Goal: Answer question/provide support

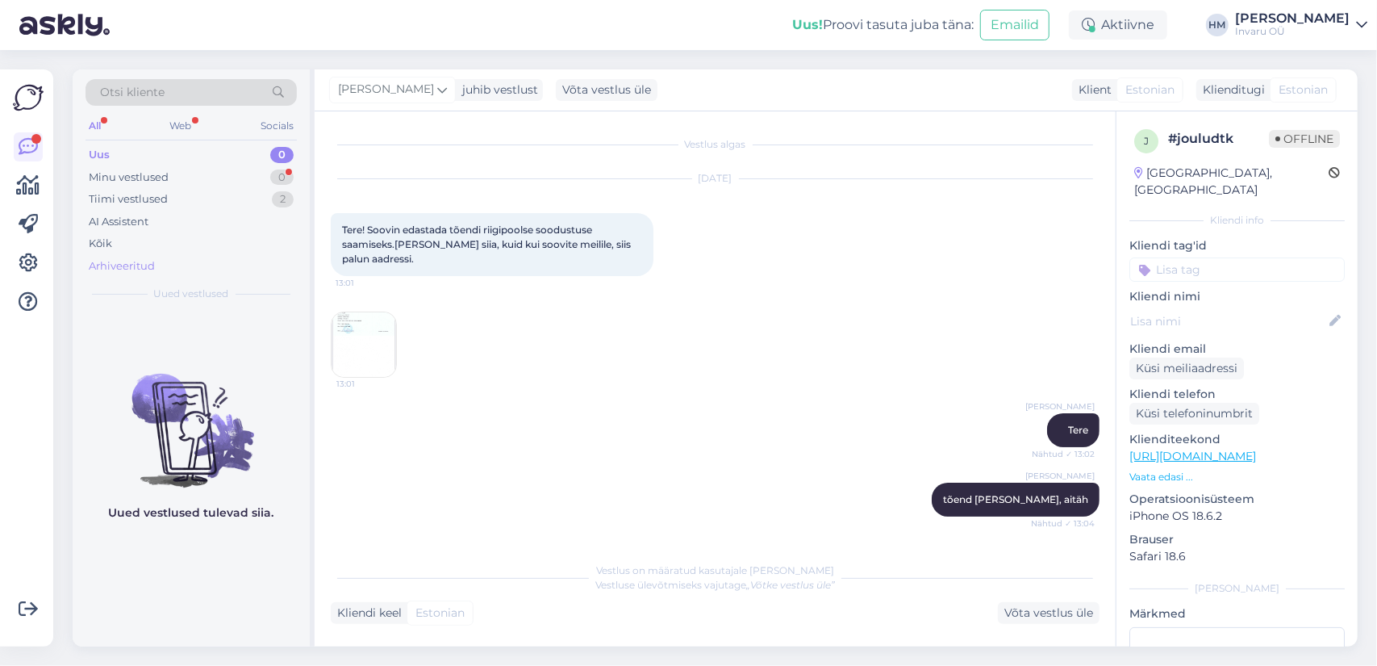
scroll to position [453, 0]
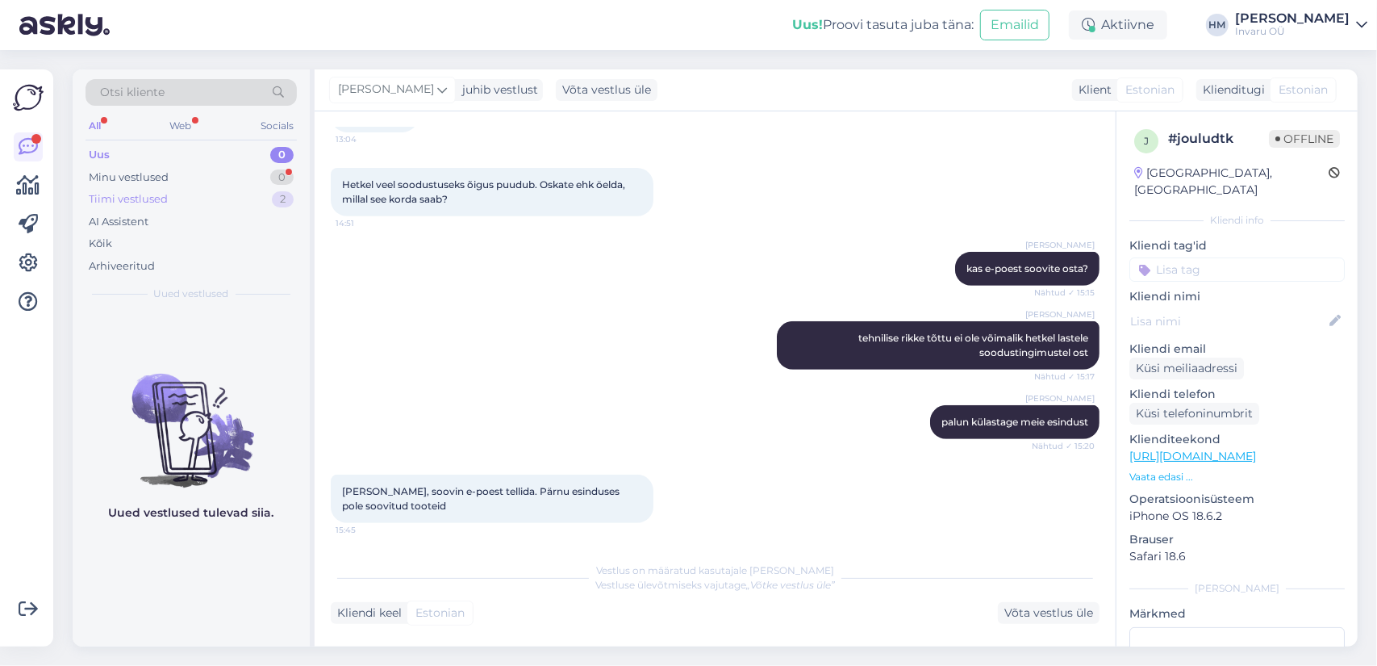
click at [140, 199] on div "Tiimi vestlused" at bounding box center [128, 199] width 79 height 16
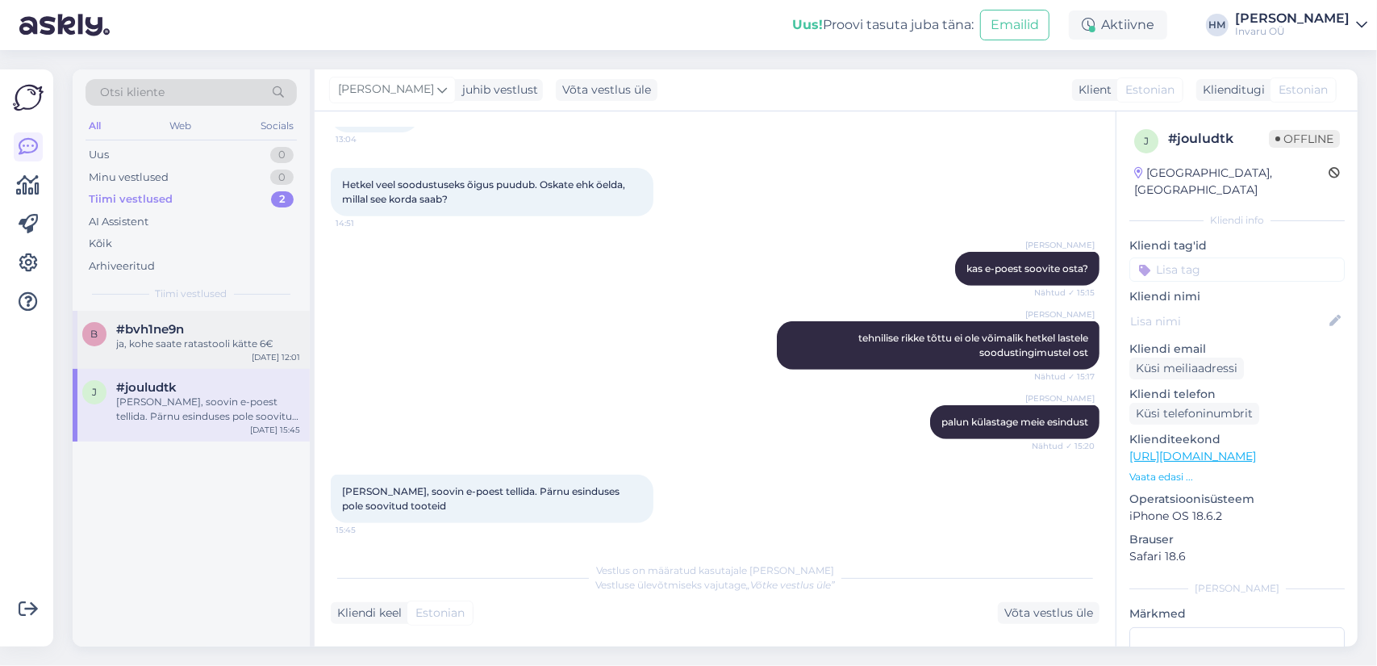
click at [168, 329] on span "#bvh1ne9n" at bounding box center [150, 329] width 68 height 15
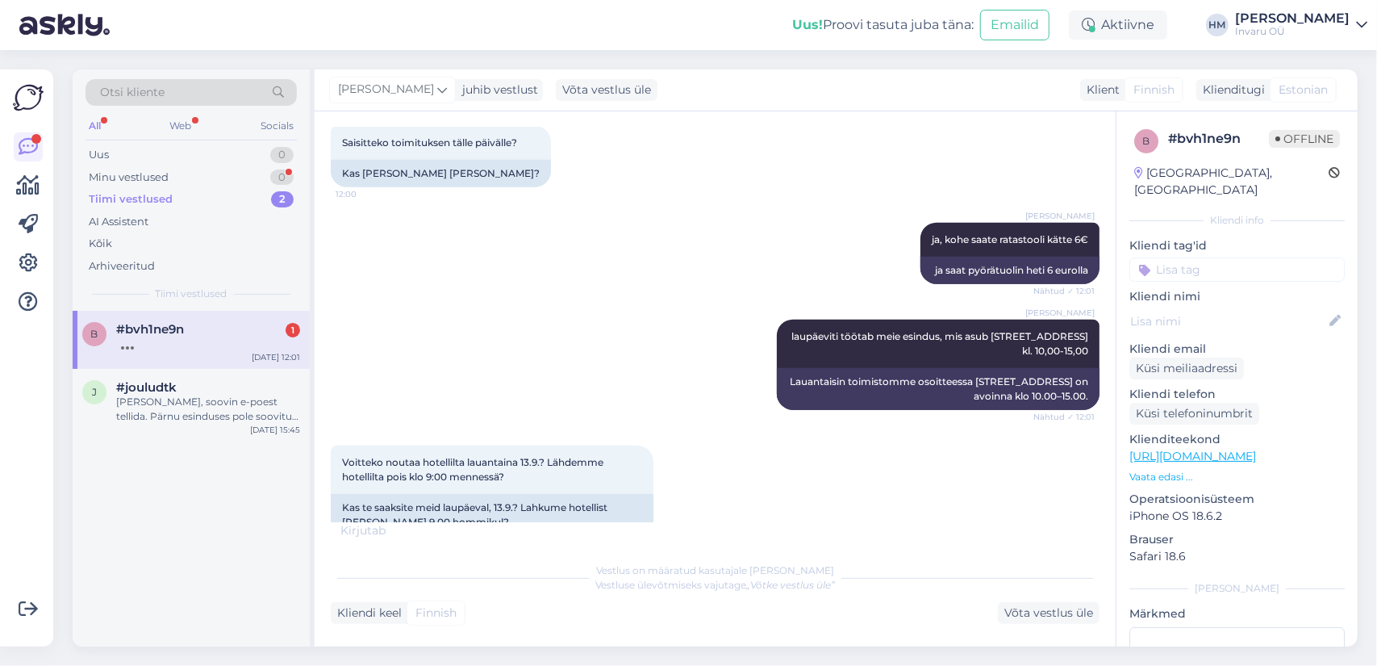
scroll to position [970, 0]
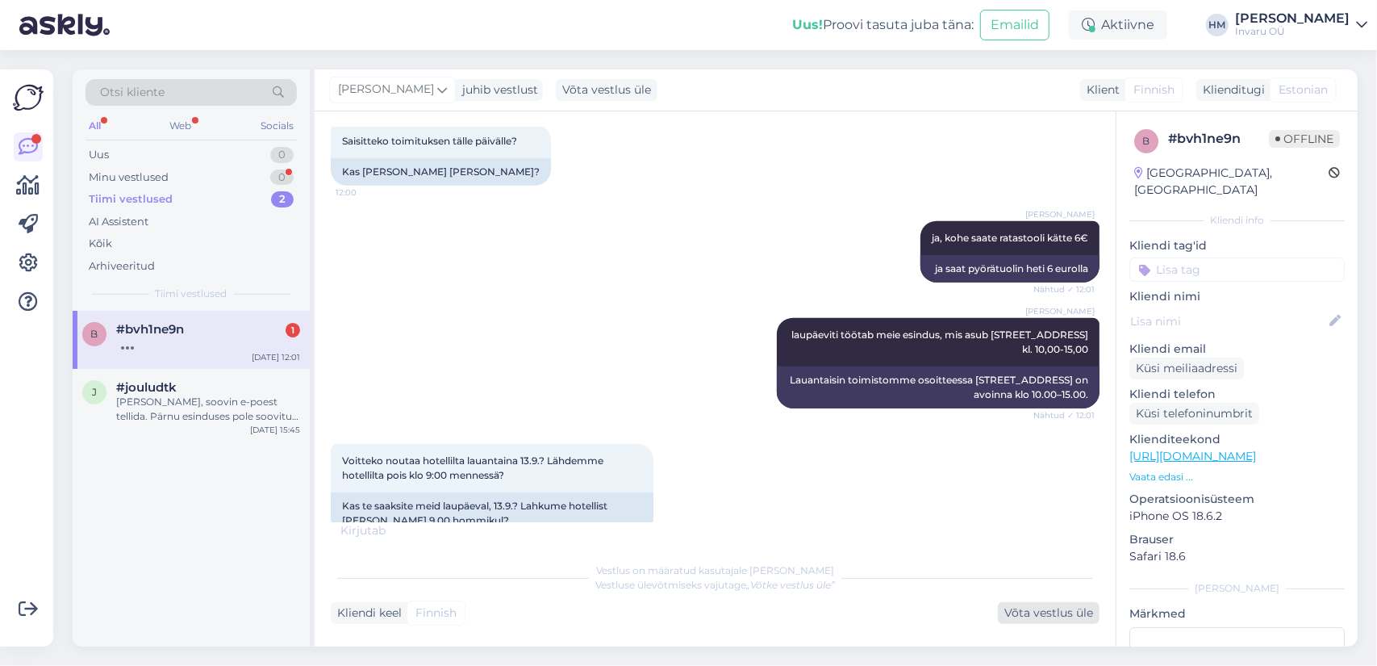
click at [1033, 607] on div "Võta vestlus üle" at bounding box center [1049, 613] width 102 height 22
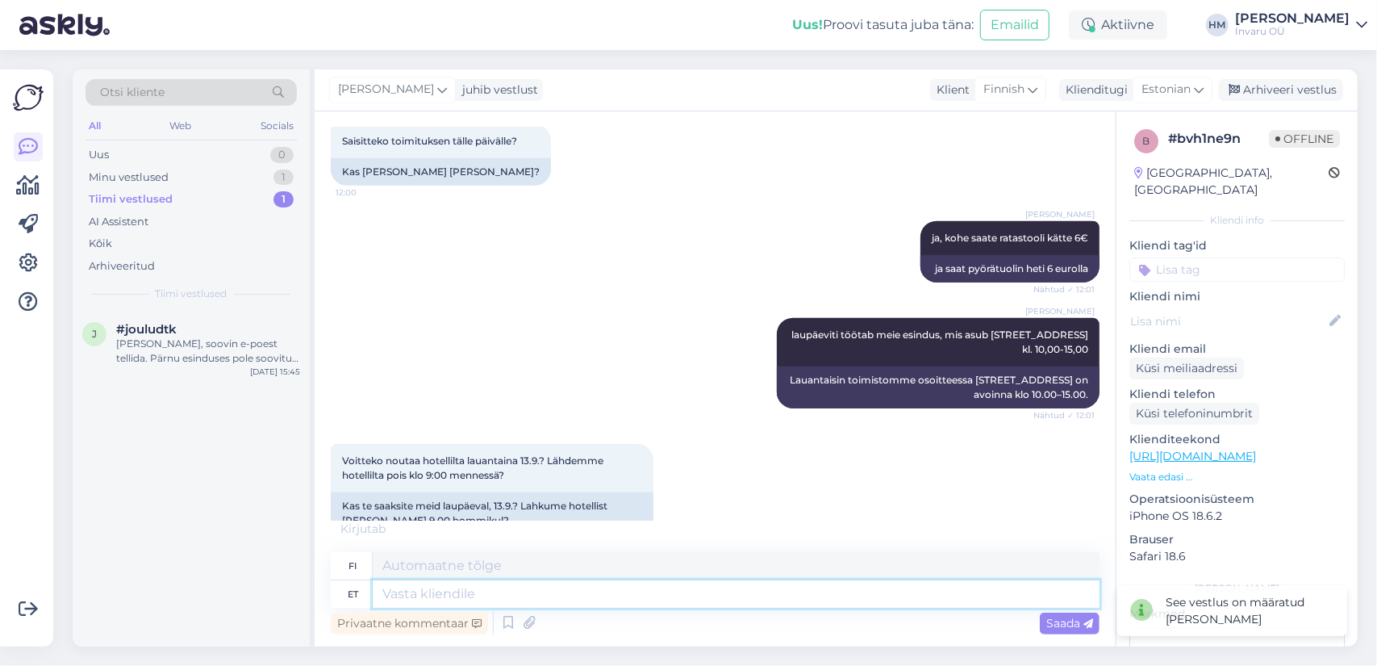
click at [402, 594] on textarea at bounding box center [736, 593] width 727 height 27
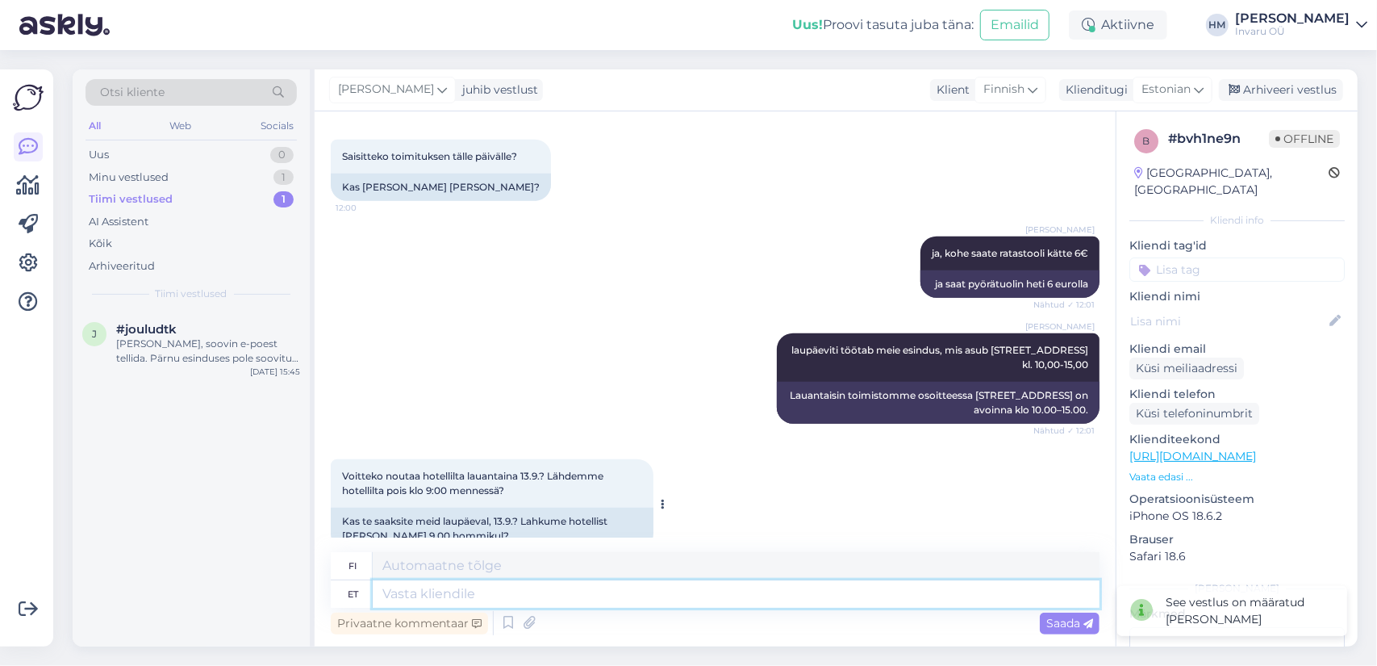
type textarea "T"
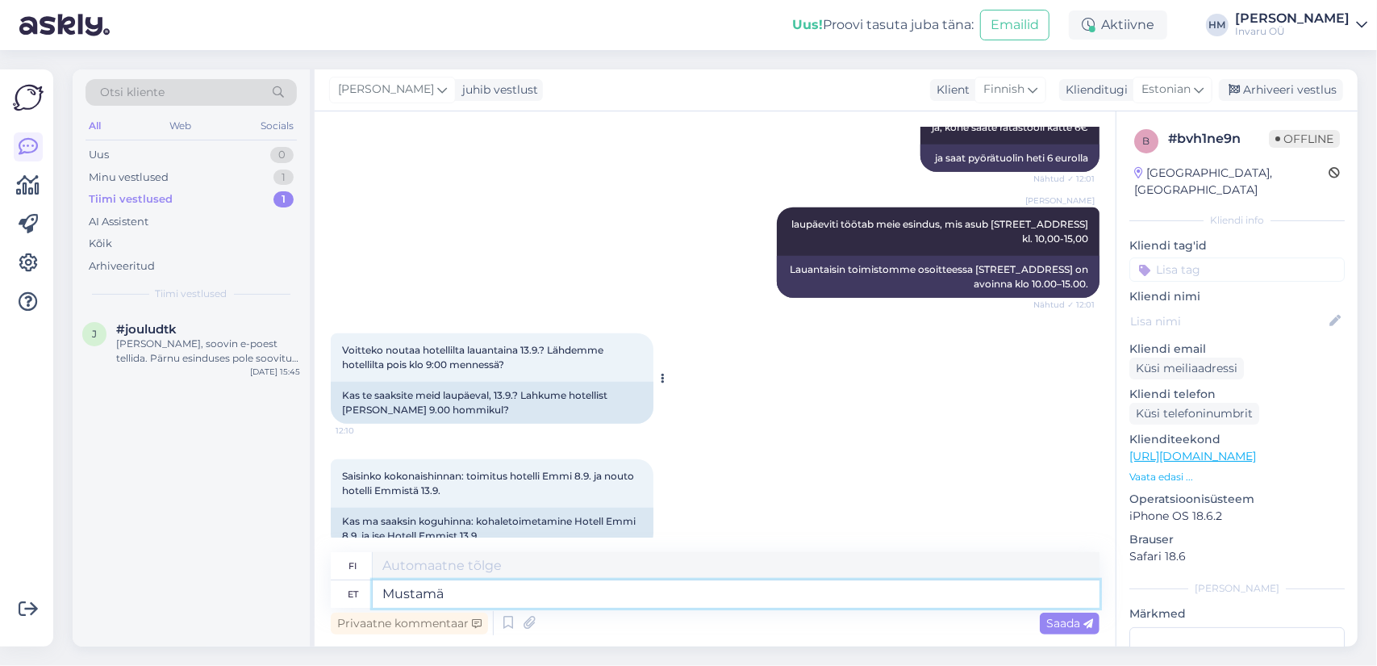
type textarea "Mustamä"
type textarea "Mustamäe t"
type textarea "Mustamäki"
type textarea "Mustamäe tee"
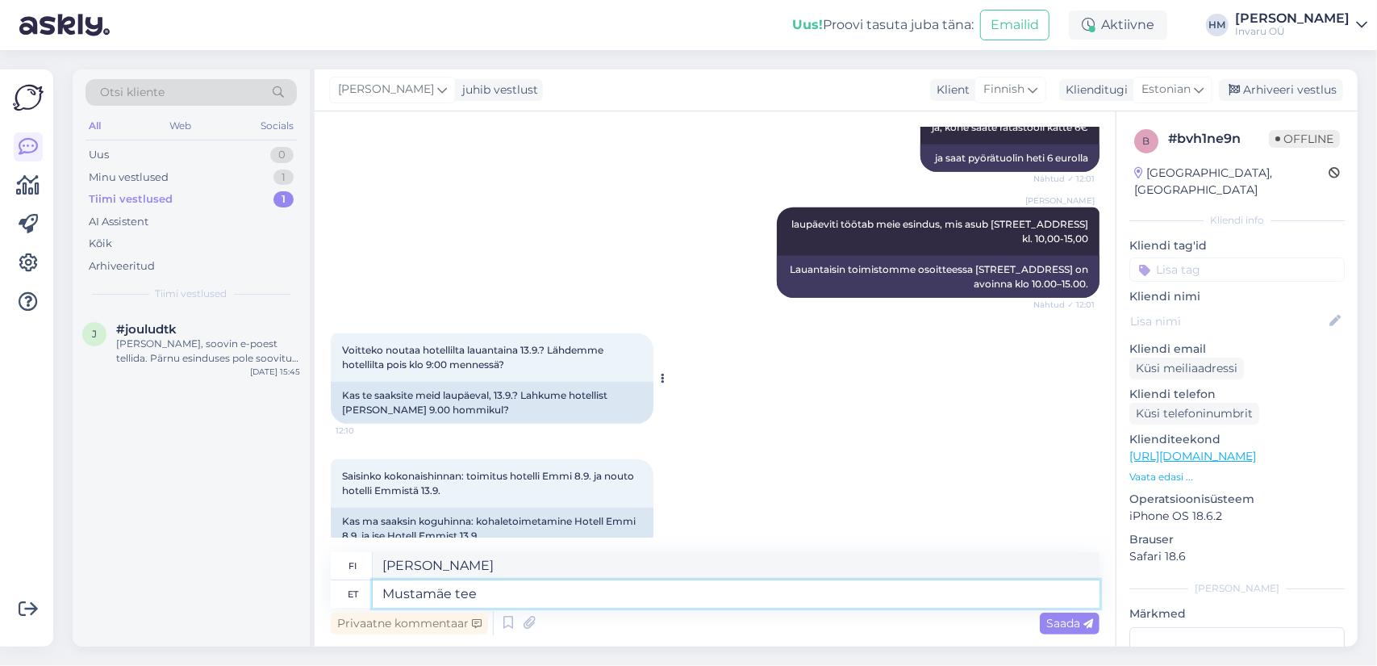
type textarea "Mustamäen tie"
type textarea "Mustamäe tee 6B"
type textarea "Mustamäen tie 6"
type textarea "Mustamäe tee 6B"
type textarea "Mustamäen tie 6B"
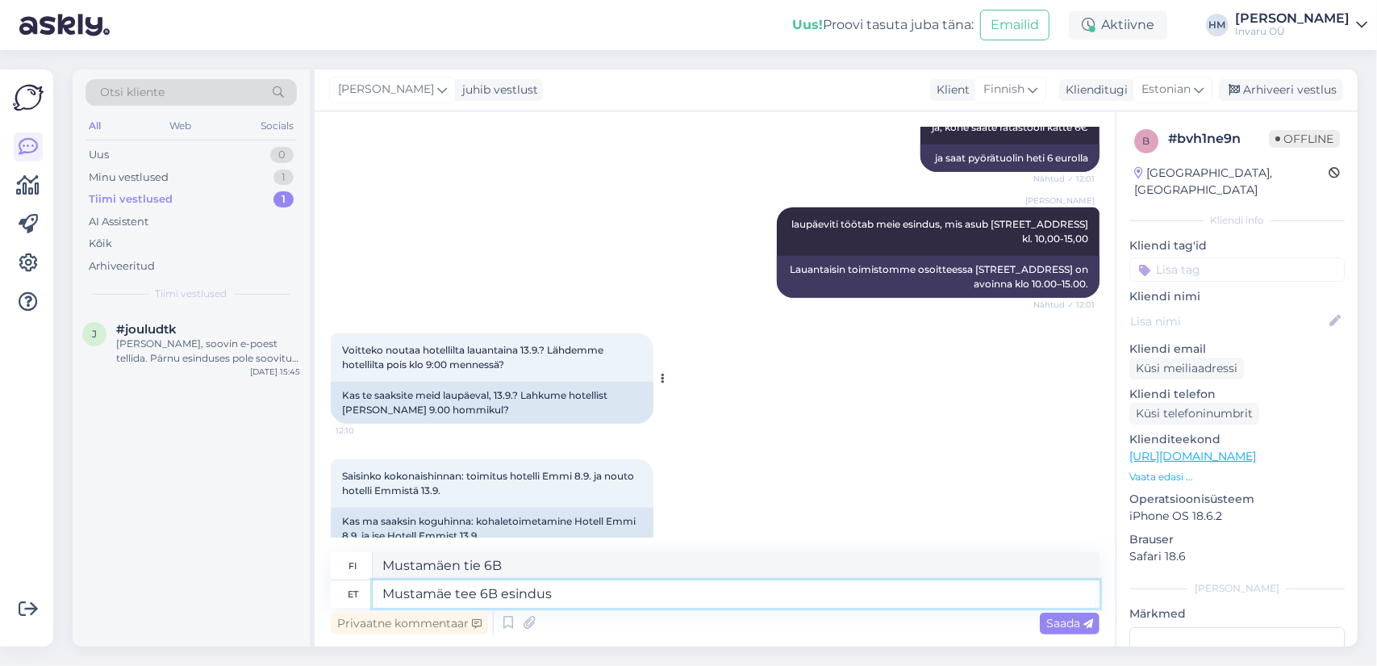
type textarea "Mustamäe tee 6B esindus"
type textarea "Mustamäe tee 6B toimisto"
type textarea "Mustamäe tee 6B esindus on"
type textarea "Toimisto osoitteessa Mustamäe tee 6B on"
type textarea "Mustamäe tee 6B esindus on laupäeval a"
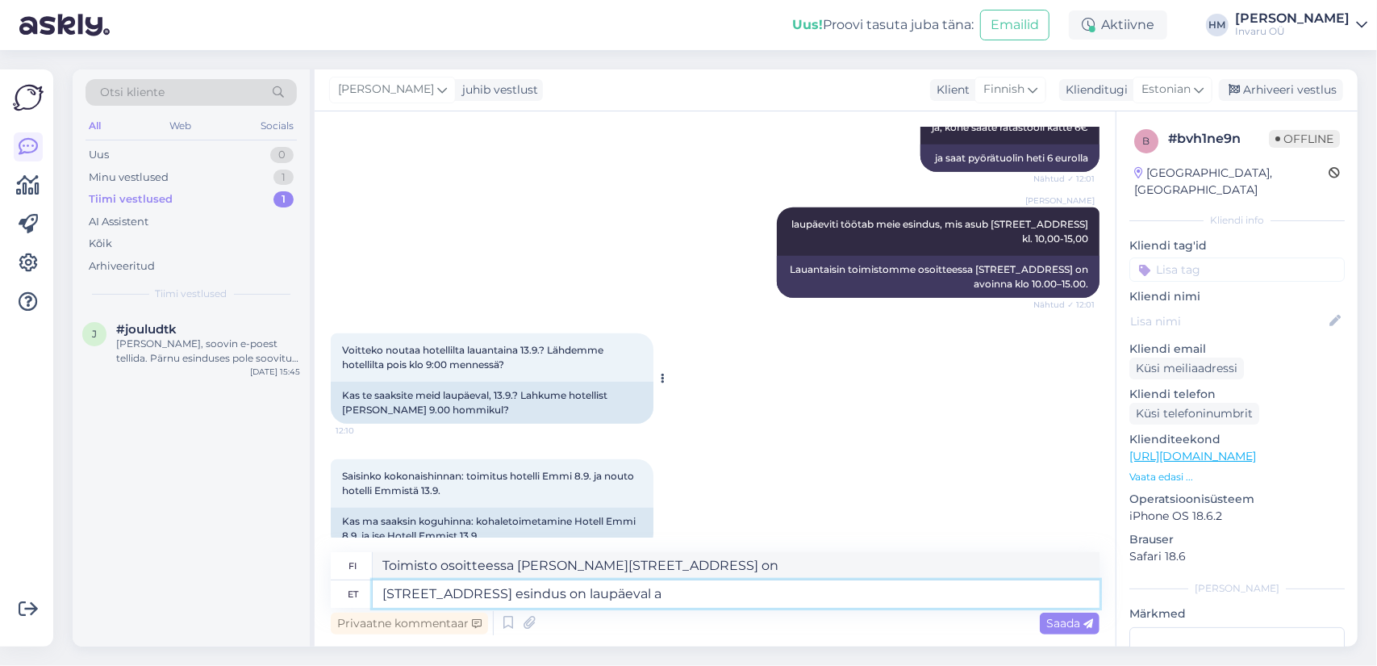
type textarea "Mustamäe tee 6B:n toimisto on avoinna lauantaisin"
type textarea "Mustamäe tee 6B esindus on laupäeval avatud 10-15"
type textarea "[STREET_ADDRESS]:n toimisto on avoinna lauantaisin klo 10–15."
click at [713, 595] on textarea "Mustamäe tee 6B esindus on laupäeval avatud kella 10-15" at bounding box center [736, 593] width 727 height 27
type textarea "[STREET_ADDRESS] esindus on laupäeval avatud [PERSON_NAME] 10-15"
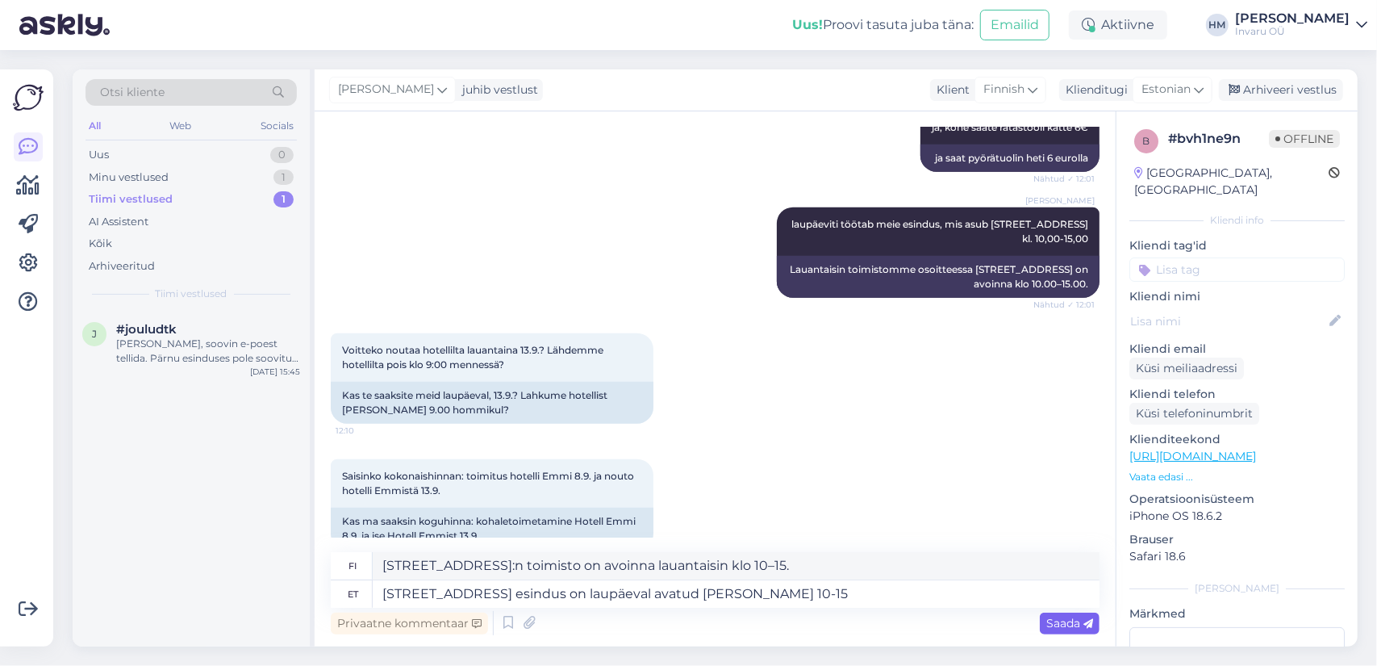
click at [1054, 621] on span "Saada" at bounding box center [1070, 623] width 47 height 15
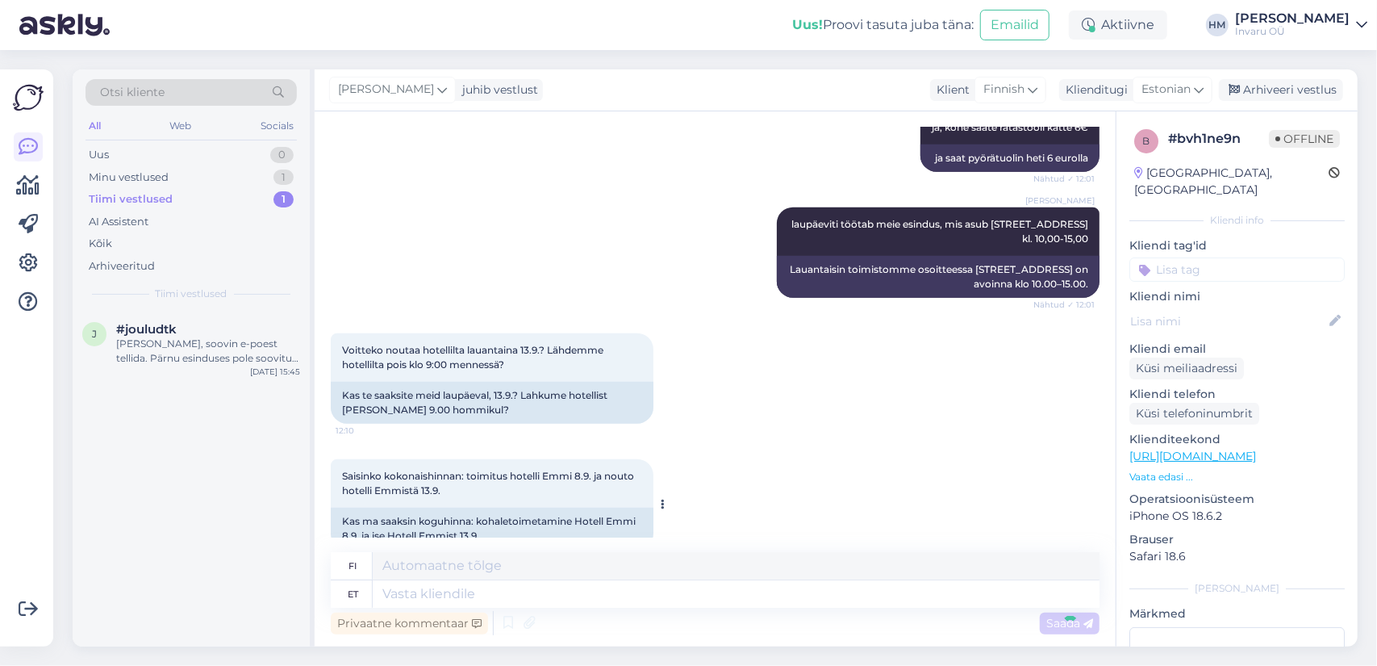
scroll to position [1177, 0]
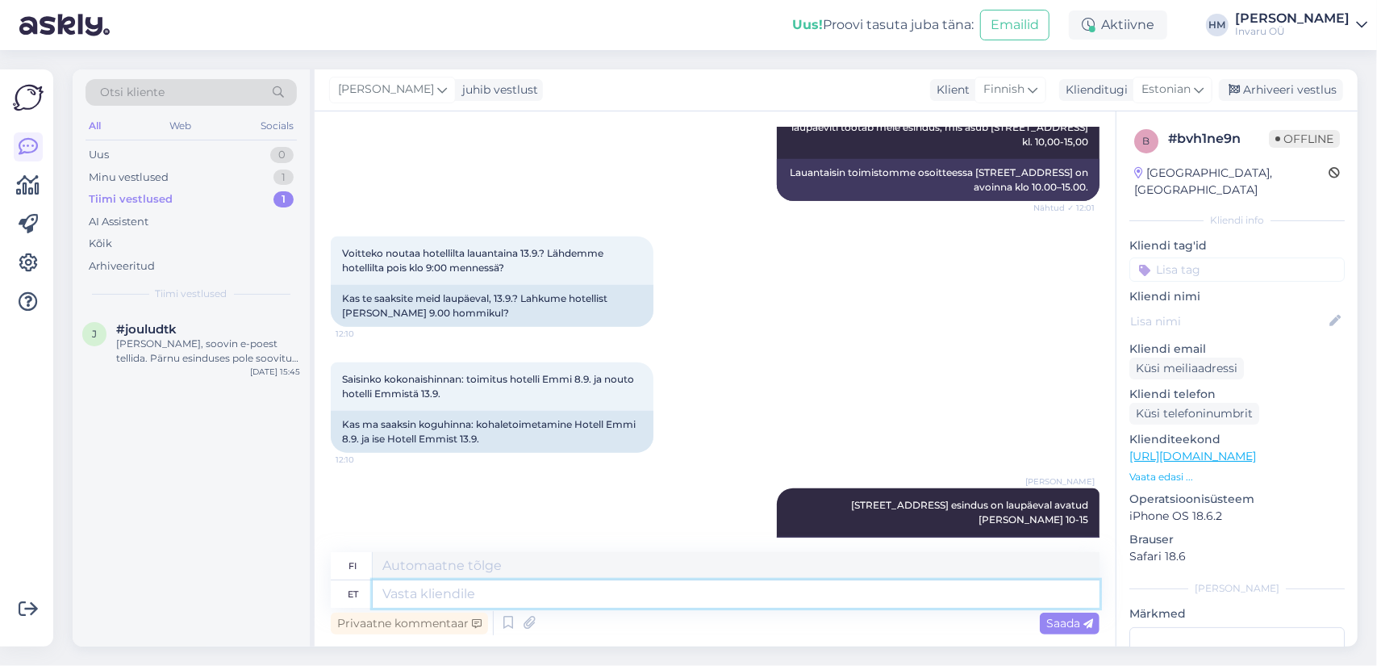
click at [429, 593] on textarea at bounding box center [736, 593] width 727 height 27
type textarea "Edasi"
type textarea "Seuraava"
type textarea "Edasi tagasi"
type textarea "Eteenpäin taaksepäin"
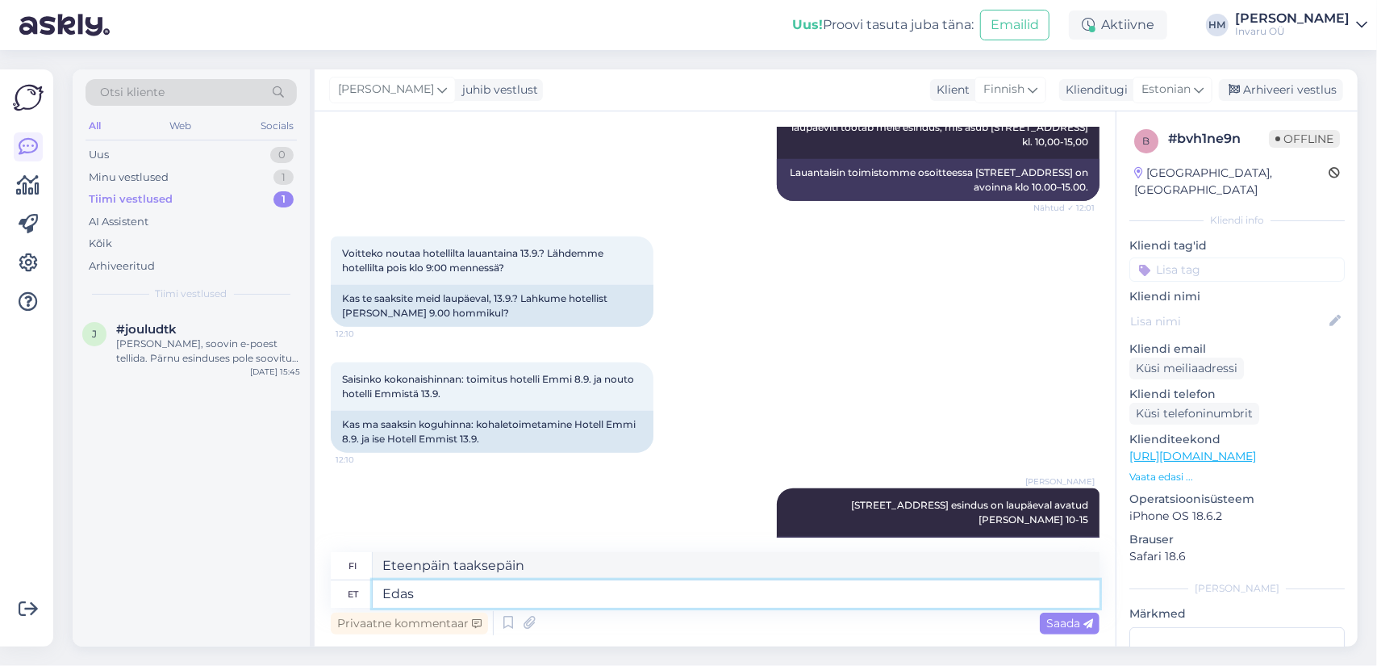
type textarea "Eda"
type textarea "Seuraava"
type textarea "E"
type textarea "Esinduses"
type textarea "Toimistolla"
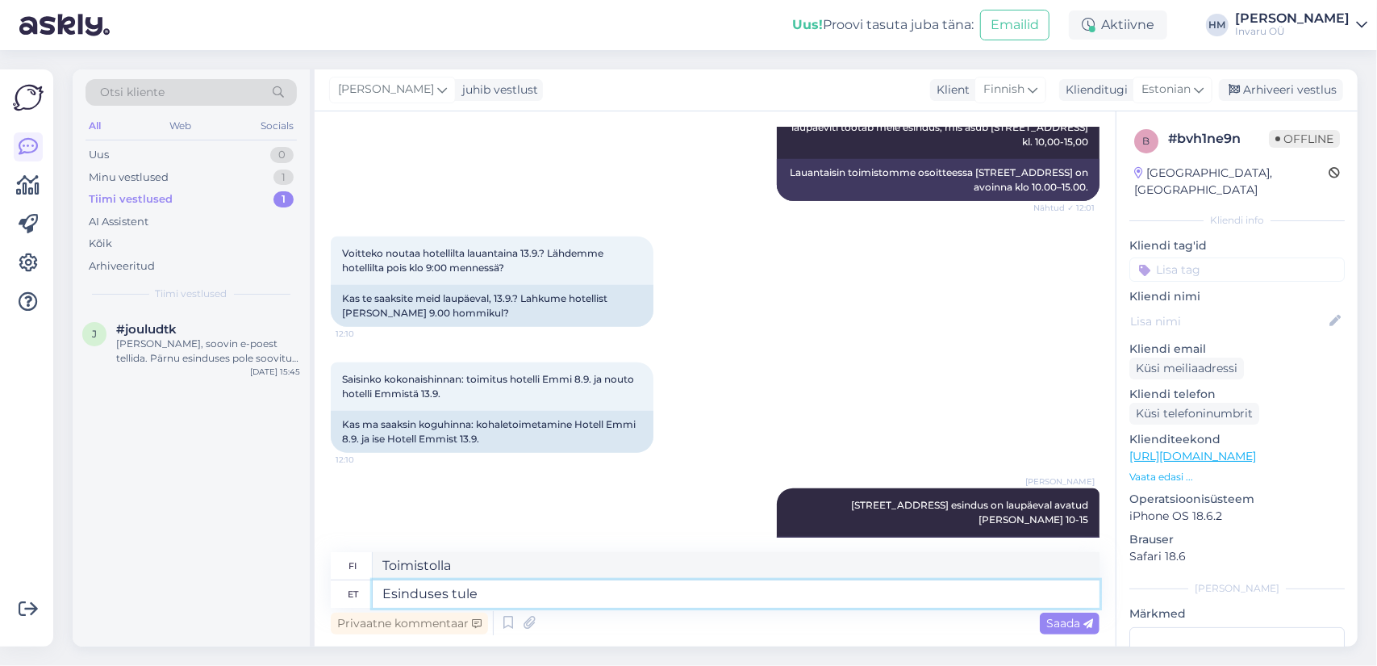
type textarea "Esinduses tuleb"
type textarea "Tule jälleenmyyjälle."
type textarea "Esinduses tuleb"
type textarea "Edustusto tulee"
type textarea "Esinduses tuleb sõlmida"
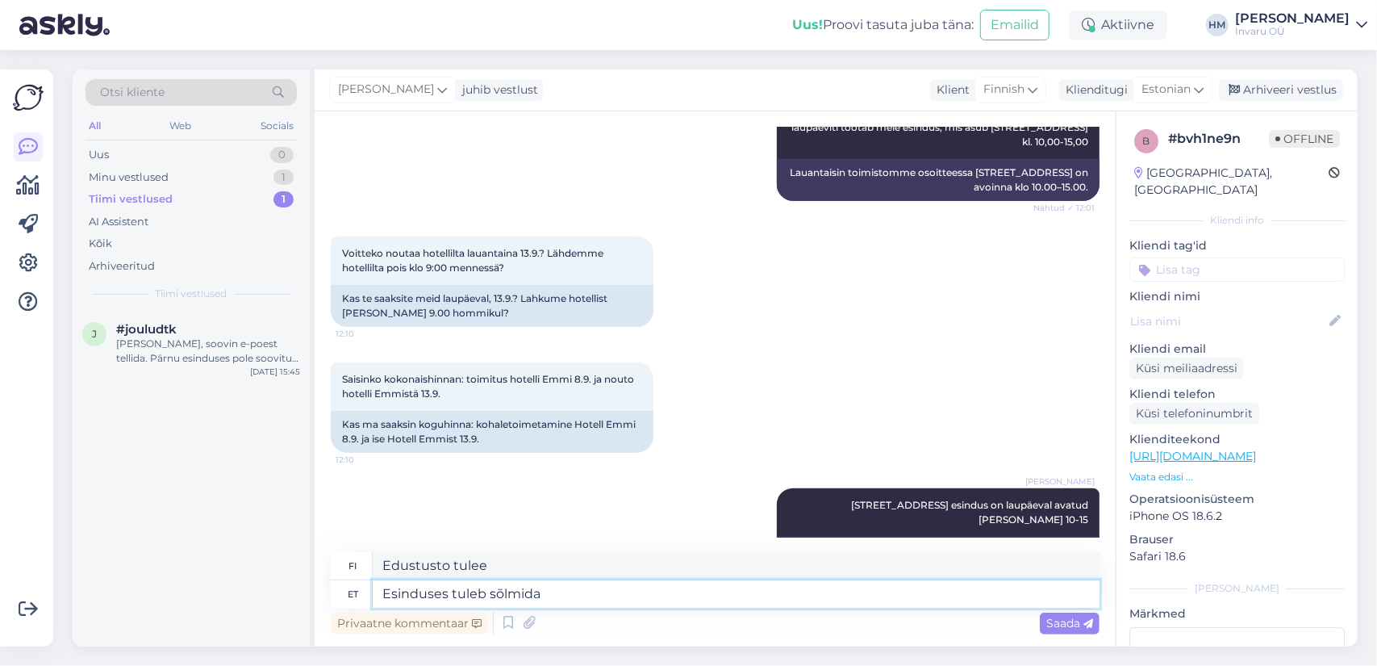
type textarea "On tehtävä edustustossa"
type textarea "Esinduses tuleb sõlmida leping"
type textarea "Sopimus on allekirjoitettava edustustossa."
type textarea "Esinduses tuleb sõlmida leping, t"
type textarea "Sopimus on allekirjoitettava edustustossa,"
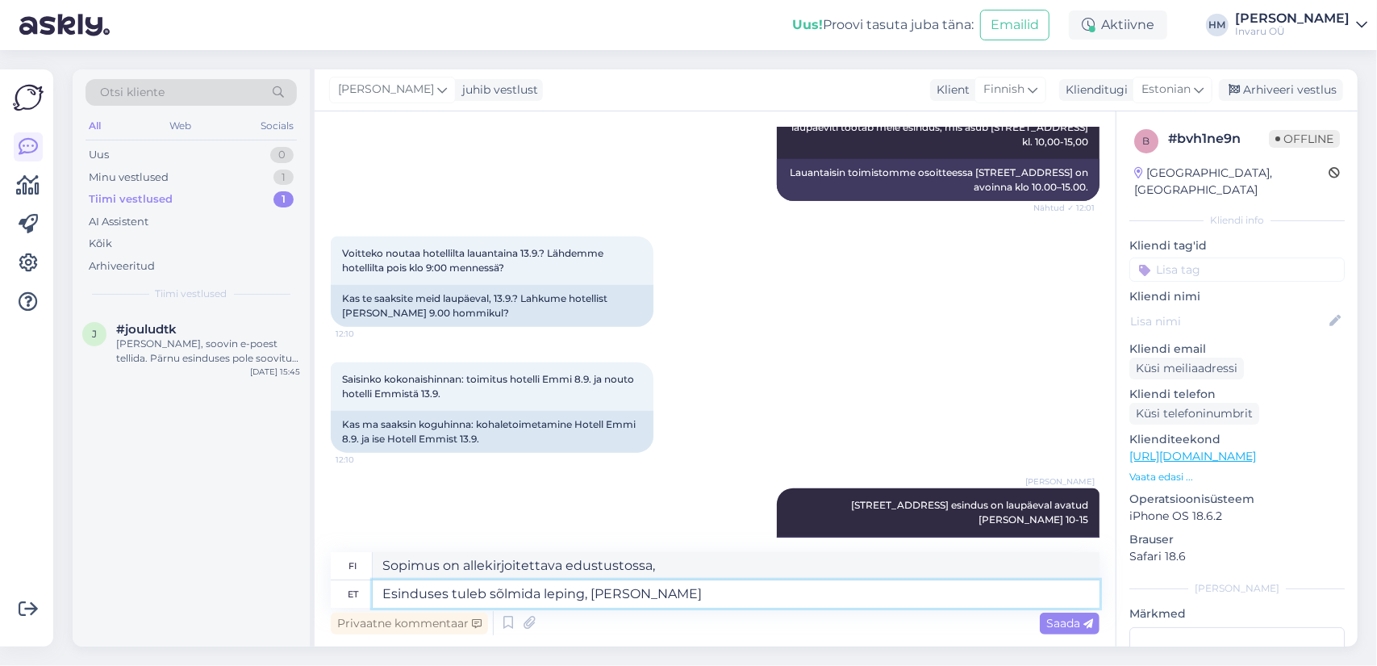
type textarea "Esinduses tuleb sõlmida leping, täna m"
type textarea "Sopimus on allekirjoitettava edustustossa tänään"
type textarea "Esinduses tuleb sõlmida leping, täna me e"
type textarea "Sopimus on allekirjoitettava edustustossa tänään me"
type textarea "Esinduses tuleb sõlmida leping, täna me enam"
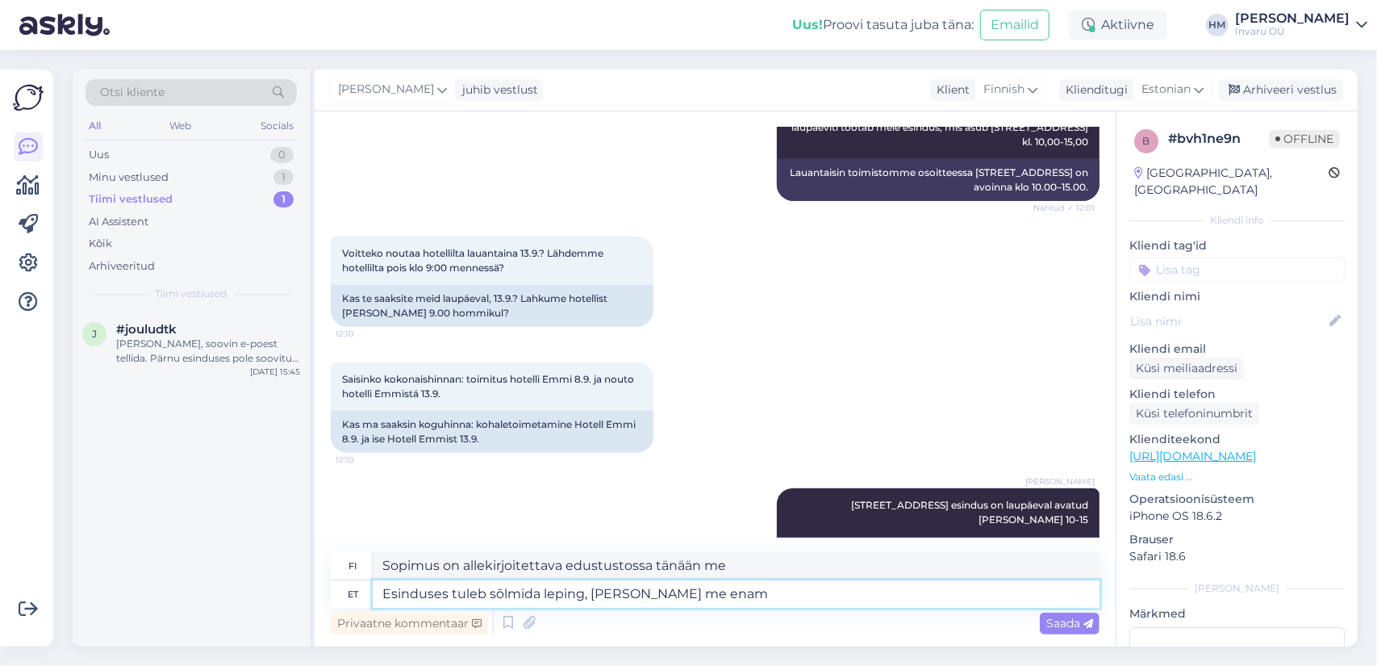
type textarea "Sopimus on allekirjoitettava edustustossa, tänään emme enää tee niin"
type textarea "Esinduses tuleb sõlmida leping, täna me enam tuua e"
type textarea "Sopimus on allekirjoitettava edustustossa, emme tuo tänään enempää."
type textarea "Esinduses tuleb sõlmida leping, täna me enam tuua ei"
type textarea "Edustustossa on allekirjoitettava sopimus, emme tuo tänään enempää."
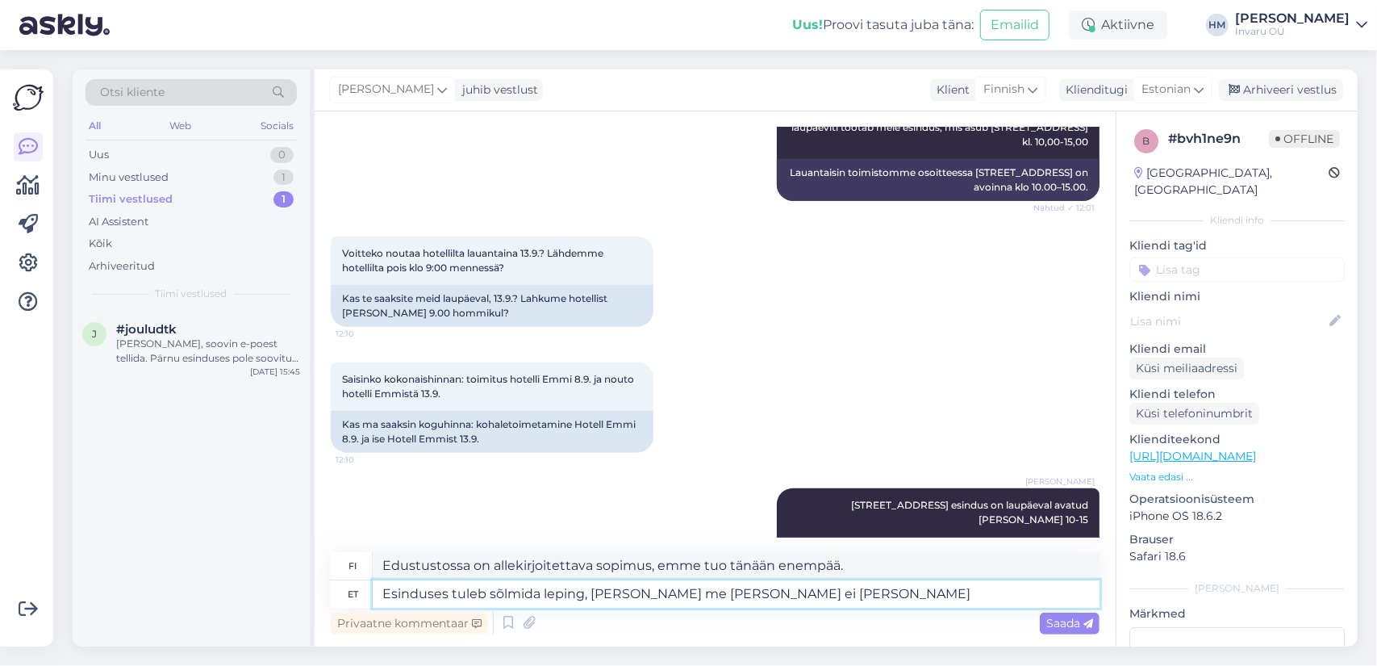
type textarea "Esinduses tuleb sõlmida leping, täna me enam tuua ei jõu"
type textarea "Sopimus on allekirjoitettava edustustossa, emme voi tuoda sitä tänään."
type textarea "Esinduses tuleb sõlmida leping, täna me enam tuua ei jõua kui"
type textarea "Sopimus on allekirjoitettava edustustossa, emme voi tuoda tänään enempää kuin"
type textarea "Esinduses tuleb sõlmida leping, täna me enam tuua ei jõua"
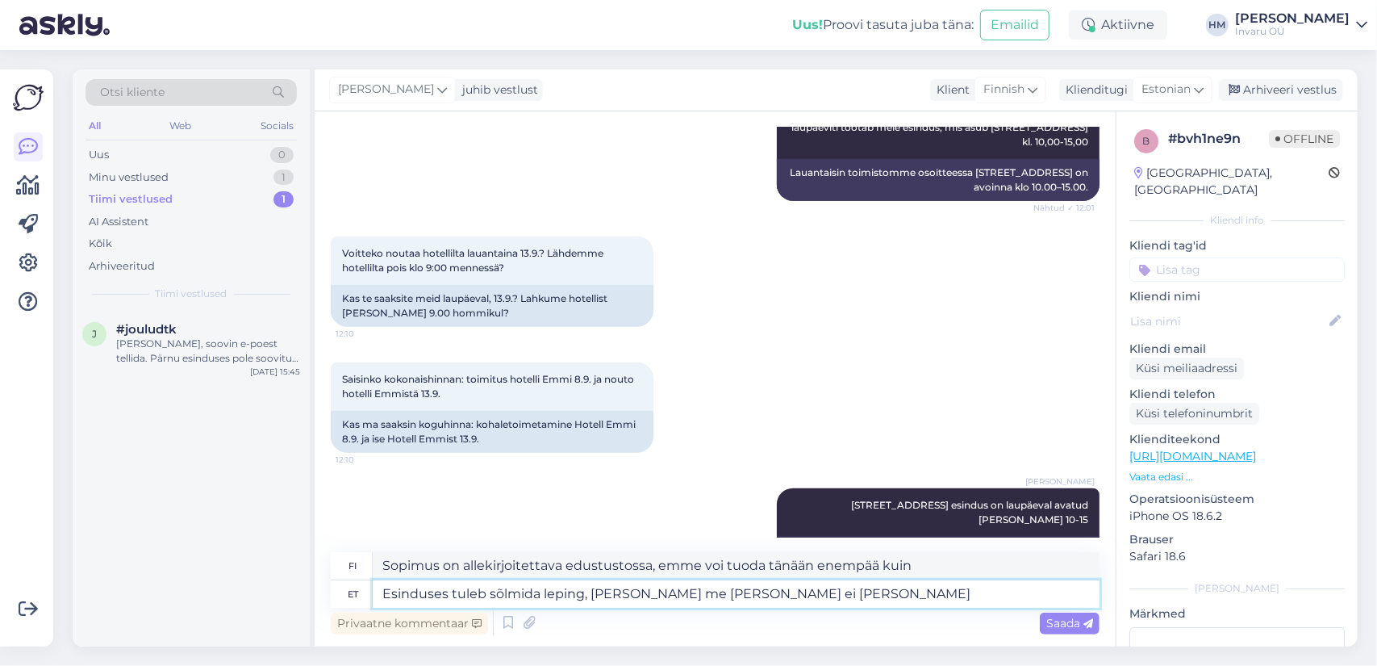
type textarea "Sopimus on allekirjoitettava edustustossa, emme voi tuoda sitä tänään."
type textarea "Esinduses tuleb sõlmida leping, täna me enam tuua ei jõua, k"
type textarea "Meidän täytyy allekirjoittaa sopimus edustustossa, emme voi tuoda sitä tänään."
type textarea "Esinduses tuleb sõlmida leping, täna me enam tuua ei jõua, meie t"
type textarea "Sopimus on allekirjoitettava edustustossa, emme voi tuoda sitä tänään, me"
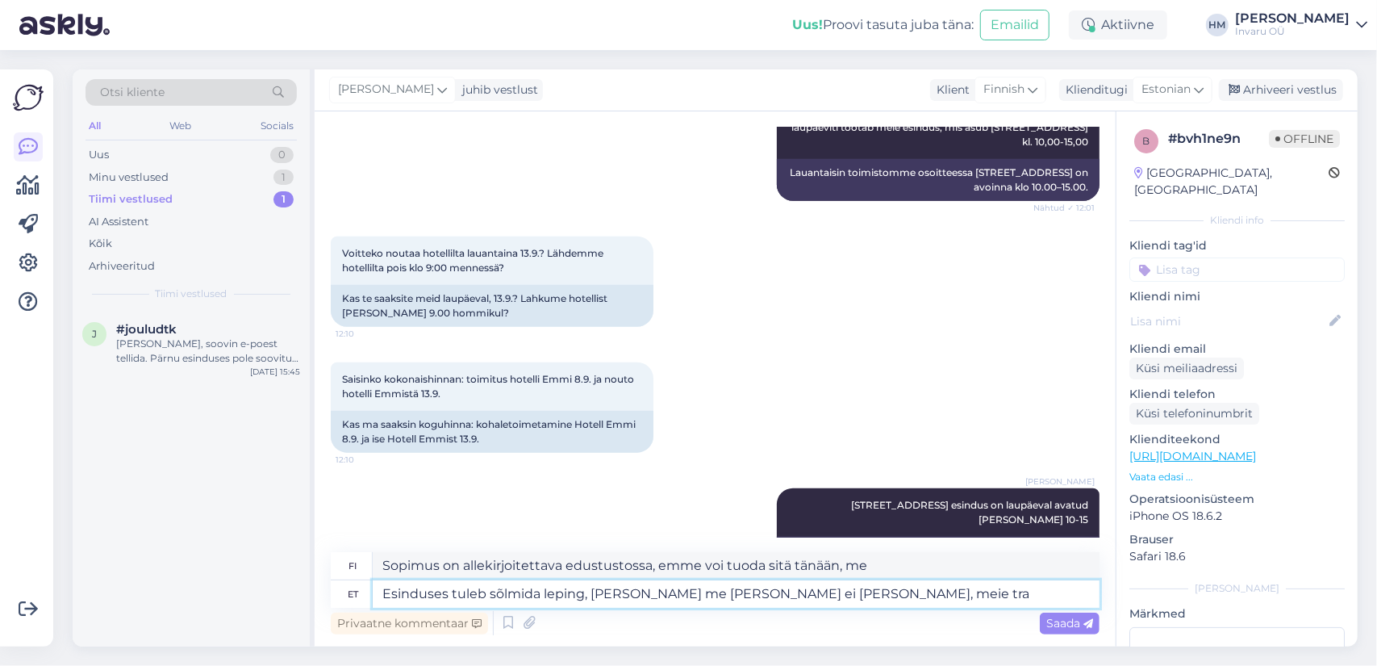
type textarea "Esinduses tuleb sõlmida leping, täna me enam tuua ei jõua, meie tram"
type textarea "Meidän täytyy allekirjoittaa sopimus edustustossa, emme voi tuoda sitä tänään, …"
type textarea "Esinduses tuleb sõlmida leping, täna me enam tuua ei jõua, meie"
type textarea "Sopimus on allekirjoitettava edustustossa, emme voi tuoda sitä tänään, me"
click at [685, 594] on textarea "Esinduses tuleb sõlmida leping, täna me enam tuua ei jõua, meie" at bounding box center [736, 593] width 727 height 27
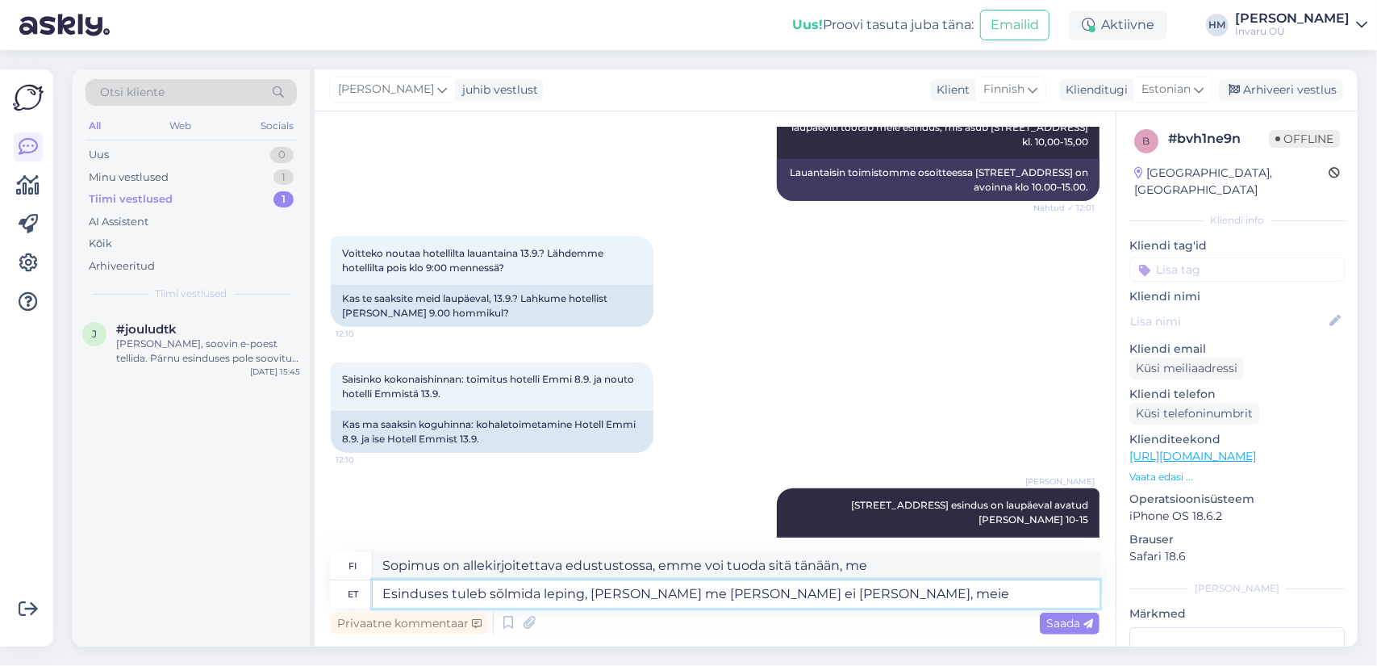
click at [644, 589] on textarea "Esinduses tuleb sõlmida leping, täna me enam tuua ei jõua, meie" at bounding box center [736, 593] width 727 height 27
type textarea "Esinduses tuleb sõlmida leping, täna me il enam tuua ei jõua, meie"
type textarea "Meidän on allekirjoitettava sopimus edustustossa, emme voi enää tuoda sitä tänä…"
type textarea "Esinduses tuleb sõlmida leping, täna me ilm enam tuua ei jõua, meie"
type textarea "Meidän täytyy allekirjoittaa sopimus toimistolla, emme voi tuoda enempää säätä …"
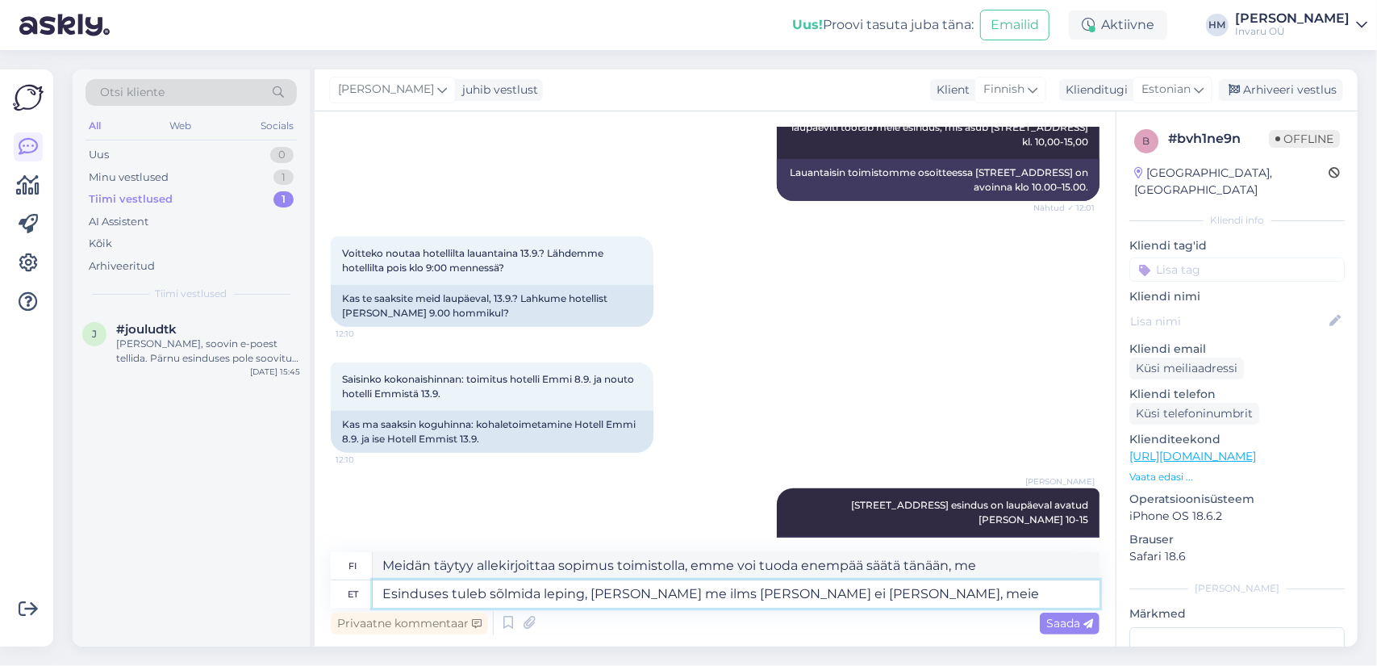
type textarea "Esinduses tuleb sõlmida leping, täna me ilmse enam tuua ei jõua, meie"
type textarea "Sopimus on allekirjoitettava edustustossa, emme ilmeisesti pysty tuomaan sitä t…"
type textarea "Esinduses tuleb sõlmida leping, täna me ilmsel enam tuua ei jõua, meie"
type textarea "Sopimus on allekirjoitettava edustustossa, emme voi paljastaa sitä tänään, me"
type textarea "Esinduses tuleb sõlmida leping, täna me ilmselt enam tuua ei jõua, meie"
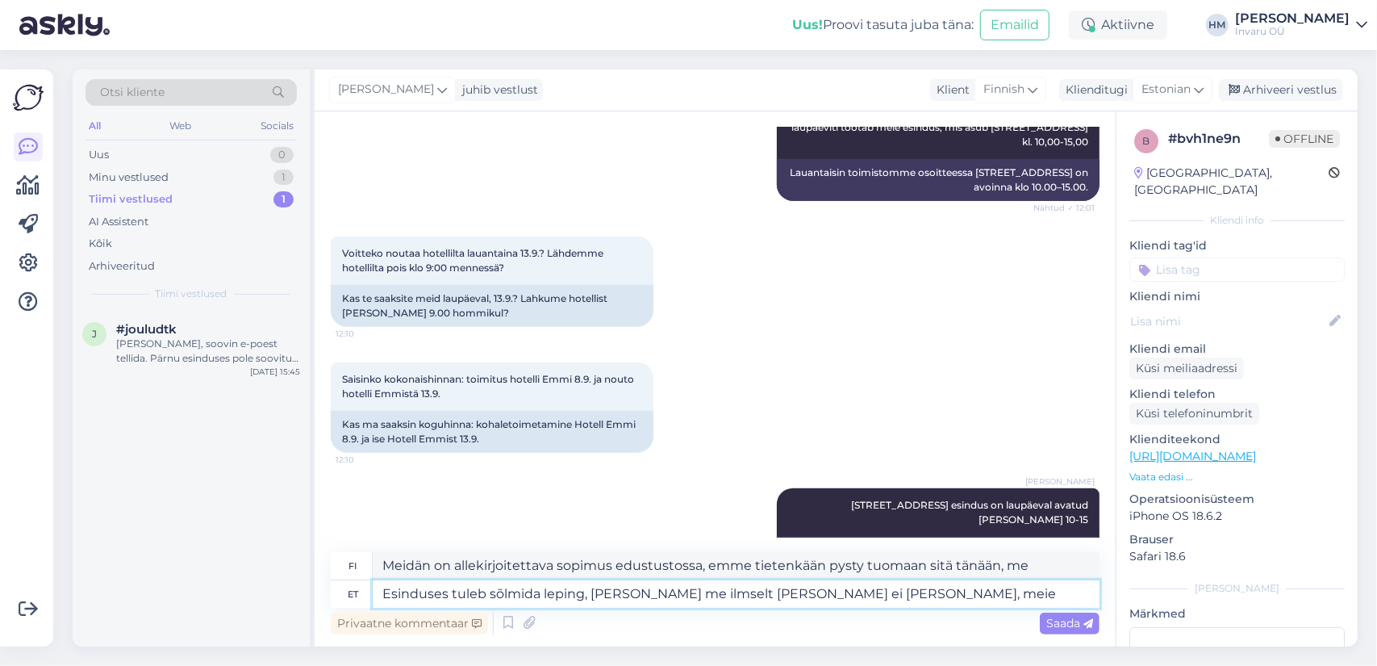
type textarea "Meidän on allekirjoitettava sopimus edustustossa, emmekä luultavasti pysty tuom…"
click at [857, 594] on textarea "Esinduses tuleb sõlmida leping, täna me ilmselt enam tuua ei jõua, meie" at bounding box center [736, 593] width 727 height 27
type textarea "Esinduses tuleb sõlmida leping, [PERSON_NAME] me ilmselt [PERSON_NAME] ei [PERS…"
type textarea "Sopimus on allekirjoitettava edustustossa, emme luultavasti pysty tuomaan sitä …"
type textarea "Esinduses tuleb sõlmida leping, täna me ilmselt enam tuua ei jõua,"
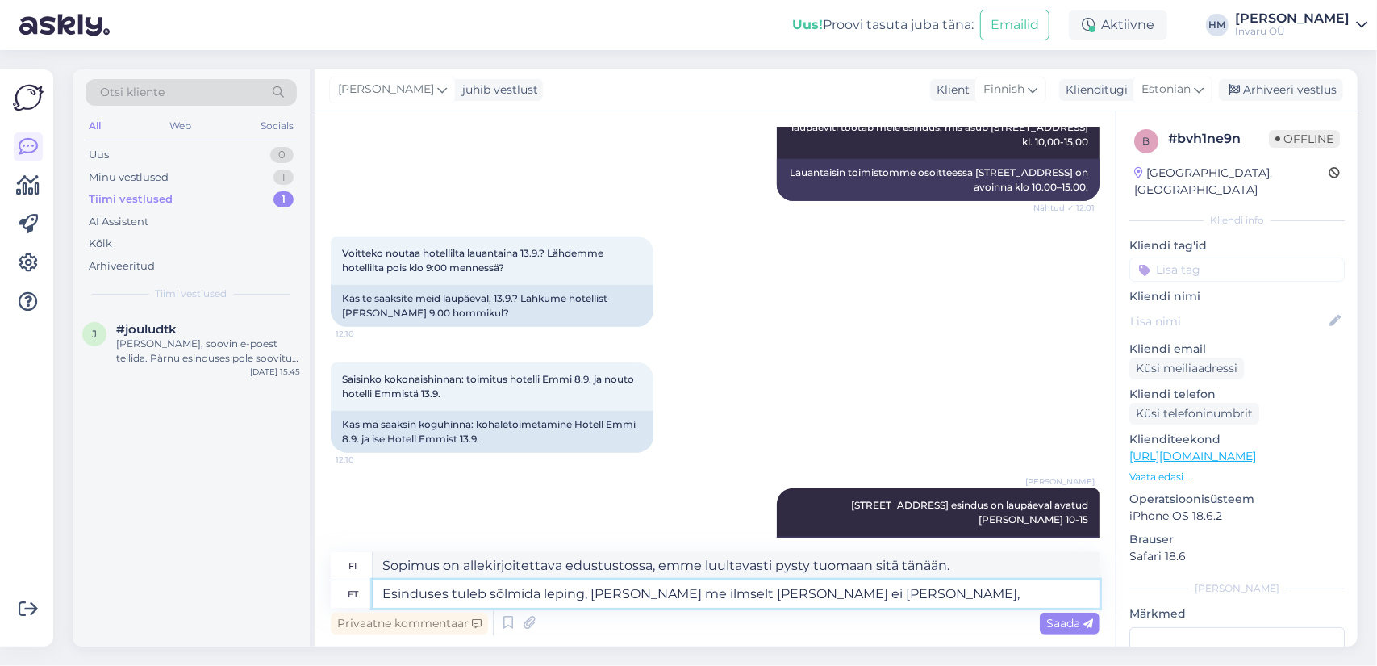
type textarea "Meidän täytyy allekirjoittaa sopimus edustustossa, emme luultavasti pysty tuoma…"
type textarea "Esinduses tuleb sõlmida leping, [PERSON_NAME] me ilmselt [PERSON_NAME] ei [PERS…"
type textarea "Sopimus on allekirjoitettava edustustossa, emme luultavasti pysty tuomaan sitä …"
type textarea "Esinduses tuleb sõlmida leping, [PERSON_NAME] me ilmselt [PERSON_NAME] ei [PERS…"
click at [1067, 618] on span "Saada" at bounding box center [1070, 623] width 47 height 15
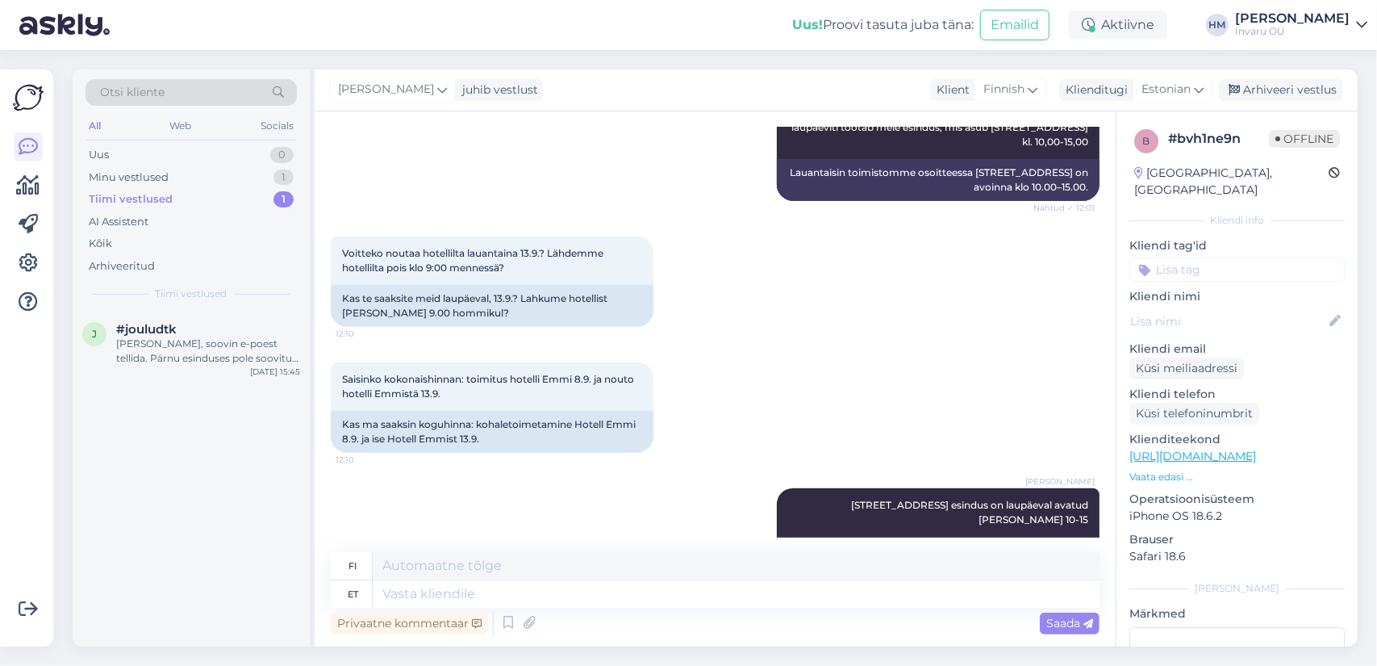
scroll to position [1303, 0]
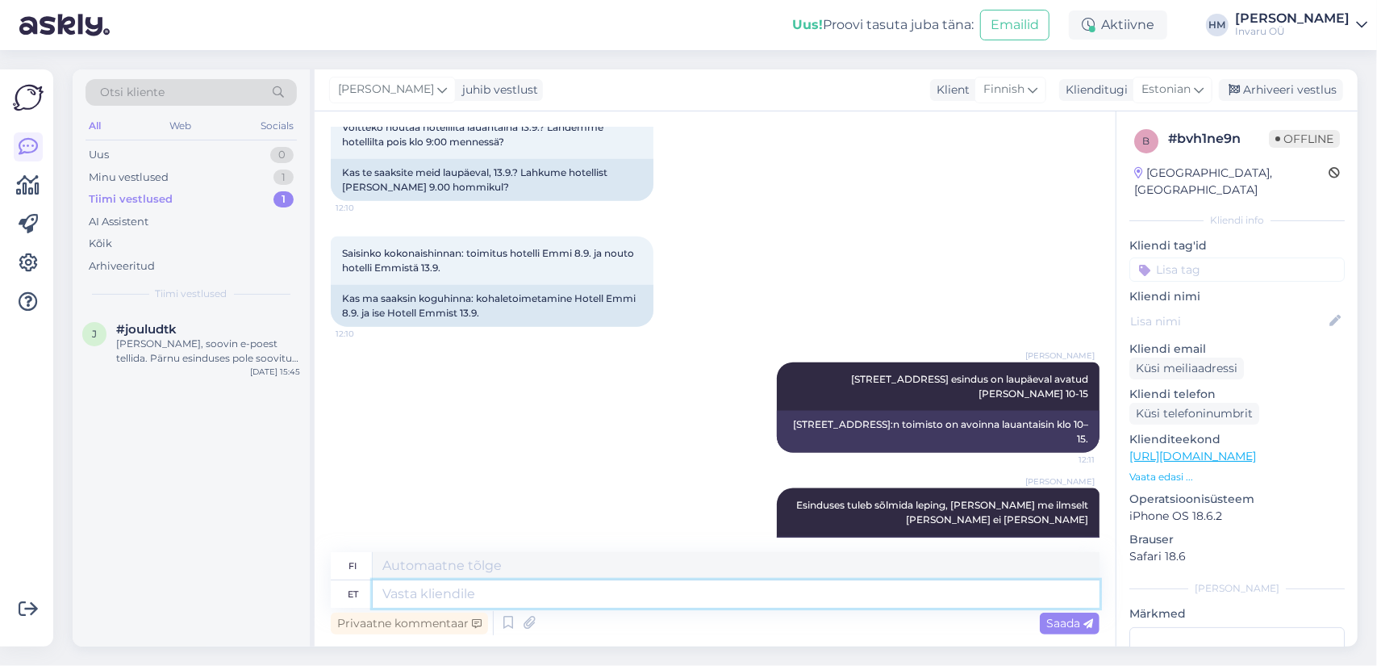
click at [441, 596] on textarea at bounding box center [736, 593] width 727 height 27
type textarea "Transporditasu o"
type textarea "Kuljetusmaksu"
type textarea "Transporditasu on"
type textarea "Kuljetusmaksu on"
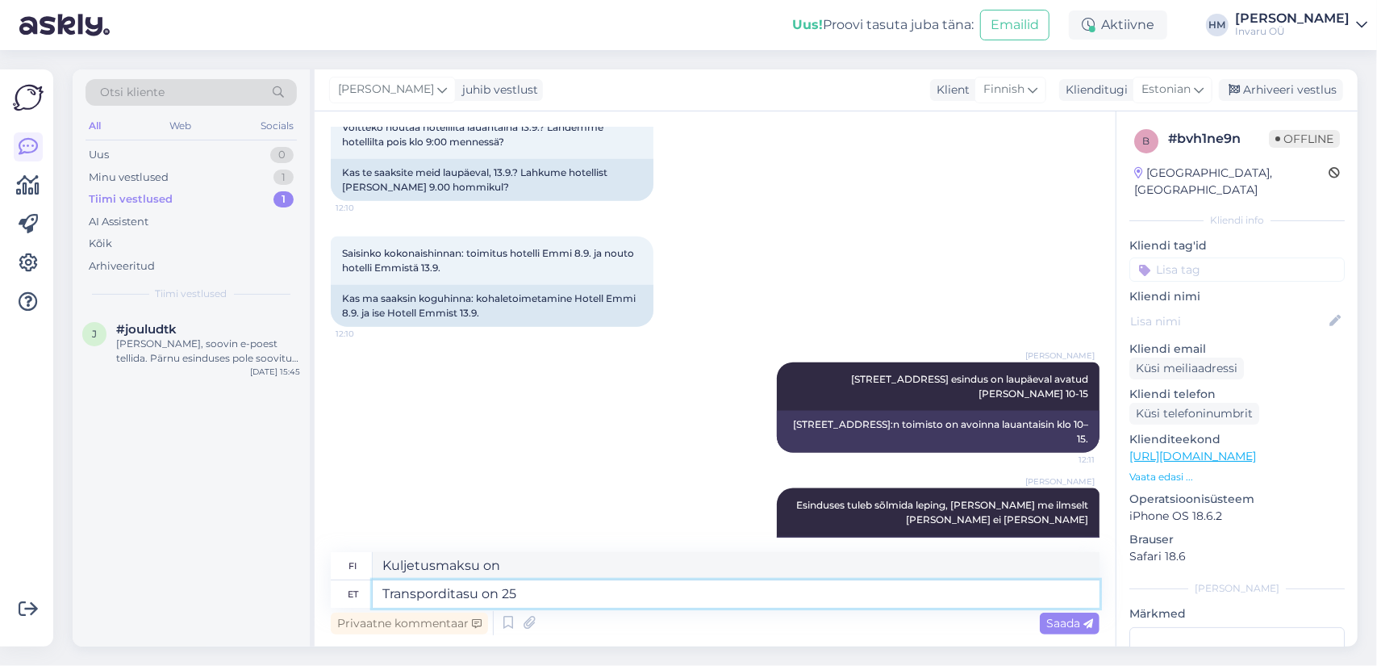
type textarea "Transporditasu on 25€"
type textarea "Toimituskulut ovat 25 €."
type textarea "Transporditasu on 25€/"
type textarea "Toimituskulut ovat 25 € / kpl"
type textarea "Transporditasu on 25€/suund"
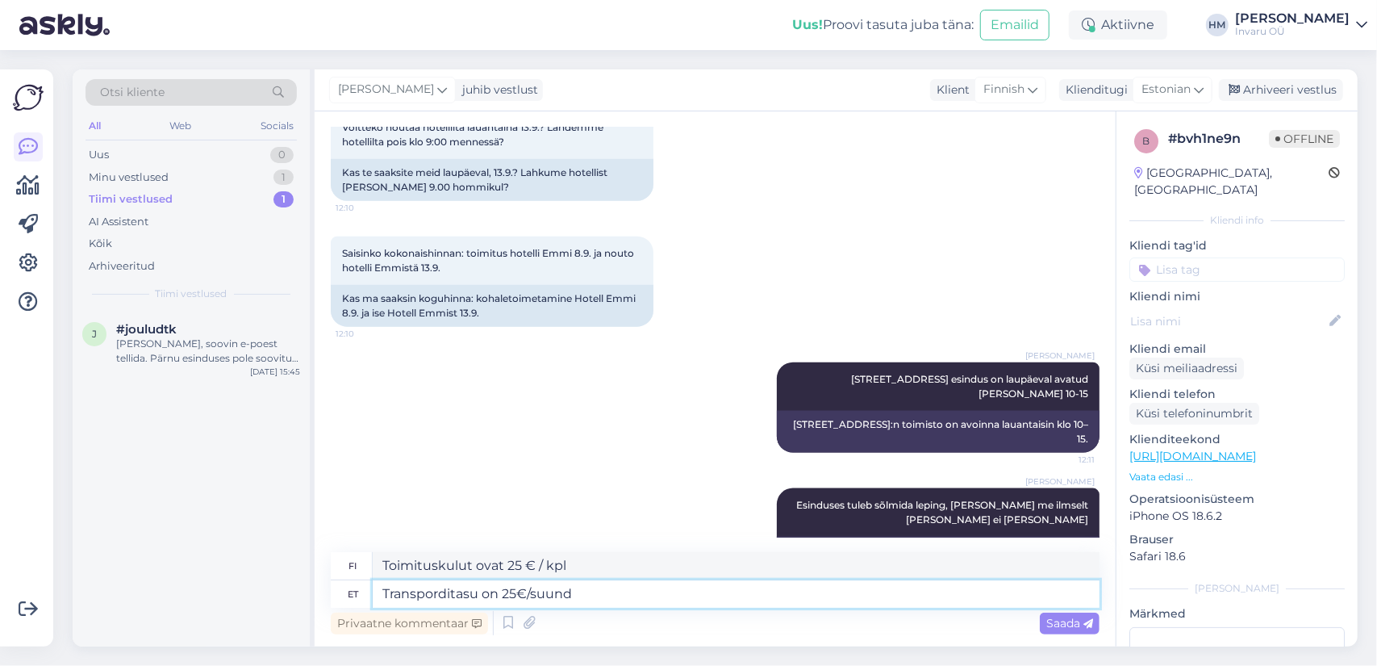
type textarea "Kuljetusmaksu on 25 €/suunta."
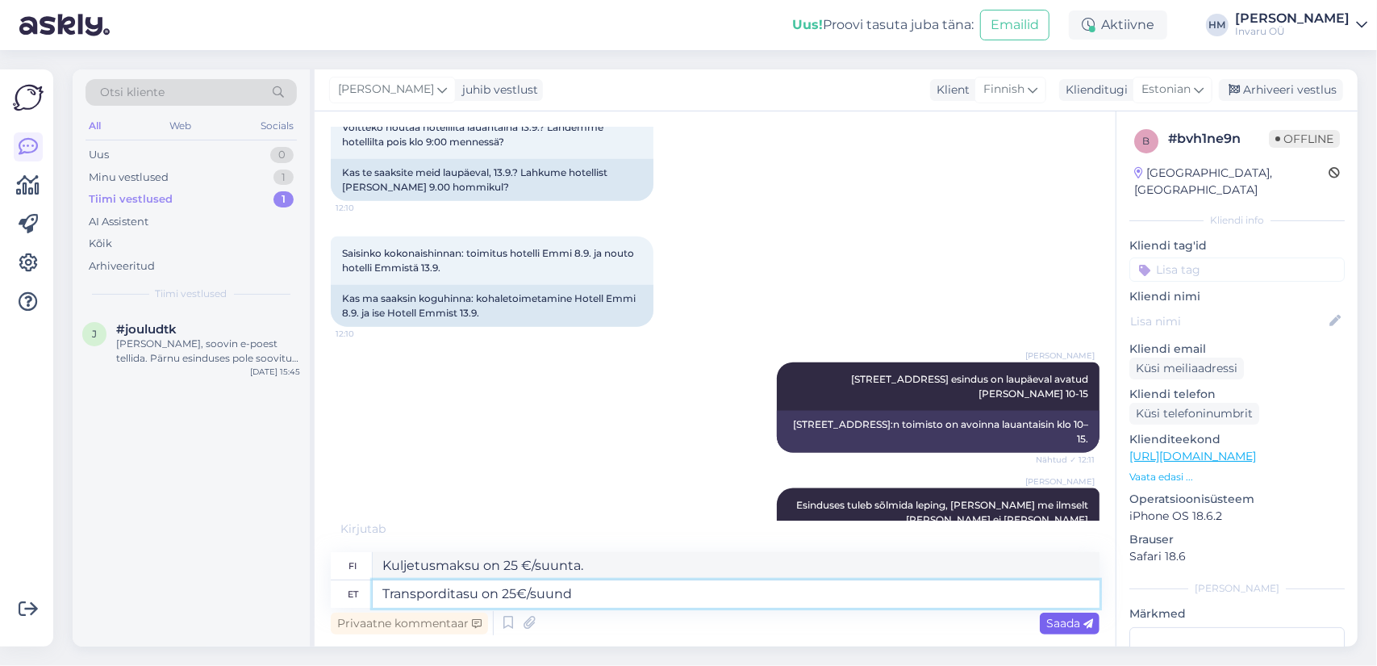
type textarea "Transporditasu on 25€/suund"
click at [1074, 619] on span "Saada" at bounding box center [1070, 623] width 47 height 15
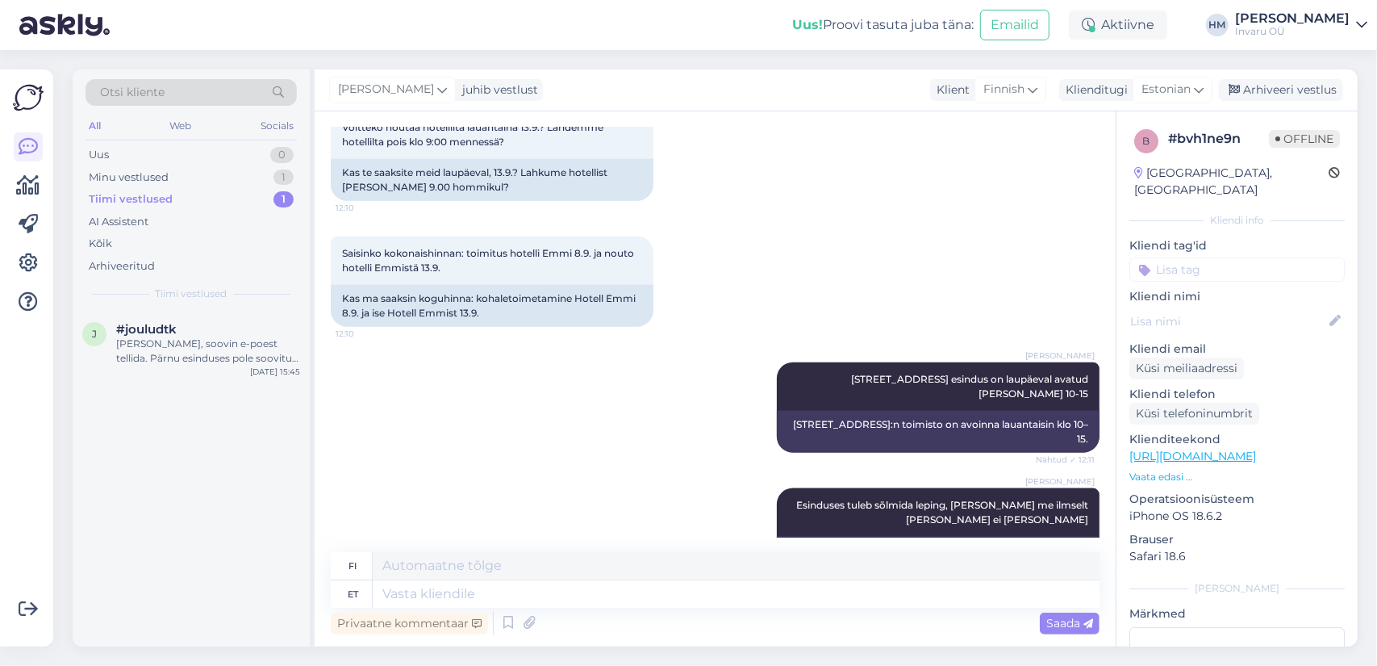
scroll to position [1400, 0]
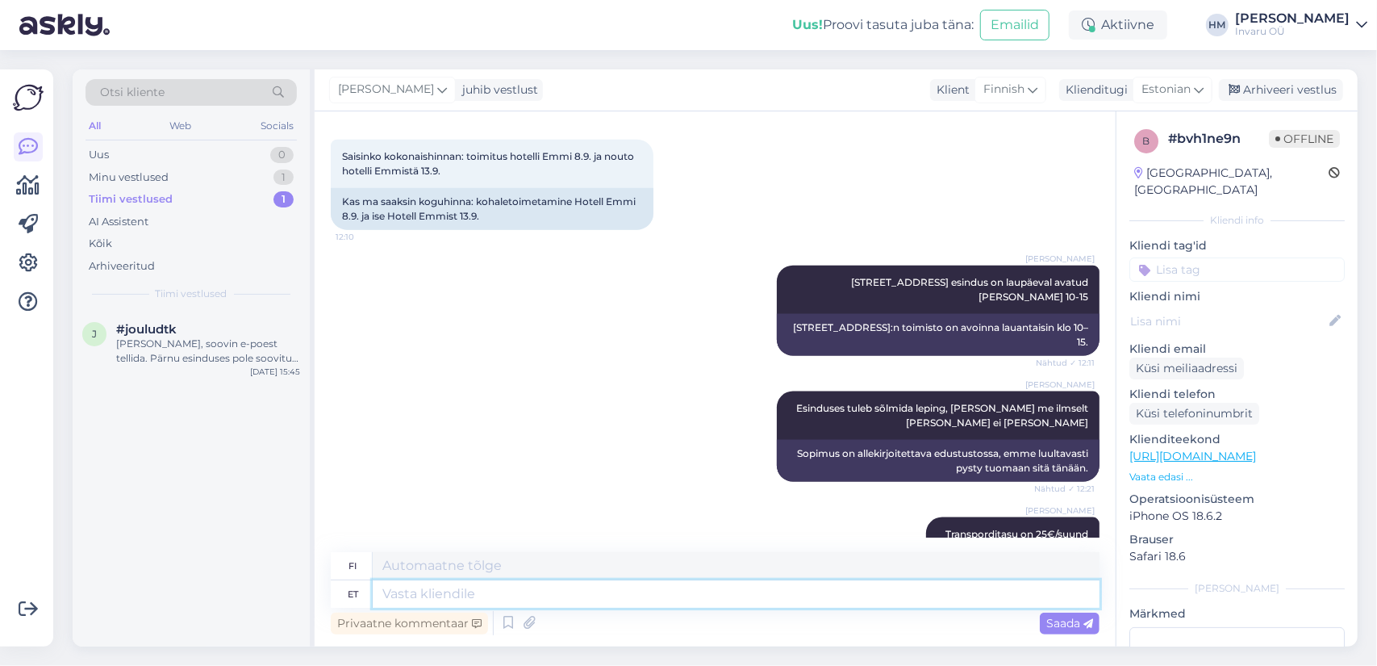
click at [720, 593] on textarea at bounding box center [736, 593] width 727 height 27
type textarea "Kui"
type textarea "Jos"
type textarea "Kui soovite"
type textarea "Jos haluat"
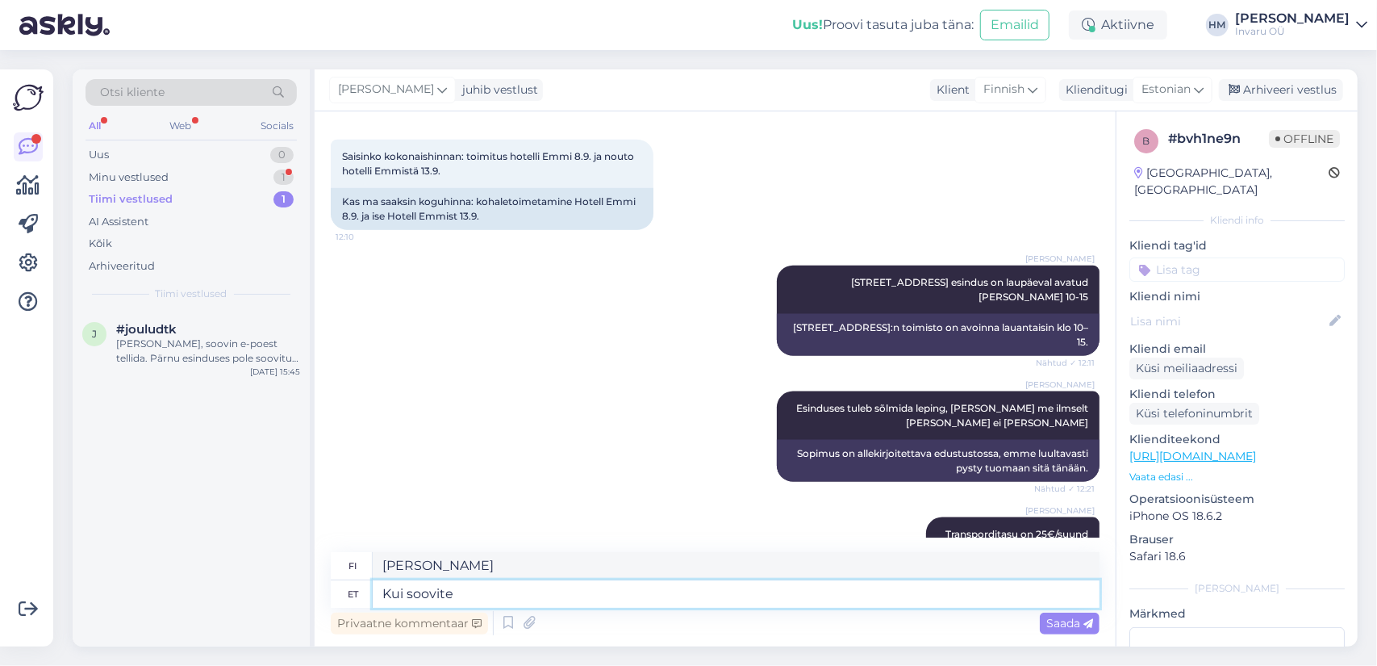
scroll to position [1497, 0]
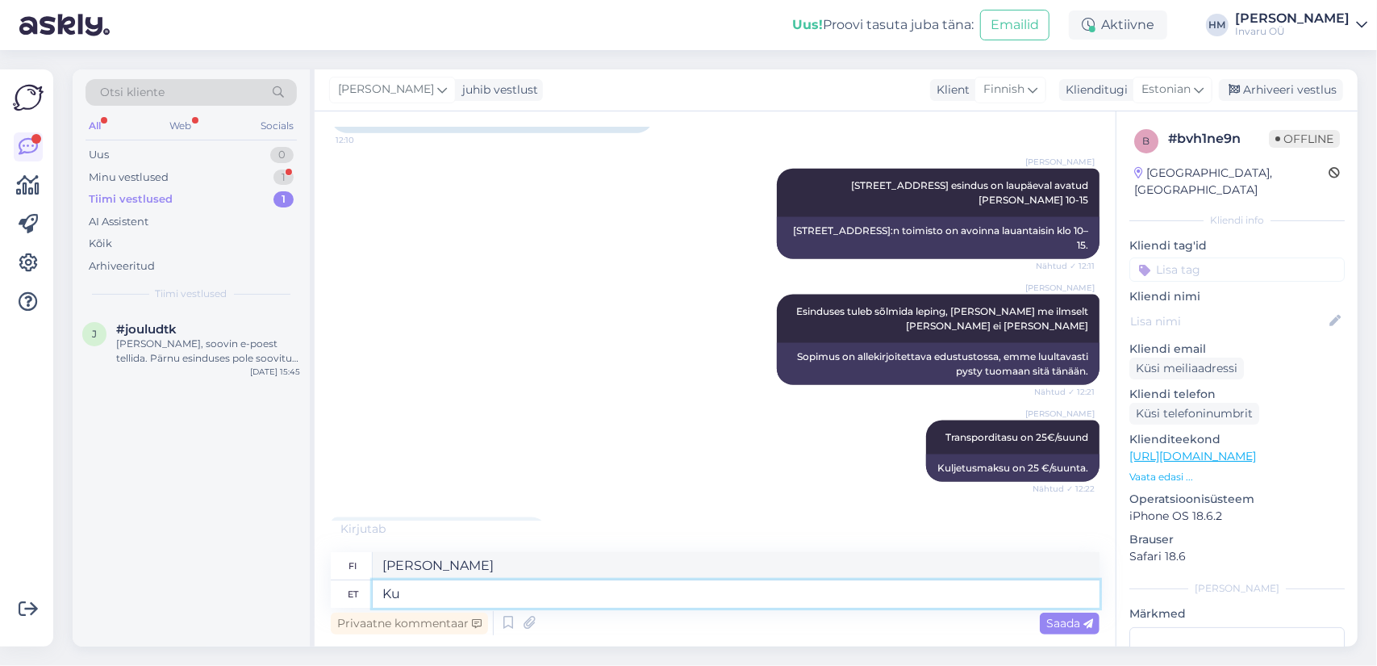
type textarea "K"
type textarea "Jos"
type textarea "me"
type textarea "me ei"
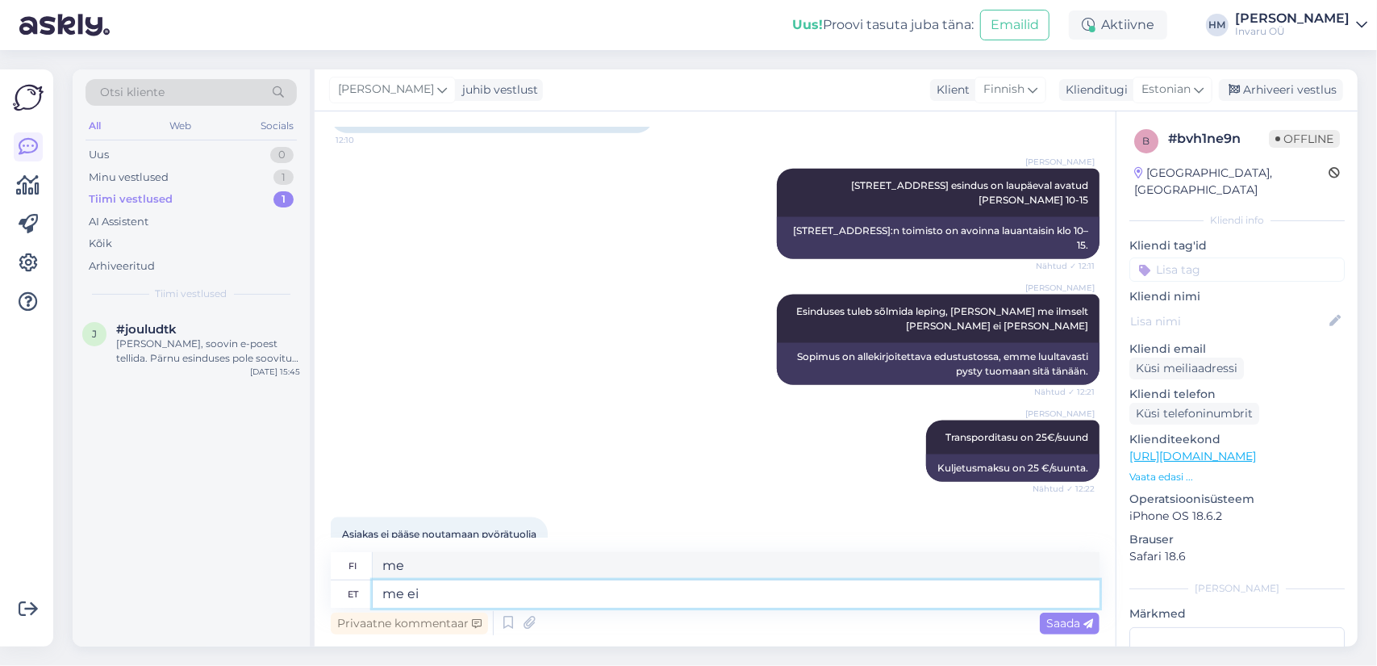
type textarea "me emme"
type textarea "me ei saa"
type textarea "emme voi"
type textarea "me ei saa kahjuks"
type textarea "valitettavasti emme voi"
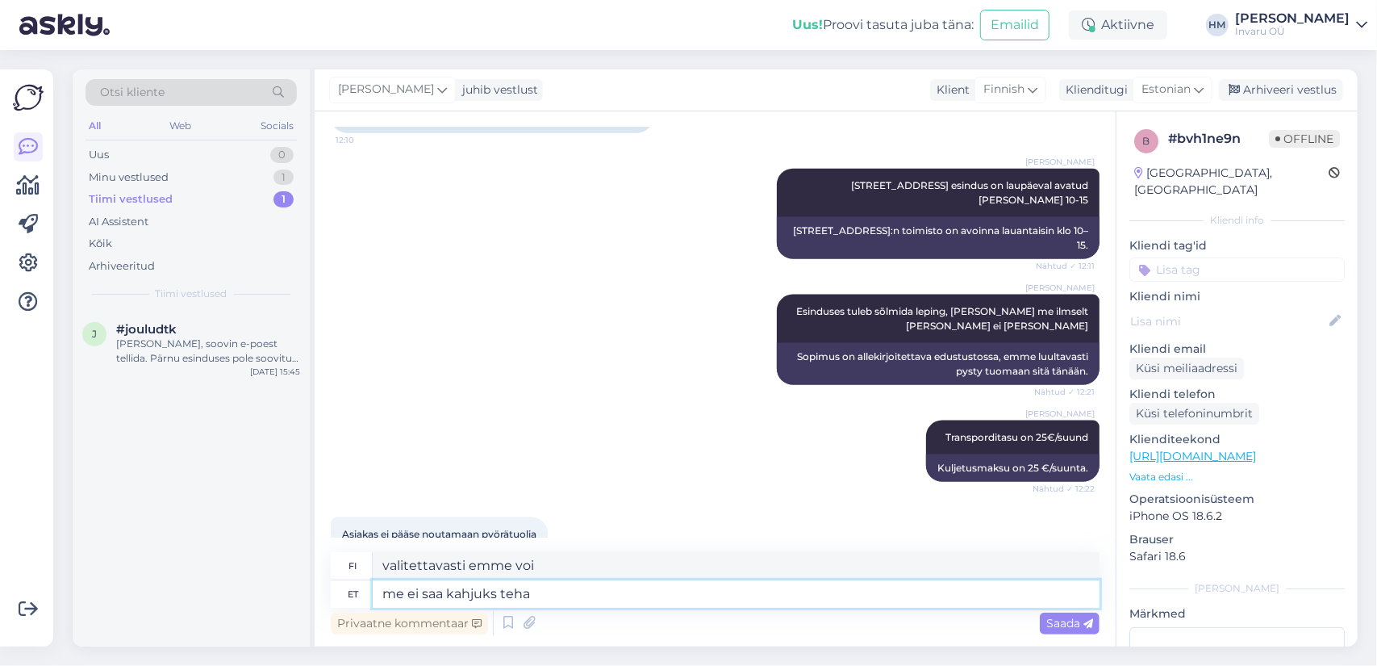
type textarea "me ei saa kahjuks teha"
type textarea "valitettavasti emme voi tehdä"
type textarea "me ei saa kahjuks teha lepingut"
type textarea "Valitettavasti emme voi tehdä sopimusta."
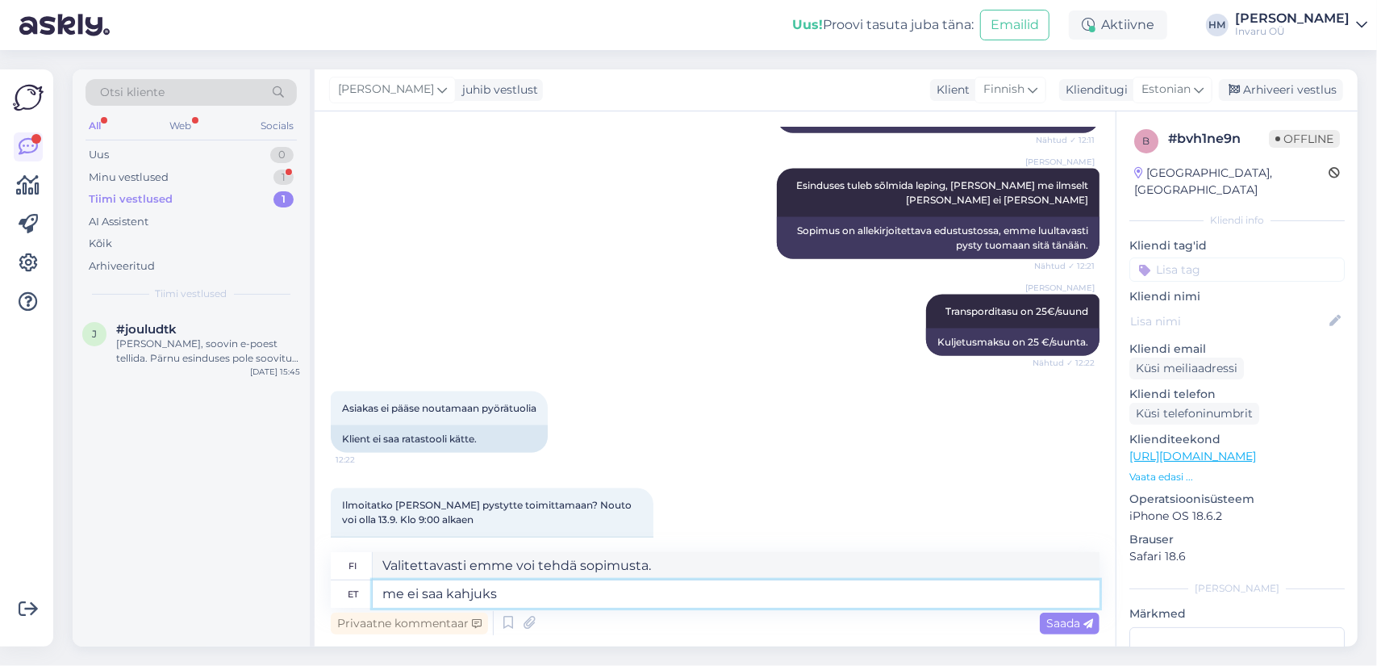
type textarea "me ei saa kahjuk"
type textarea "valitettavasti emme voi tehdä"
type textarea "me ei sa"
type textarea "valitettavasti emme voi"
type textarea "me"
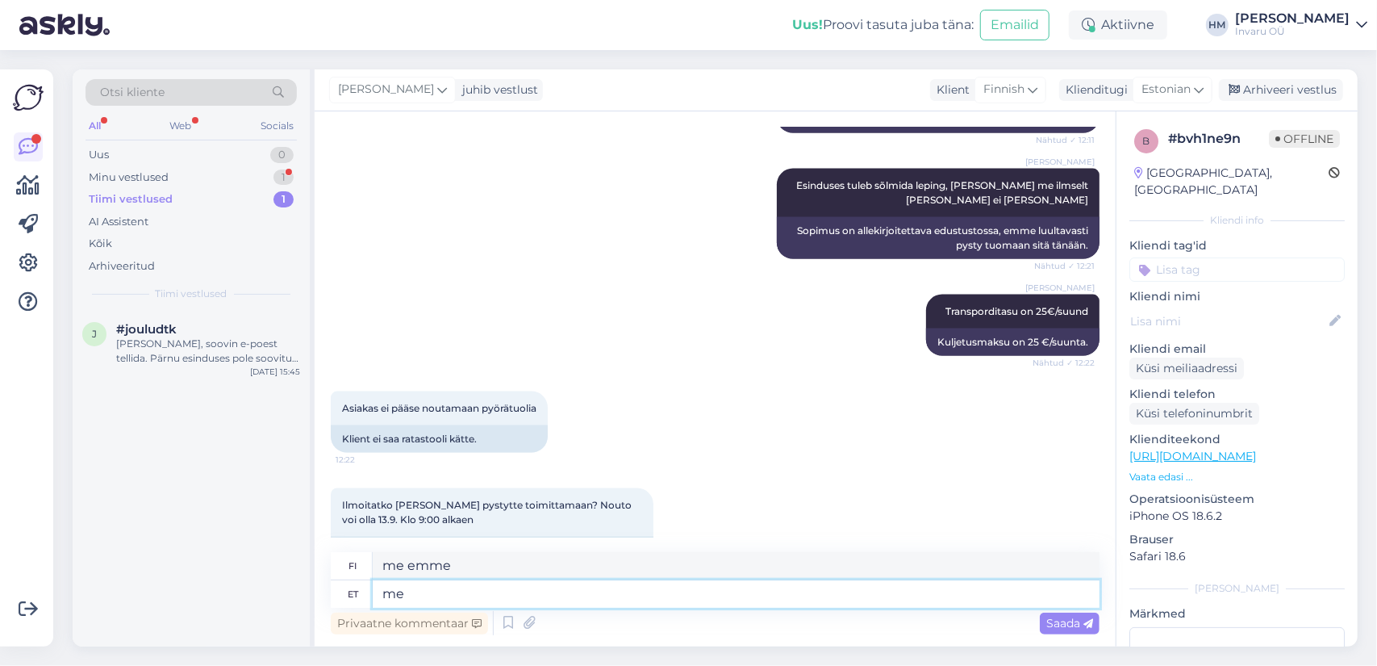
type textarea "emme voi"
type textarea "m"
type textarea "me"
type textarea "kas"
type textarea "onko"
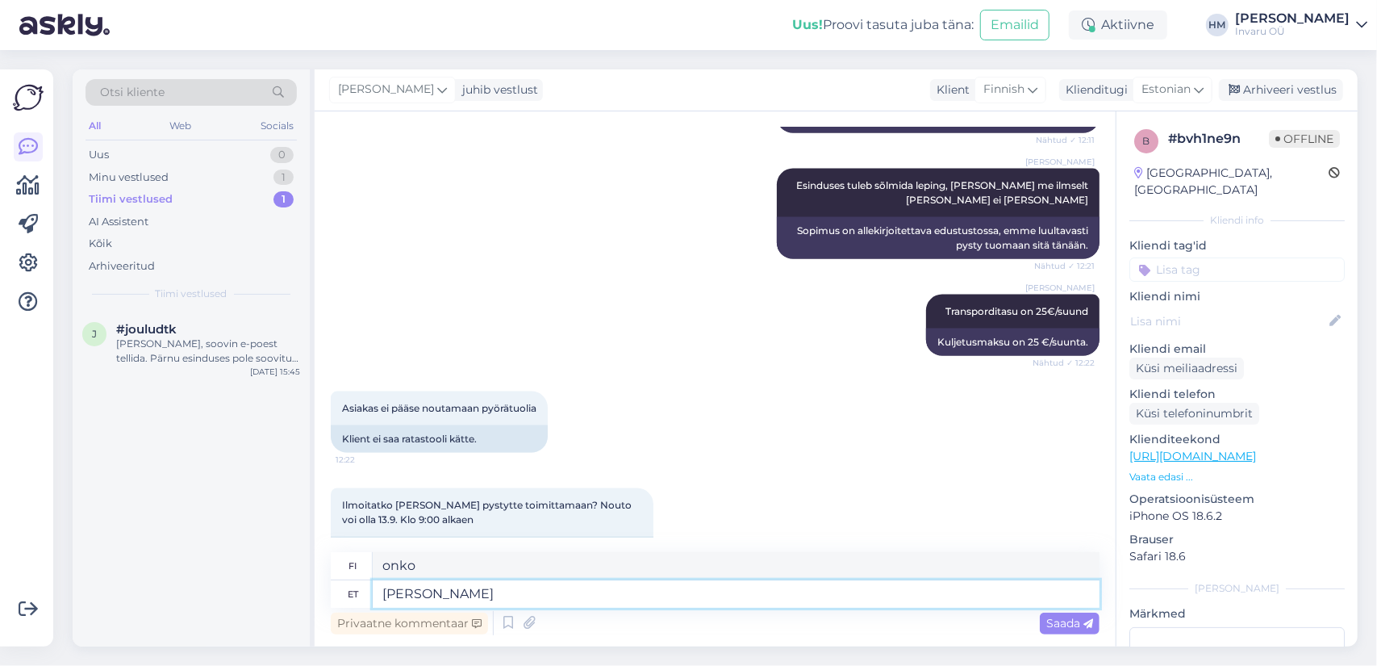
type textarea "kas keegi"
type textarea "onko kukaan"
type textarea "kas keegi saab t"
type textarea "voiko kukaan"
type textarea "kas keegi saab tulla e"
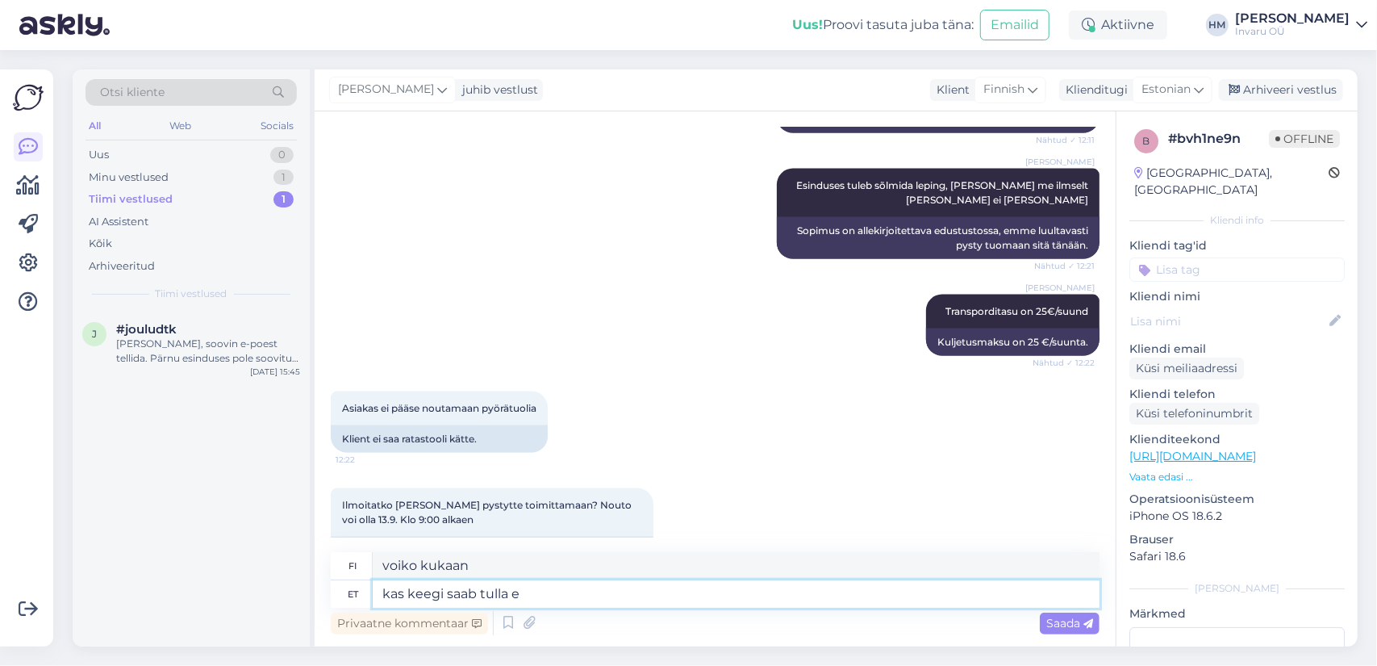
type textarea "Voiko kuka tahansa tulla?"
type textarea "kas keegi saab tulla esindussre"
type textarea "Voiko kuka tahansa tulla autoliikkeeseen?"
type textarea "kas keegi saab tulla esindussre ja"
type textarea "Voisiko joku tulla autoliikkeeseen ja"
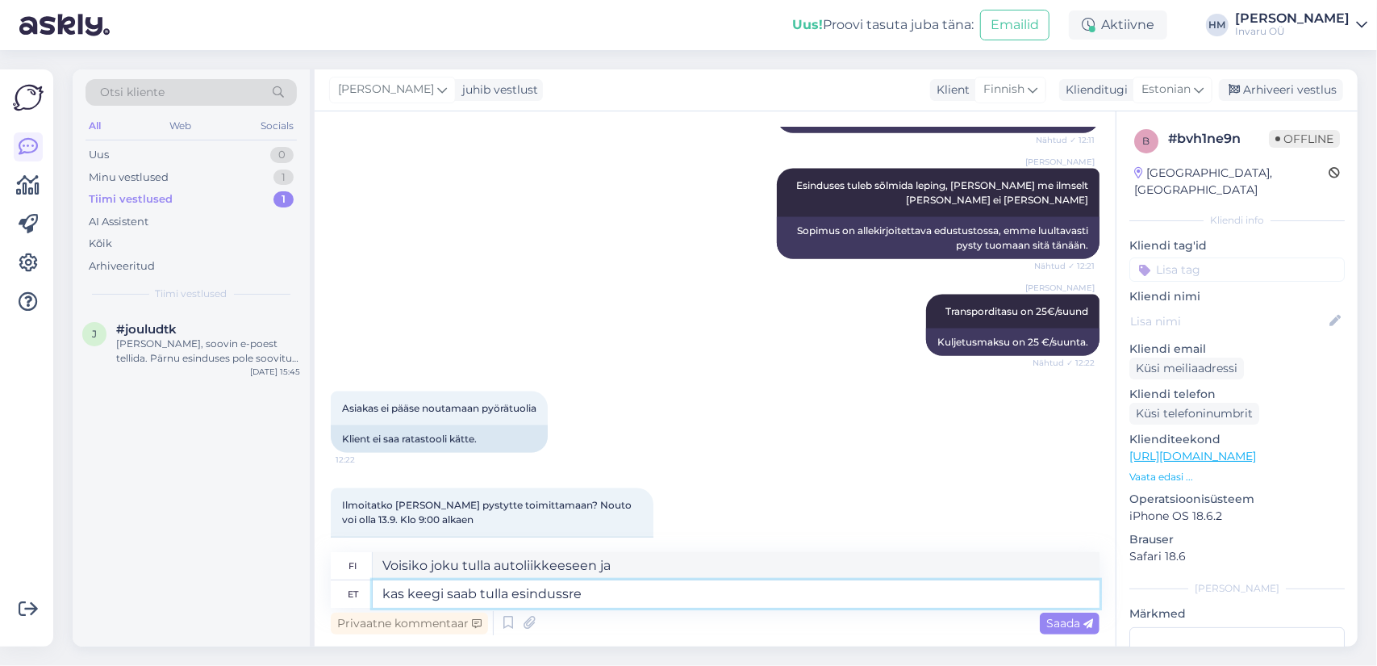
type textarea "kas keegi saab tulla esindussre"
type textarea "Voiko kuka tahansa tulla autoliikkeeseen?"
type textarea "kas keegi saab tulla esindusse ja s"
type textarea "Voisiko joku tulla autoliikkeeseen ja"
type textarea "kas keegi saab tulla esindusse ja sõlmida"
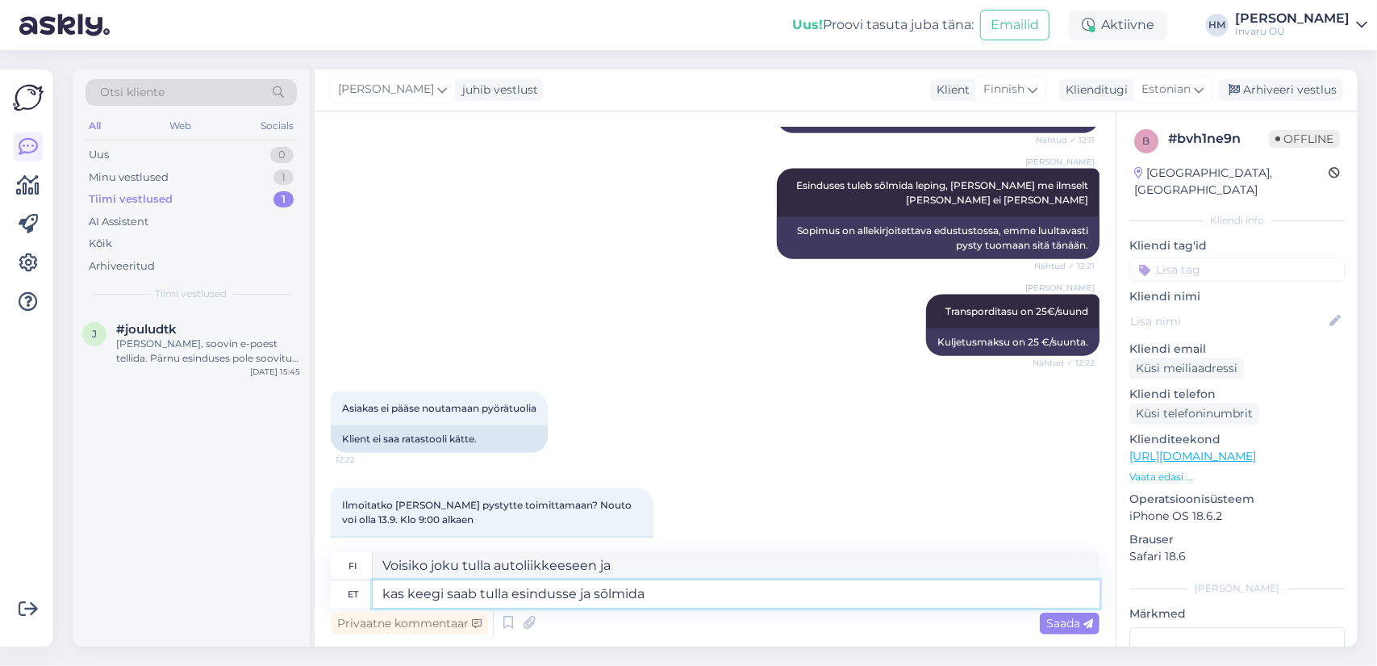
type textarea "Voiko joku tulla autoliikkeeseen ja allekirjoittaa sopimuksen?"
type textarea "kas keegi saab tulla esindusse ja sõlmida lepingu?"
click at [1060, 627] on span "Saada" at bounding box center [1070, 623] width 47 height 15
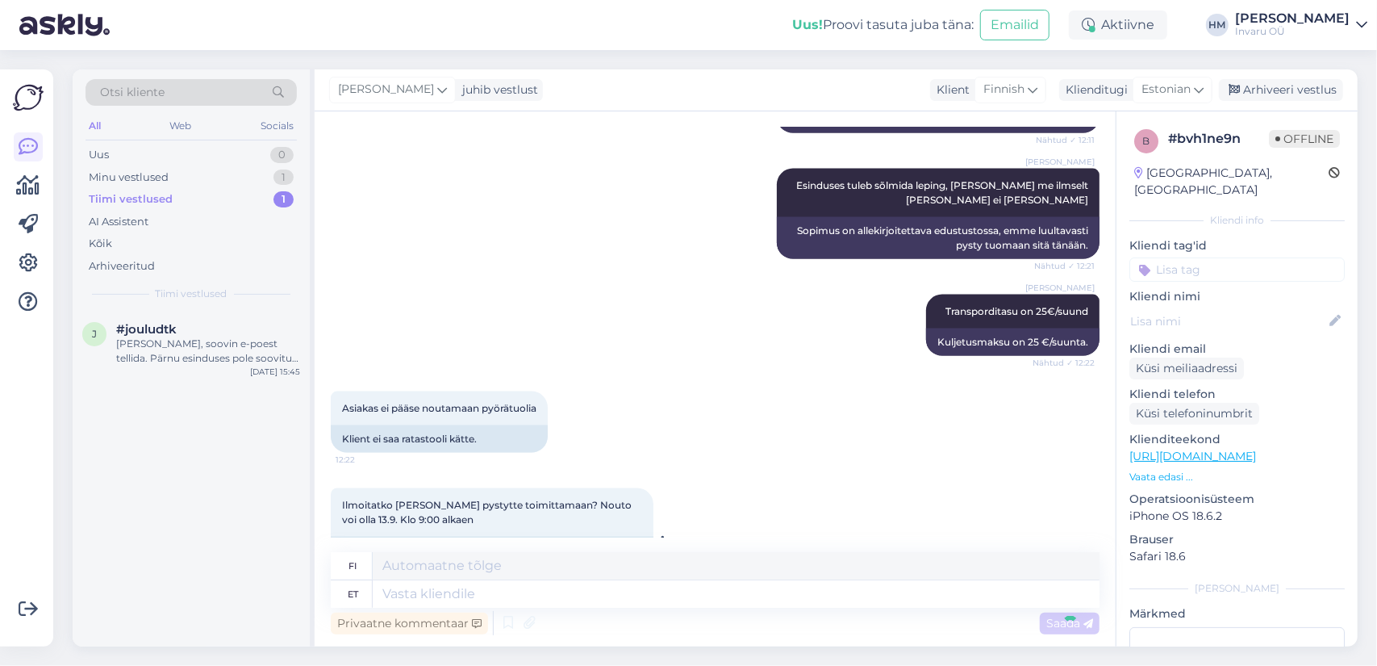
scroll to position [1720, 0]
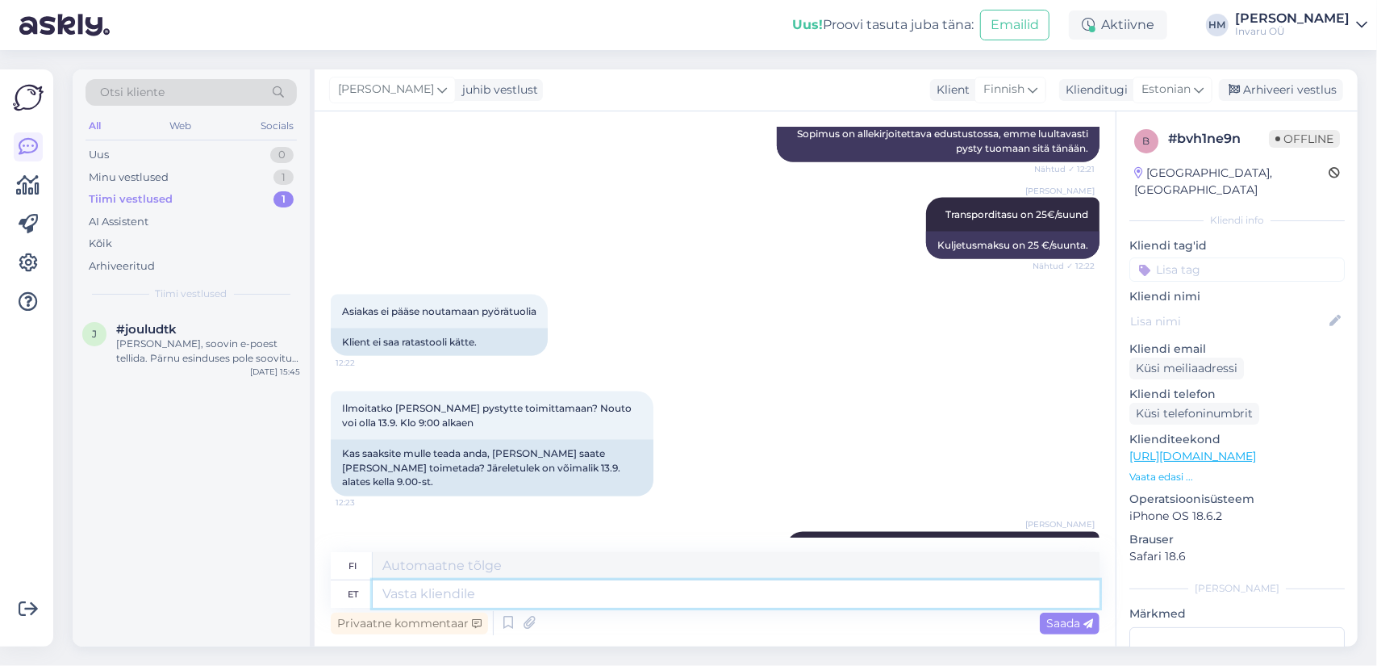
click at [449, 596] on textarea at bounding box center [736, 593] width 727 height 27
type textarea "Kui"
type textarea "Jos"
type textarea "Kui leping o"
type textarea "Jos sopimus"
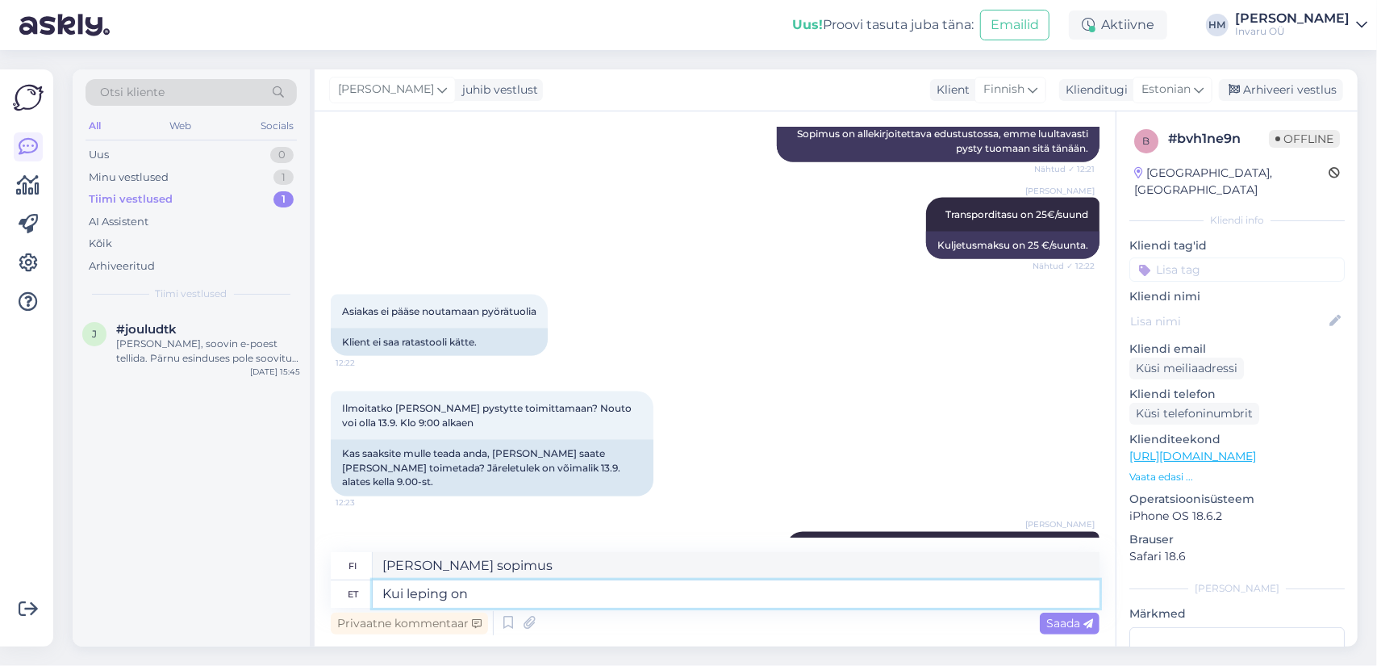
type textarea "Kui leping on s"
type textarea "Jos sopimus on"
type textarea "Kui leping on sõlmitud si"
type textarea "Kun sopimus on tehty"
type textarea "Kui leping on sõlmitud siis s"
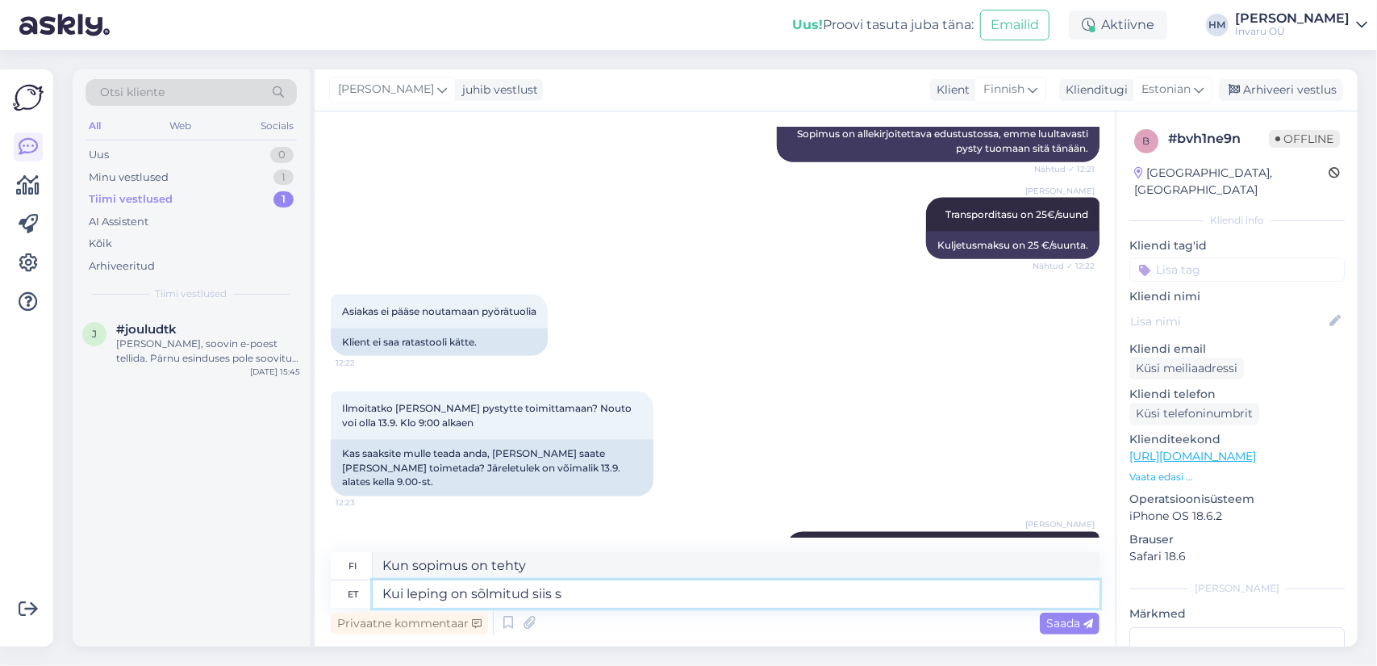
type textarea "Kun sopimus on allekirjoitettu,"
type textarea "Kui leping on sõlmitud siis saame e"
type textarea "Kun sopimus on allekirjoitettu, voimme"
type textarea "Kui leping on sõlmitud siis saame edasi"
type textarea "Kun sopimus on allekirjoitettu, voimme jatkaa eteenpäin."
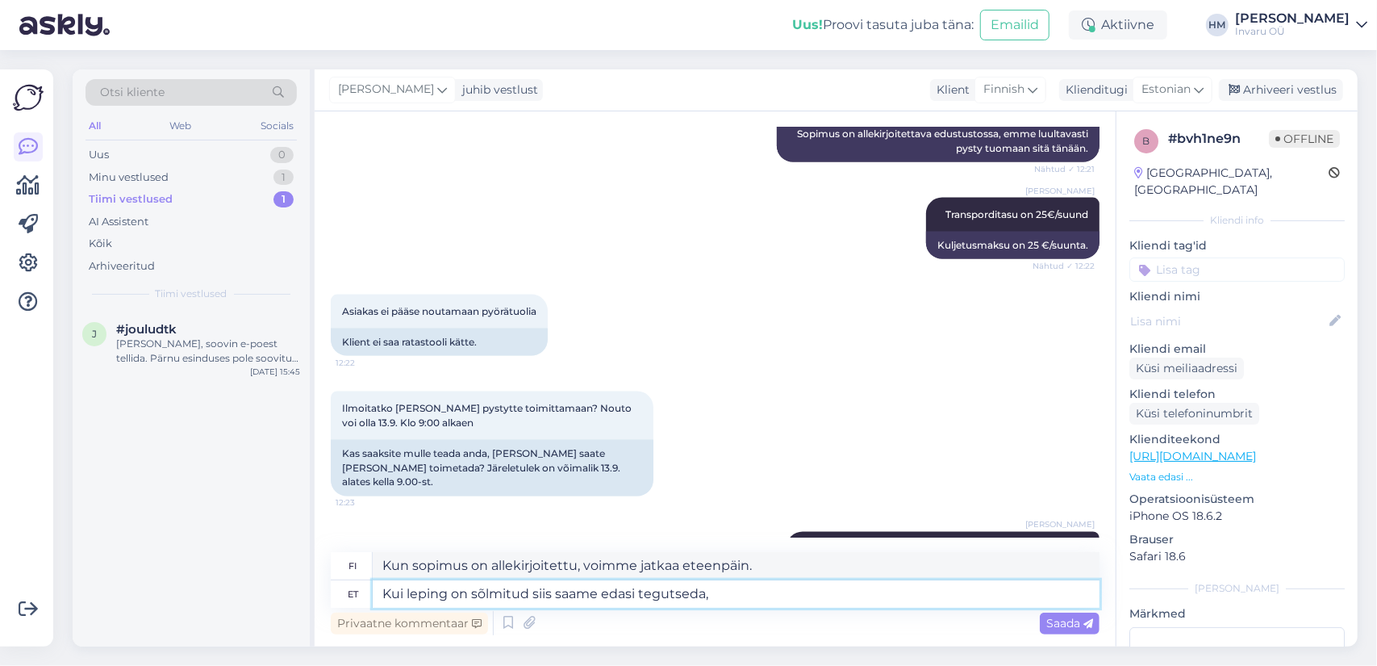
type textarea "Kui leping on sõlmitud siis saame edasi tegutseda,"
type textarea "Kun sopimus on allekirjoitettu, voimme jatkaa."
type textarea "Kui leping on sõlmitud siis saame edasi tegutseda, saame"
type textarea "Kun sopimus on allekirjoitettu, voimme jatkaa eteenpäin,"
type textarea "Kui leping on sõlmitud siis saame edasi tegutseda, saame Teile"
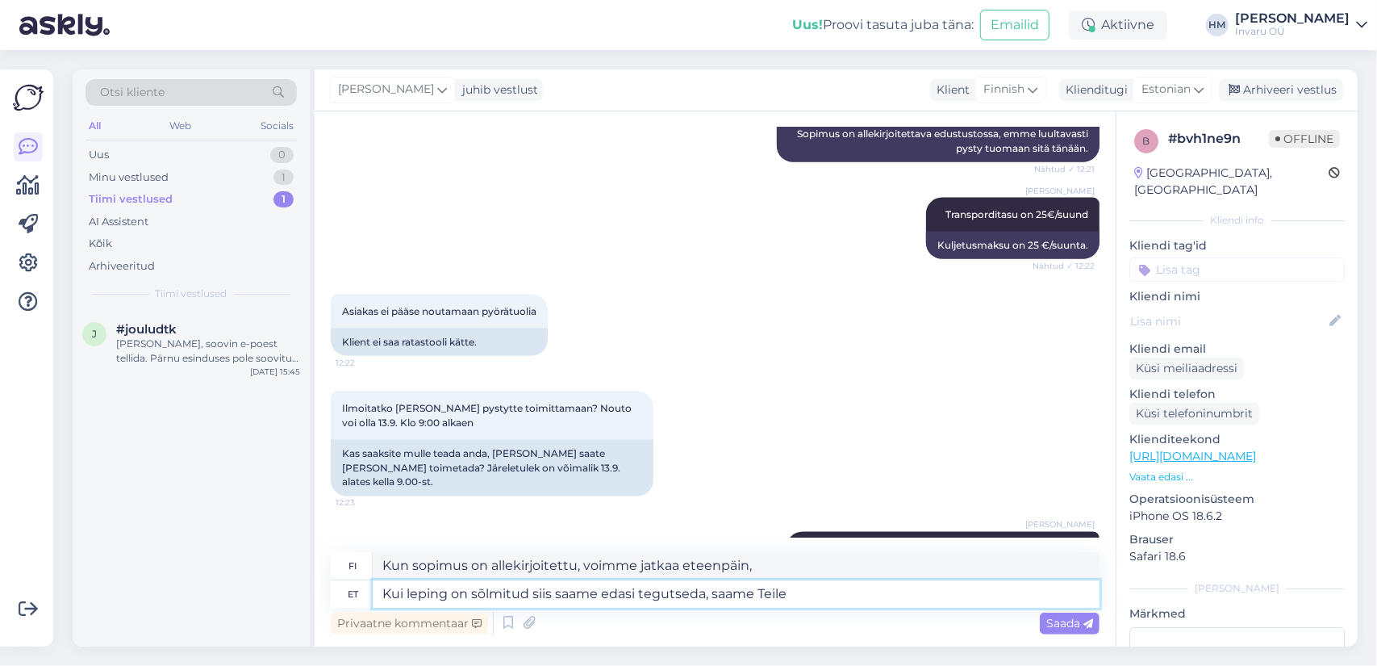
type textarea "Kun sopimus on allekirjoitettu, voimme jatkaa ja tarjota sinulle"
type textarea "Kui leping on sõlmitud siis saame edasi tegutseda, saame Teile kohale t"
type textarea "Kun sopimus on allekirjoitettu, voimme jatkaa ja toimittaa tuotteen sinulle."
type textarea "Kui leping on sõlmitud siis saame edasi tegutseda, saame Teile kohale toimetada…"
type textarea "Kun sopimus on allekirjoitettu, voimme jatkaa prosessia ja toimittaa sen hotell…"
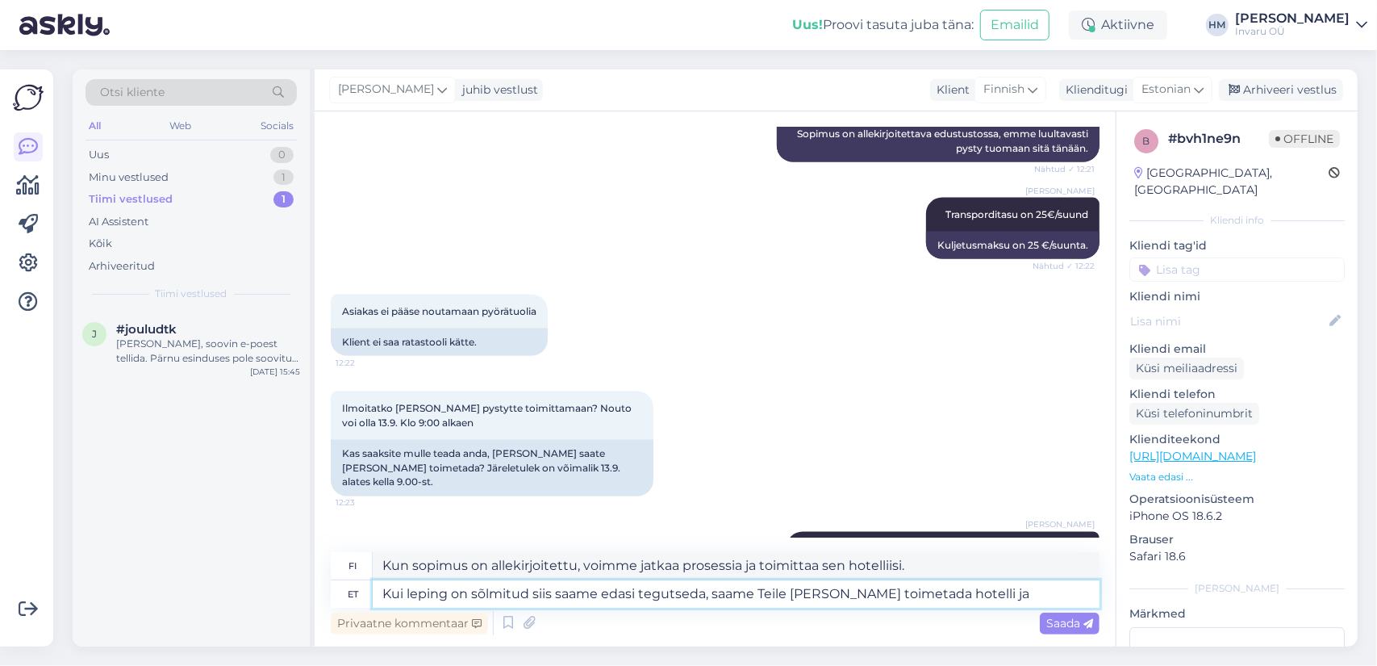
type textarea "Kui leping on sõlmitud siis saame edasi tegutseda, saame Teile kohale toimetada…"
type textarea "Kun sopimus on allekirjoitettu, voimme jatkaa prosessia, toimittaa sinut hotell…"
type textarea "Kui leping on sõlmitud siis saame edasi tegutseda, saame Teile kohale toimetada…"
type textarea "Kun sopimus on allekirjoitettu, voimme jatkaa prosessia, toimittaa sen hotellii…"
type textarea "Kui leping on sõlmitud siis saame edasi tegutseda, saame Teile kohale toimetada…"
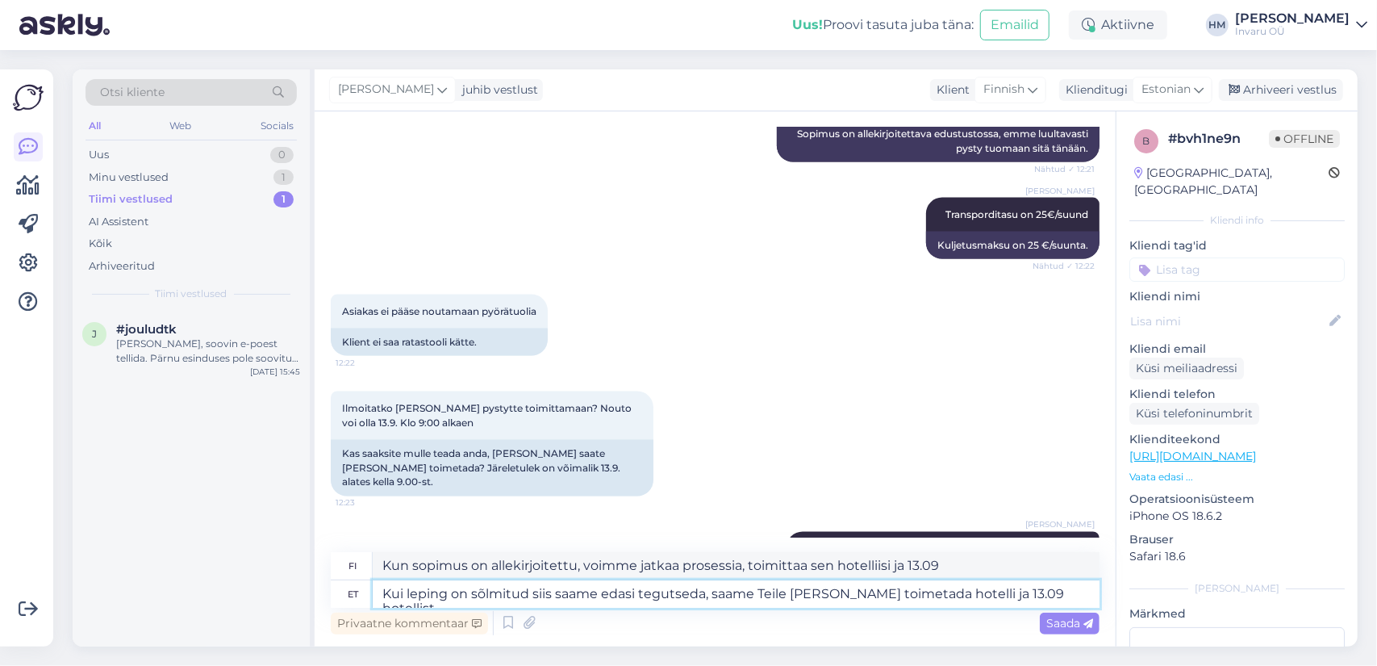
type textarea "Kun sopimus on allekirjoitettu, voimme jatkaa toimintaa ja toimittaa tilauksen …"
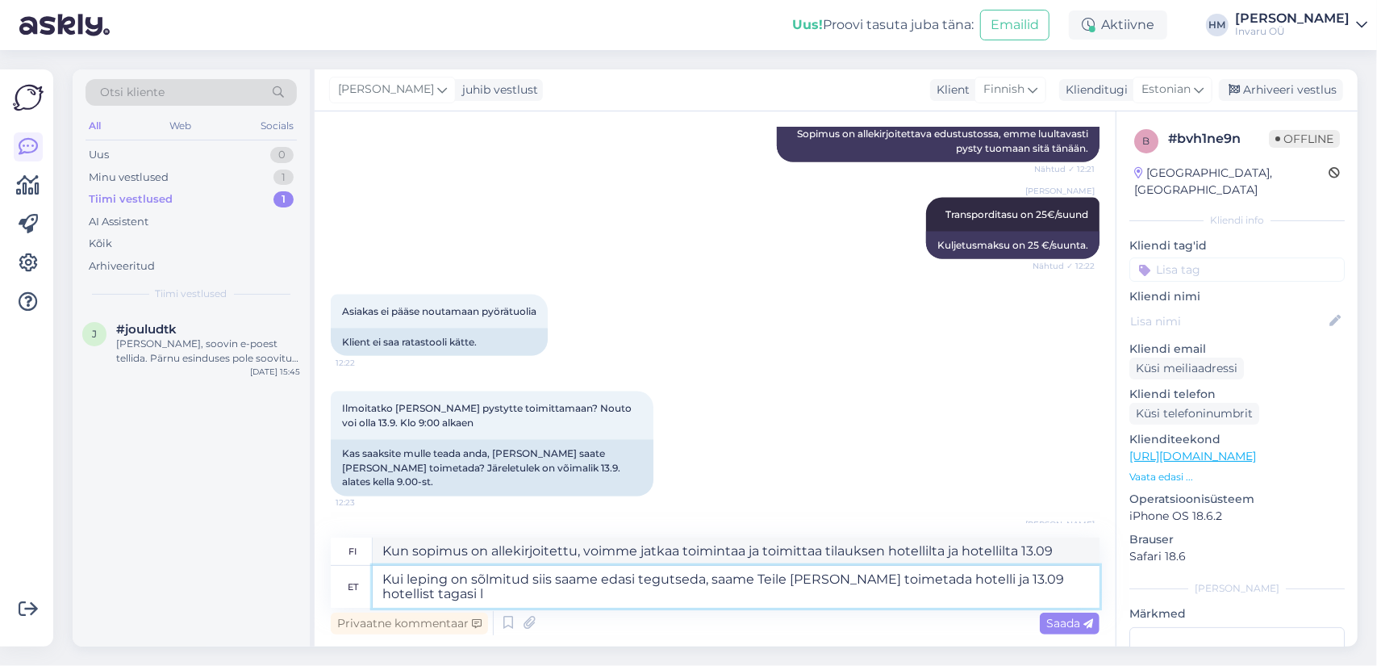
type textarea "Kui leping on sõlmitud siis saame edasi tegutseda, saame Teile kohale toimetada…"
type textarea "Kun sopimus on allekirjoitettu, voimme jatkaa prosessia, toimittaa sinut hotell…"
type textarea "Kui leping on sõlmitud siis saame edasi tegutseda, saame Teile [PERSON_NAME] to…"
type textarea "Kun sopimus on allekirjoitettu, voimme aloittaa [PERSON_NAME] toimittaa sen hot…"
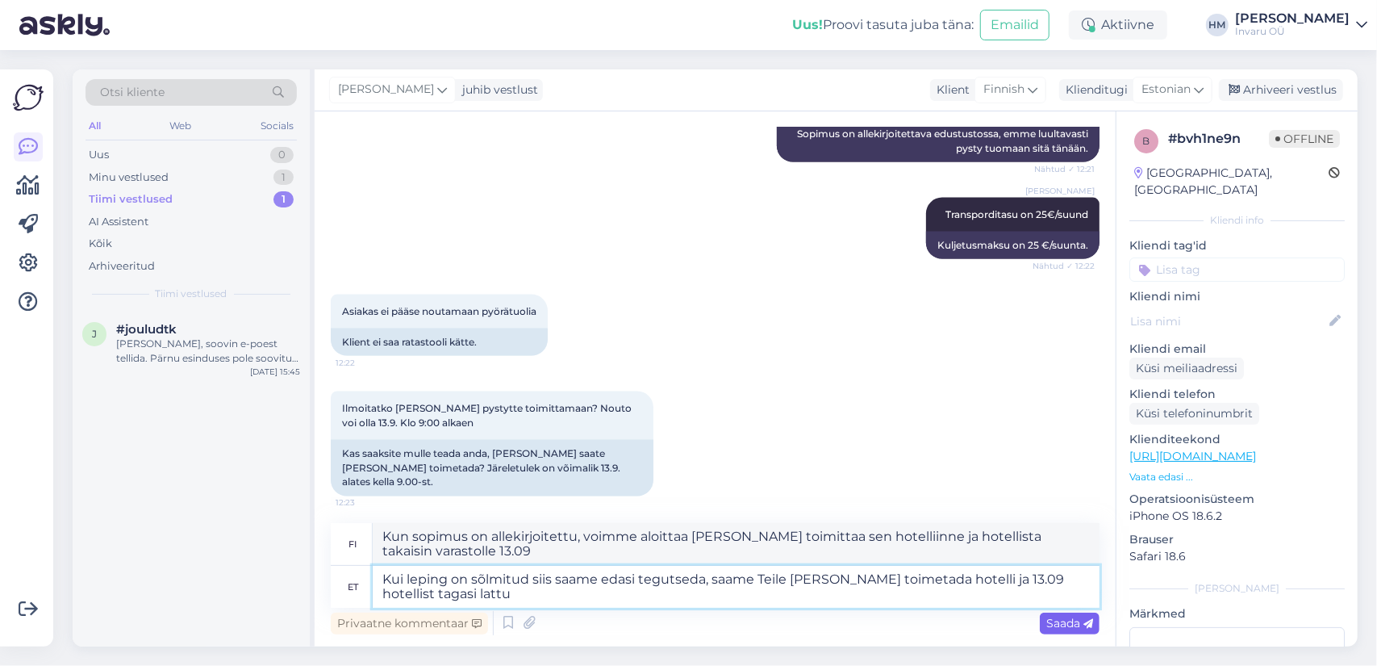
type textarea "Kui leping on sõlmitud siis saame edasi tegutseda, saame Teile [PERSON_NAME] to…"
click at [1069, 621] on span "Saada" at bounding box center [1070, 623] width 47 height 15
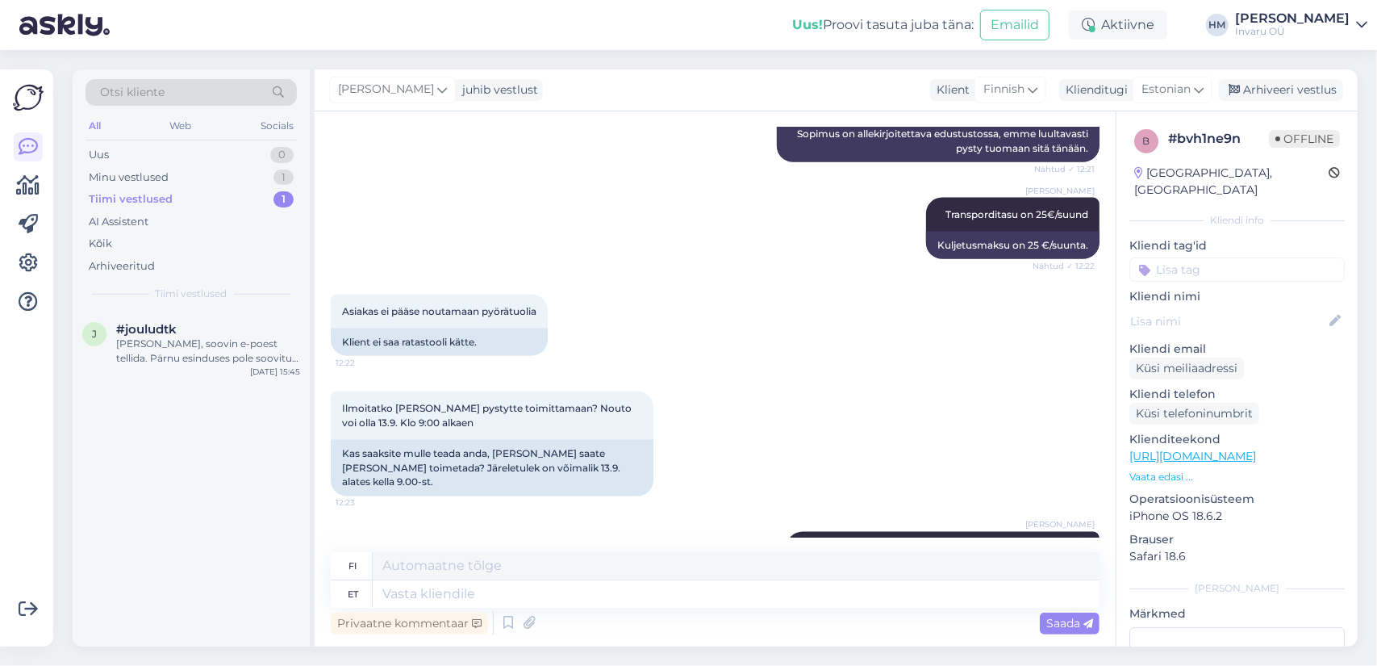
scroll to position [1845, 0]
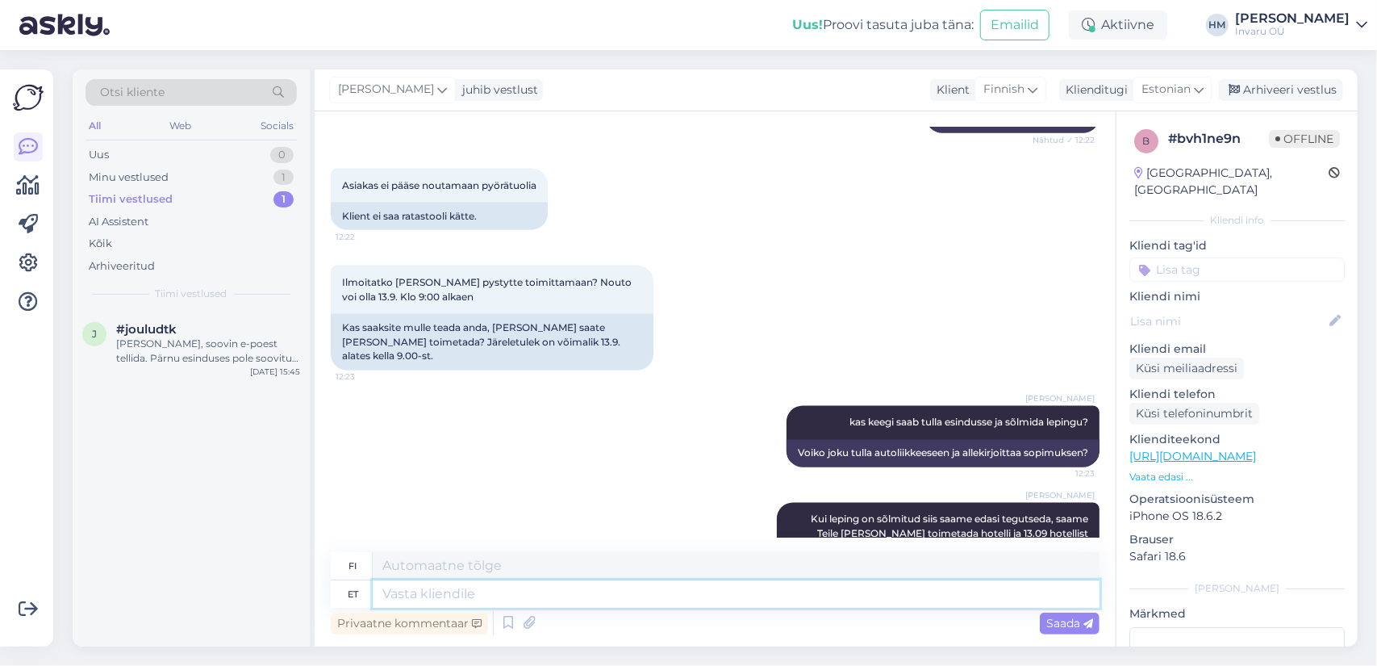
click at [786, 591] on textarea at bounding box center [736, 593] width 727 height 27
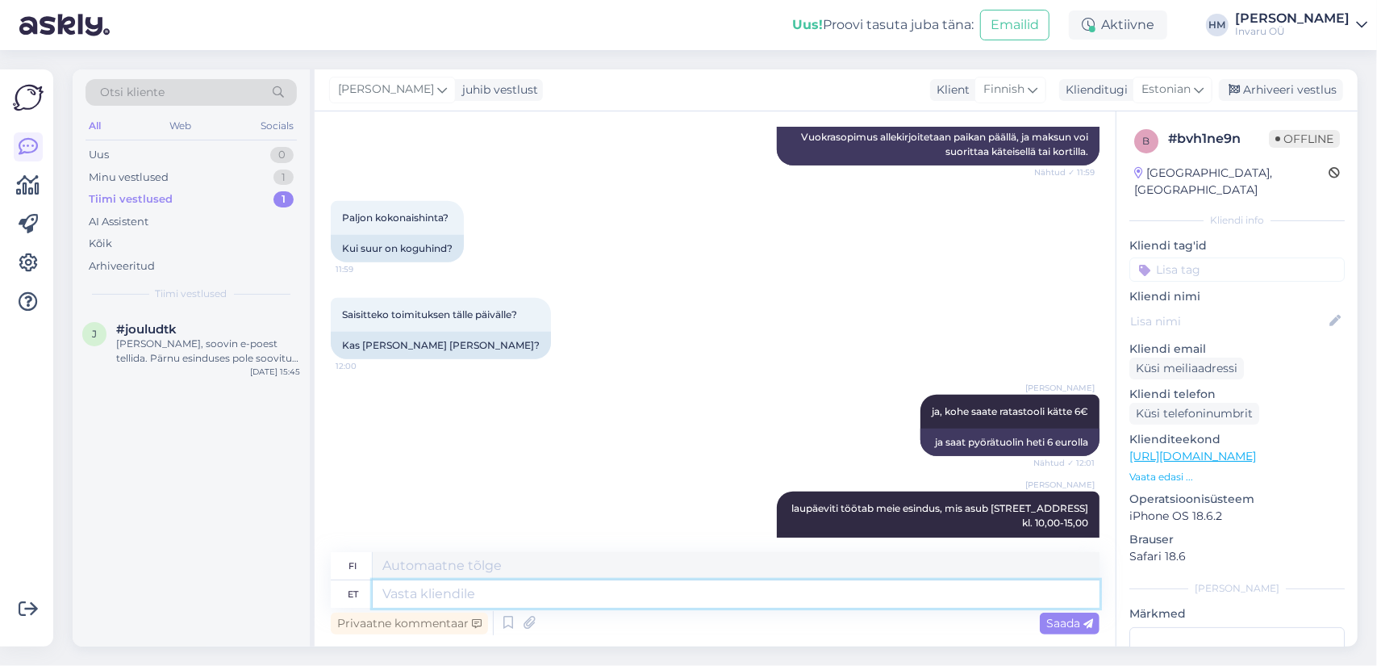
scroll to position [1281, 0]
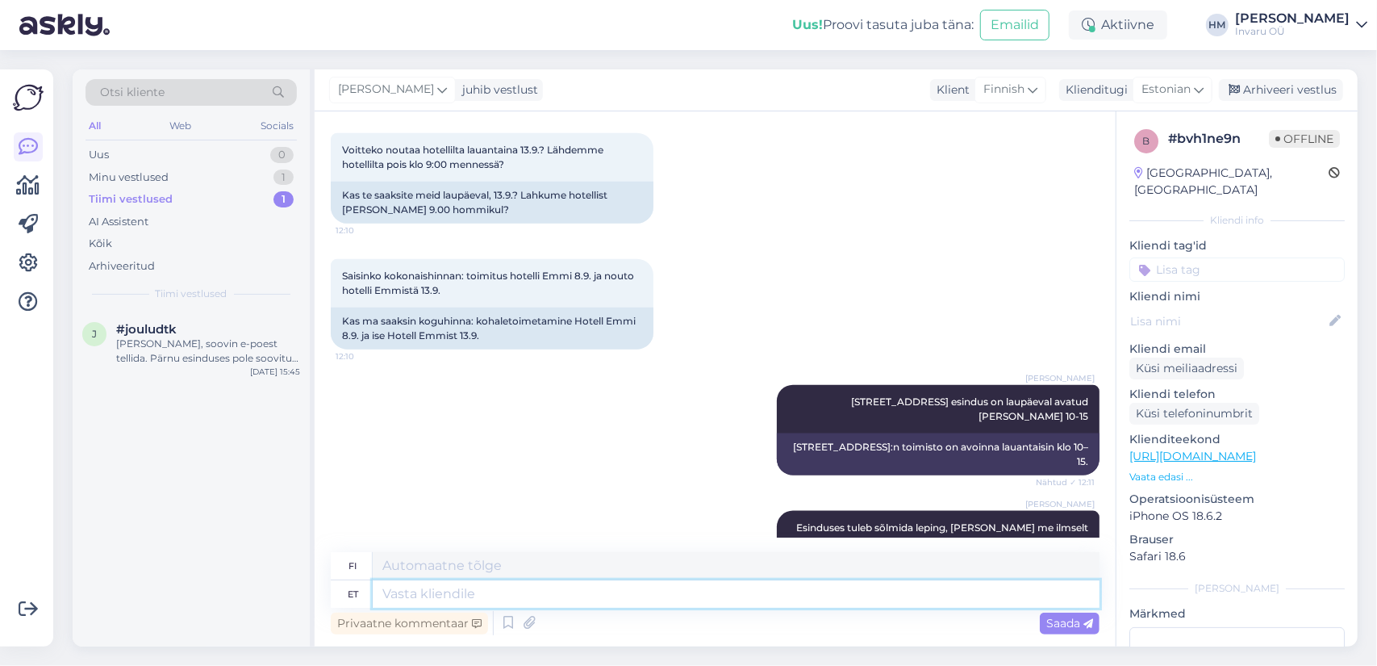
click at [714, 595] on textarea at bounding box center [736, 593] width 727 height 27
type textarea "Hotell"
type textarea "Hotelli"
type textarea "Hotell on"
type textarea "Hotelli on"
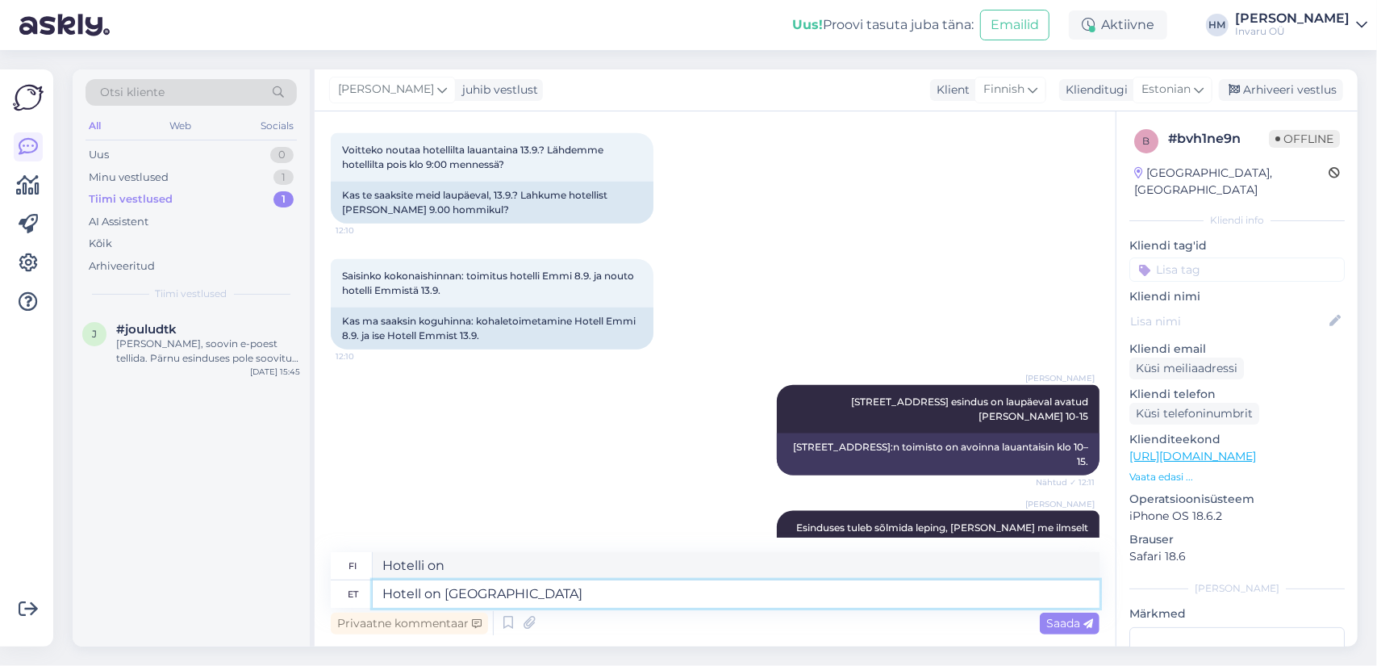
type textarea "Hotell on [GEOGRAPHIC_DATA]?"
type textarea "Onko hotelli [GEOGRAPHIC_DATA]?"
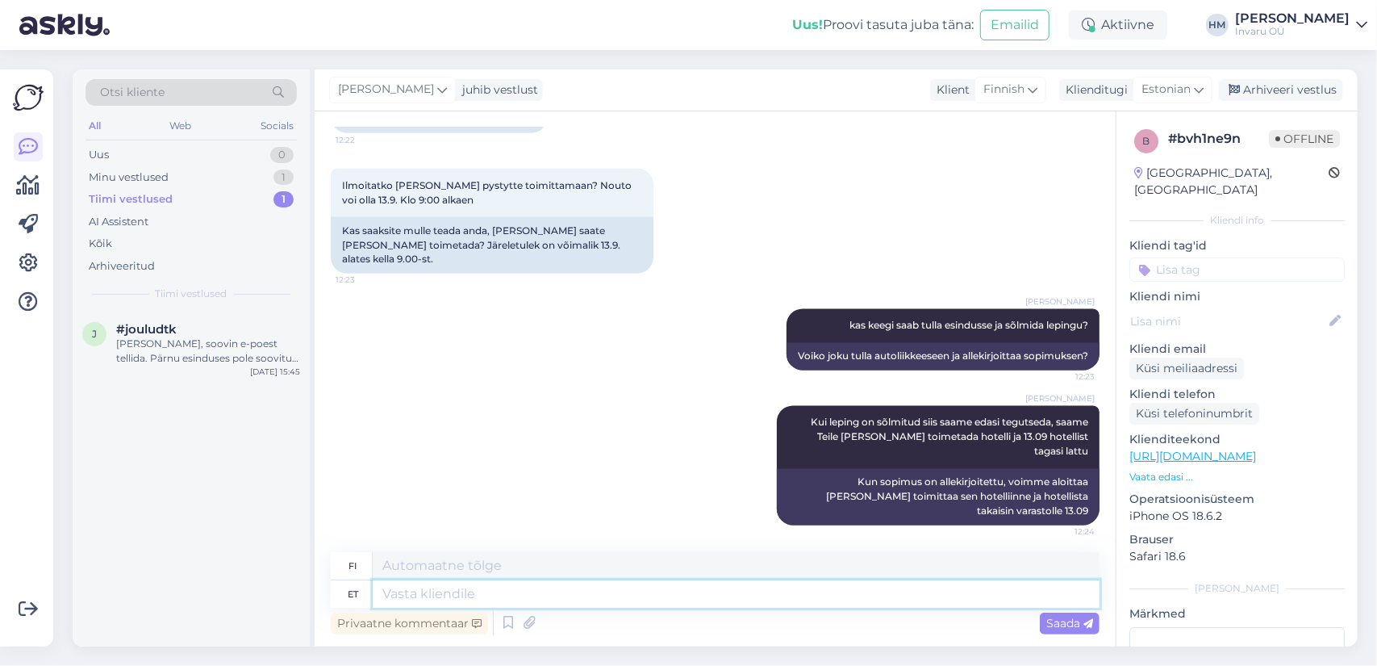
click at [475, 596] on textarea at bounding box center [736, 593] width 727 height 27
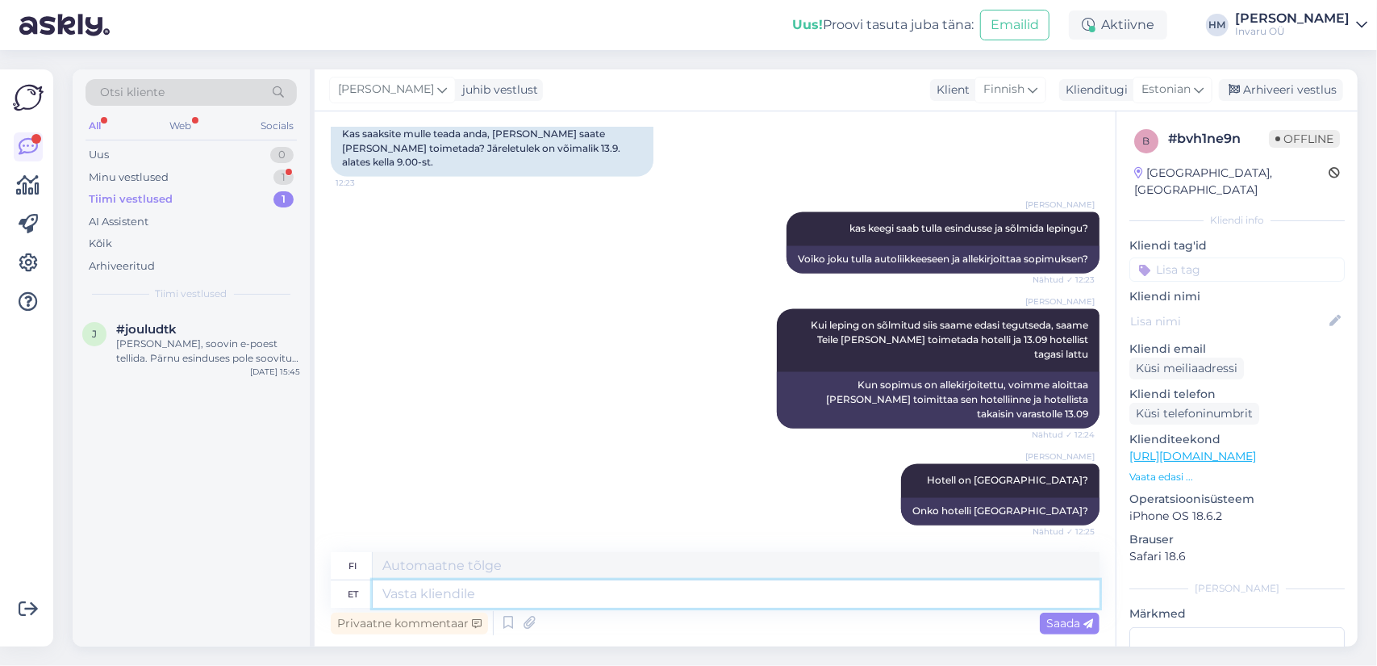
click at [555, 595] on textarea at bounding box center [736, 593] width 727 height 27
click at [443, 596] on textarea at bounding box center [736, 593] width 727 height 27
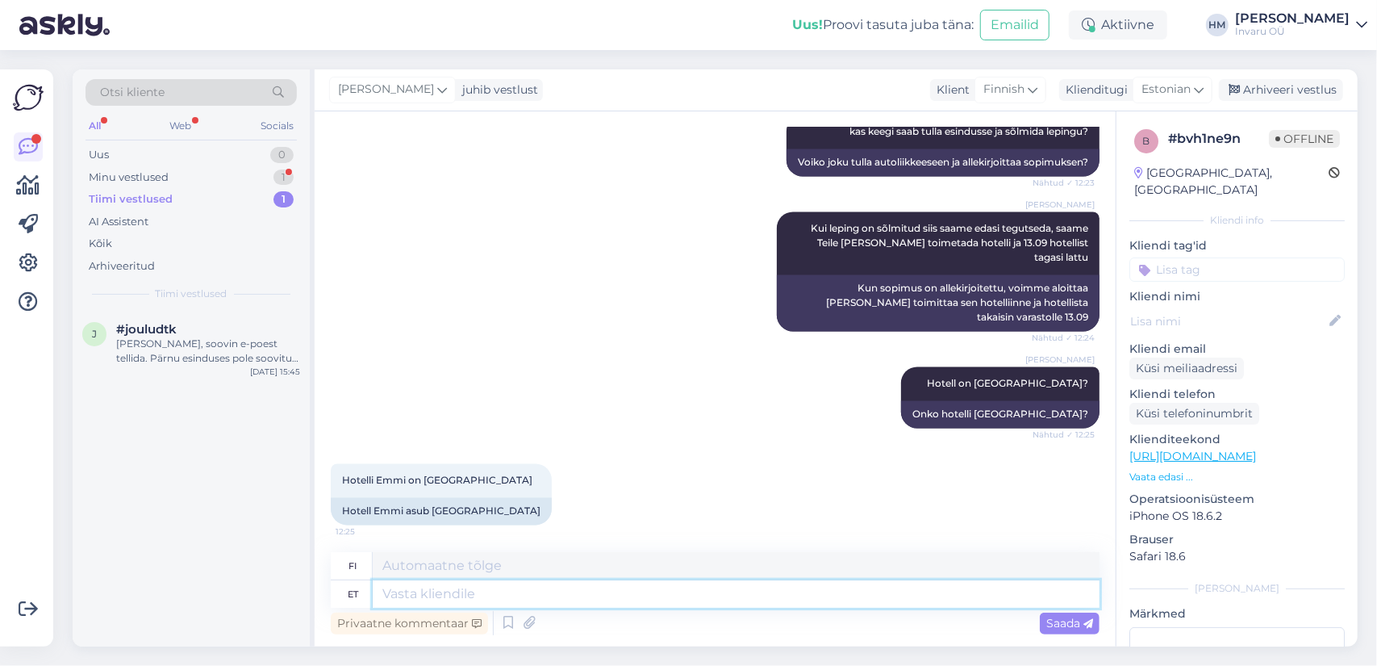
scroll to position [2153, 0]
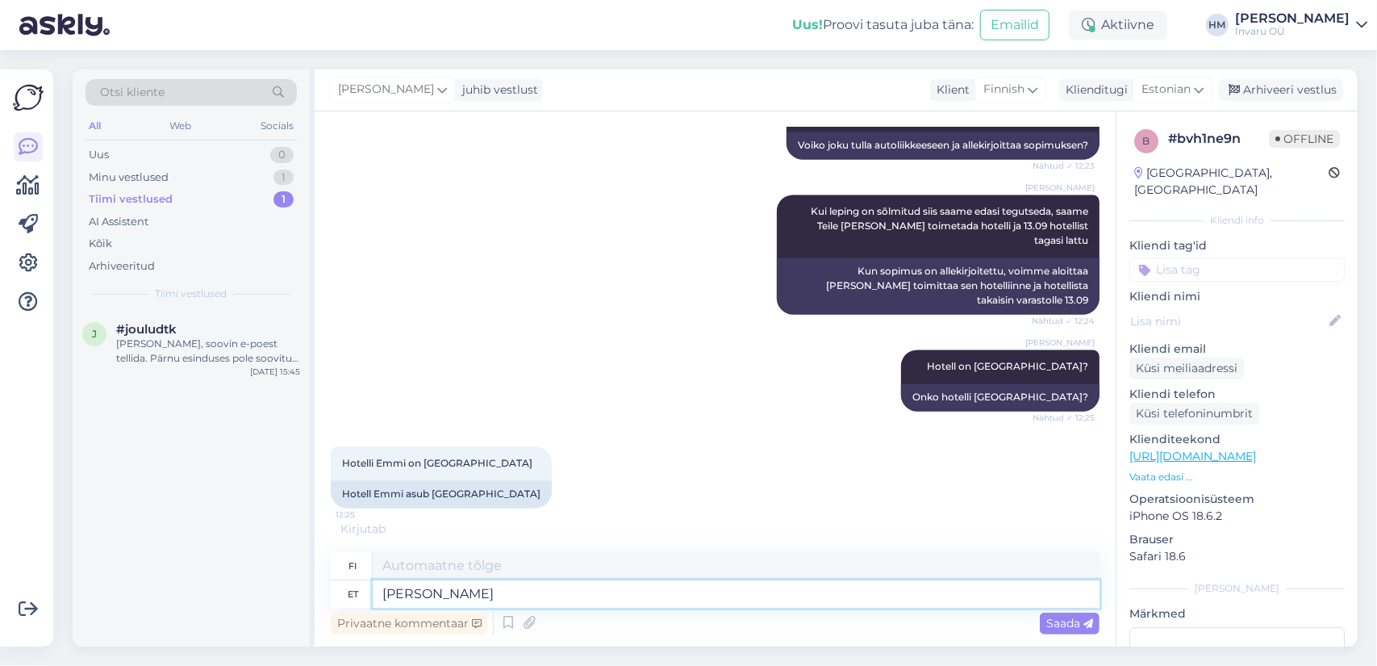
type textarea "Kui o"
type textarea "Jos"
type textarea "Kui olete"
type textarea "Jos olet"
type textarea "Kui olete täna"
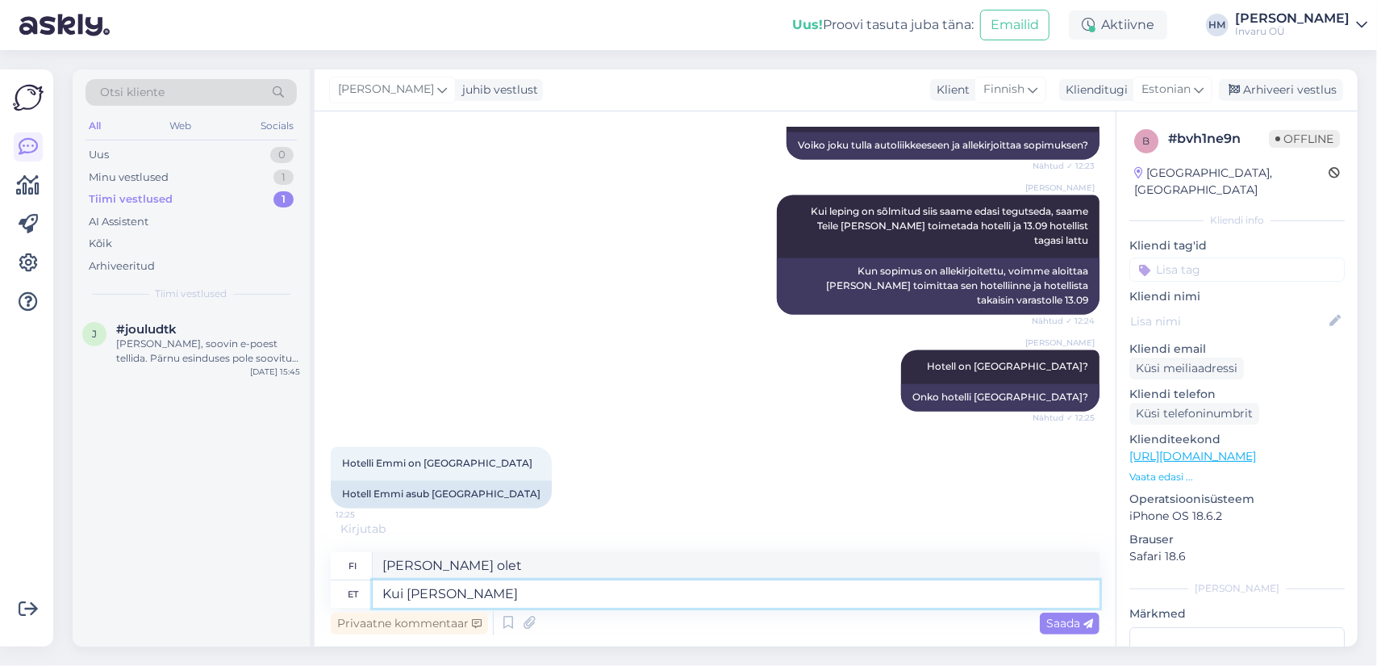
type textarea "Jos olet tänään"
type textarea "Kui olete täna lepingu"
type textarea "Jos sinulla on tänään työsopimus"
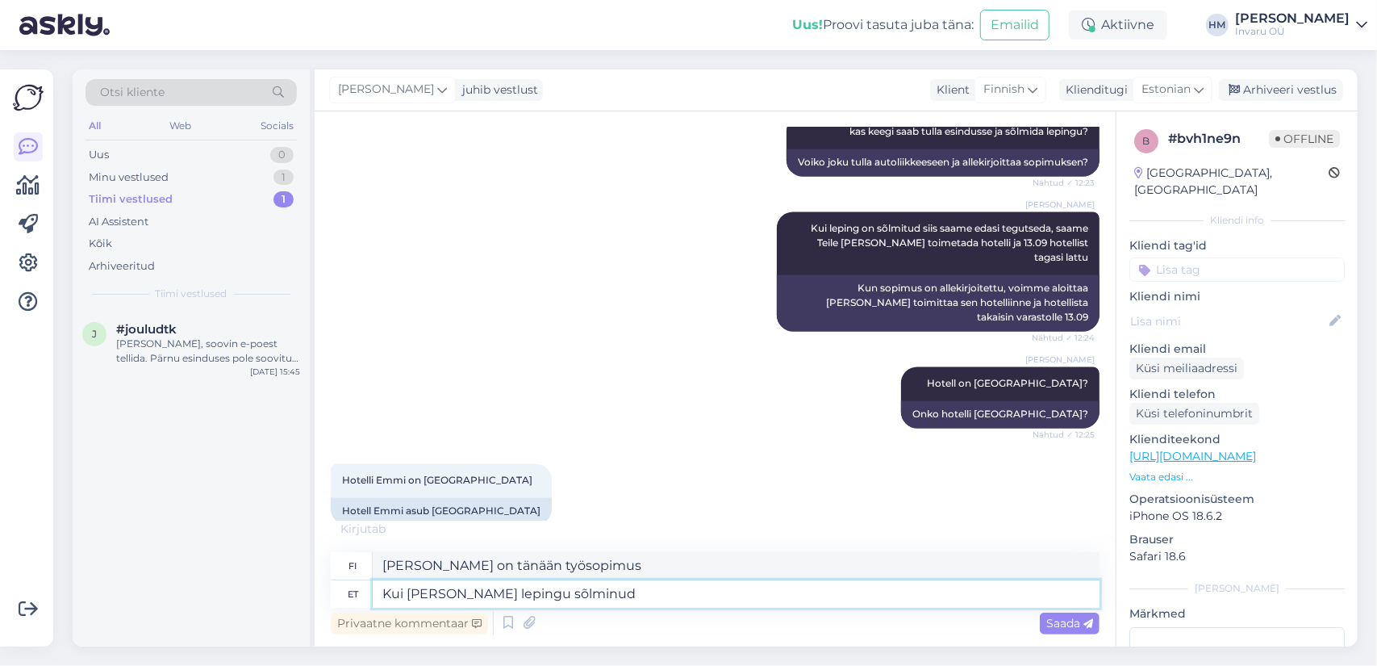
type textarea "Kui olete täna lepingu sõlminud"
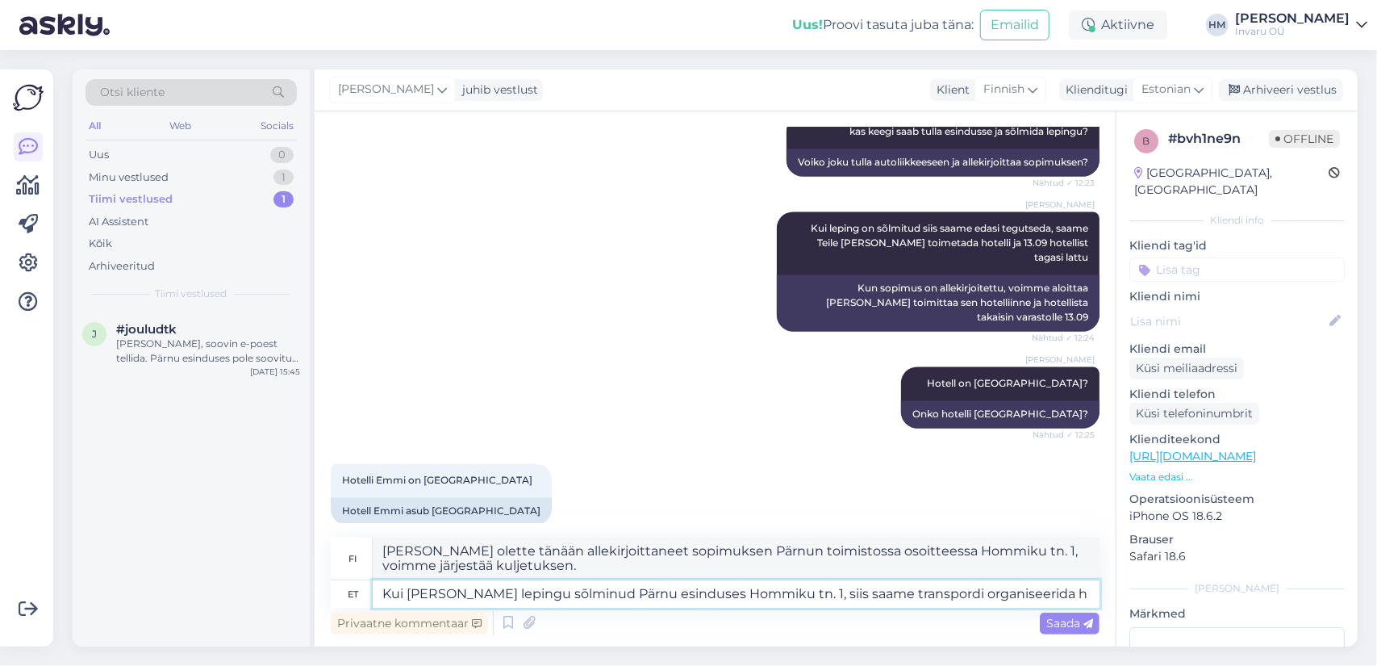
scroll to position [2150, 0]
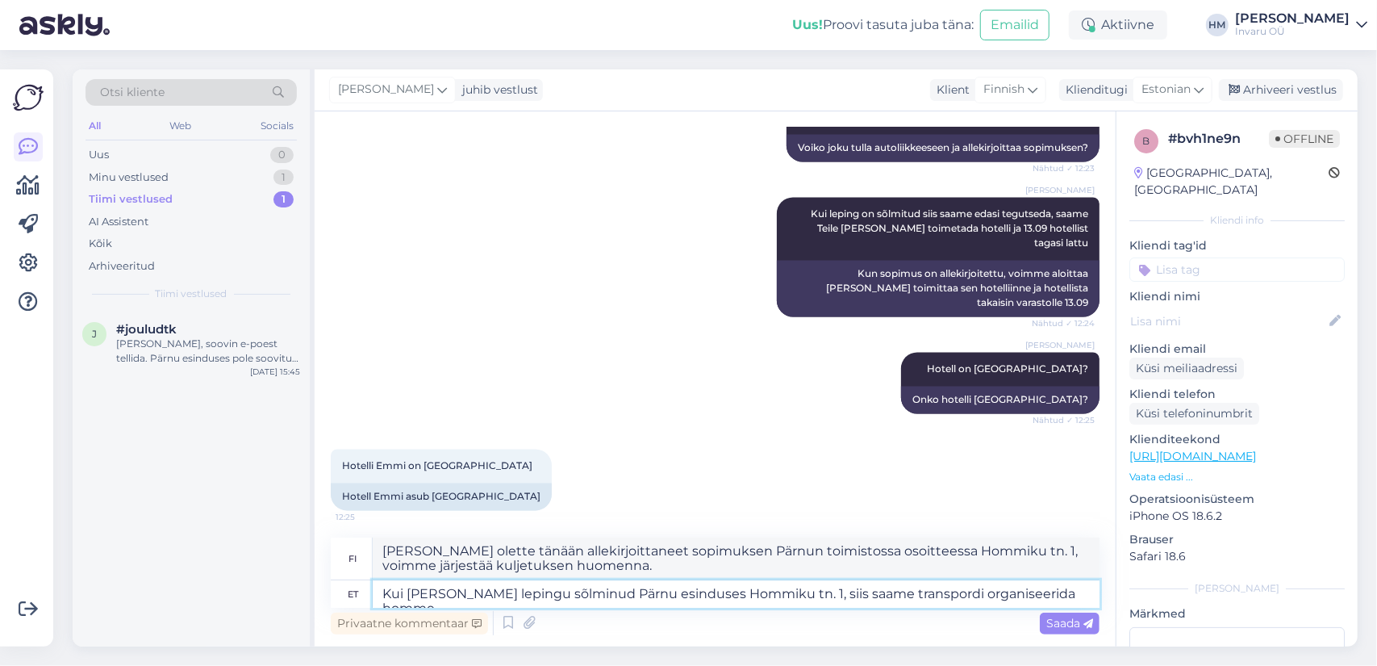
click at [699, 591] on textarea "Kui olete täna lepingu sõlminud Pärnu esinduses Hommiku tn. 1, siis saame trans…" at bounding box center [736, 593] width 727 height 27
click at [1079, 625] on span "Saada" at bounding box center [1070, 623] width 47 height 15
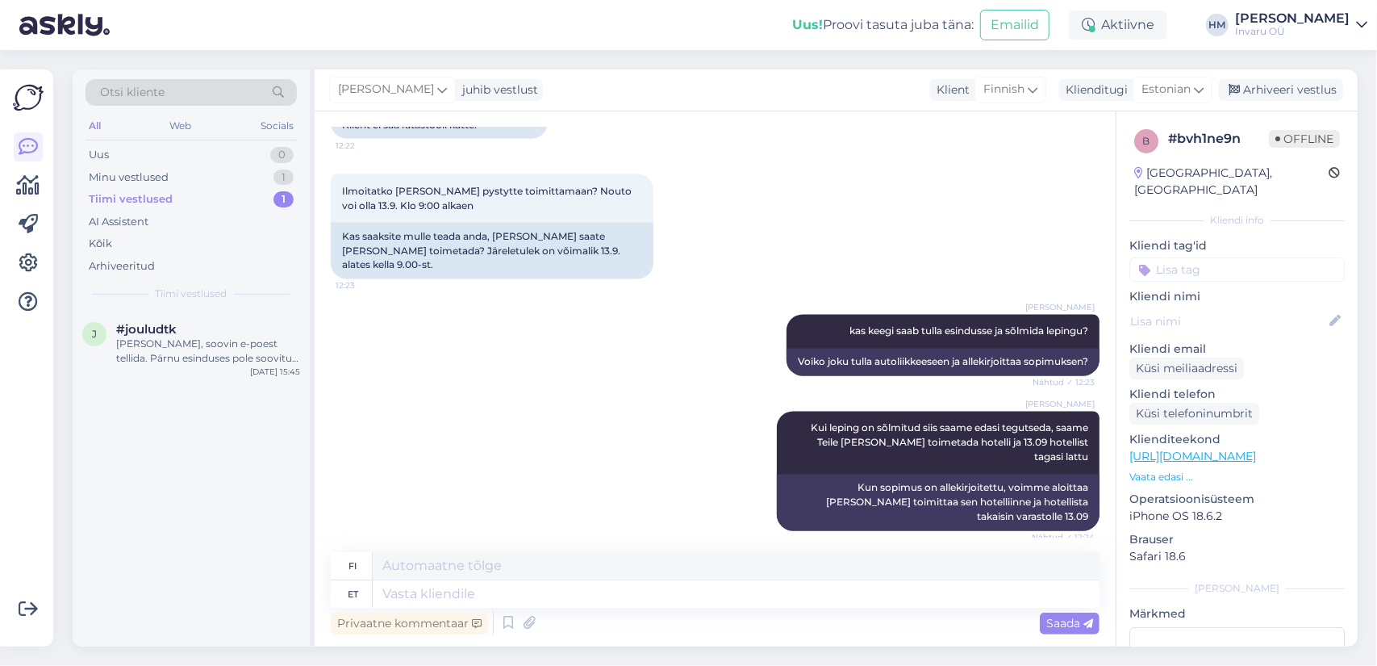
scroll to position [2276, 0]
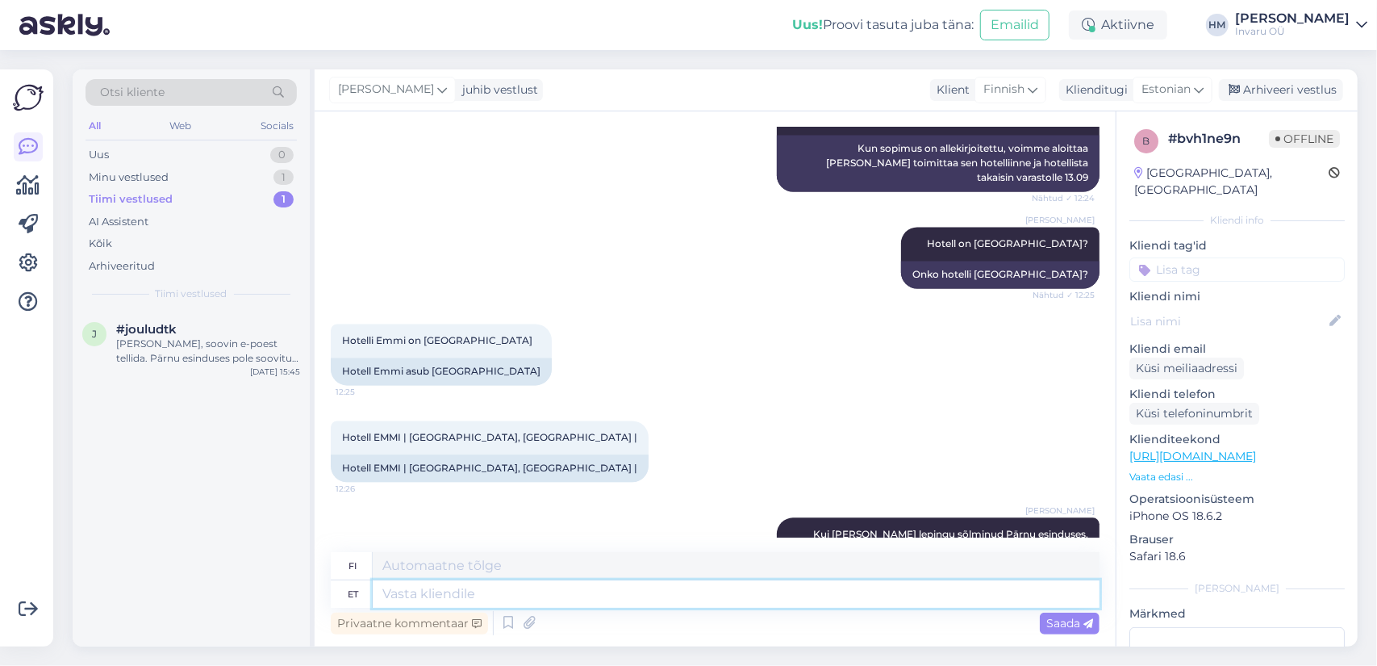
click at [428, 588] on textarea at bounding box center [736, 593] width 727 height 27
click at [646, 593] on textarea at bounding box center [736, 593] width 727 height 27
click at [412, 590] on textarea at bounding box center [736, 593] width 727 height 27
click at [413, 595] on textarea at bounding box center [736, 593] width 727 height 27
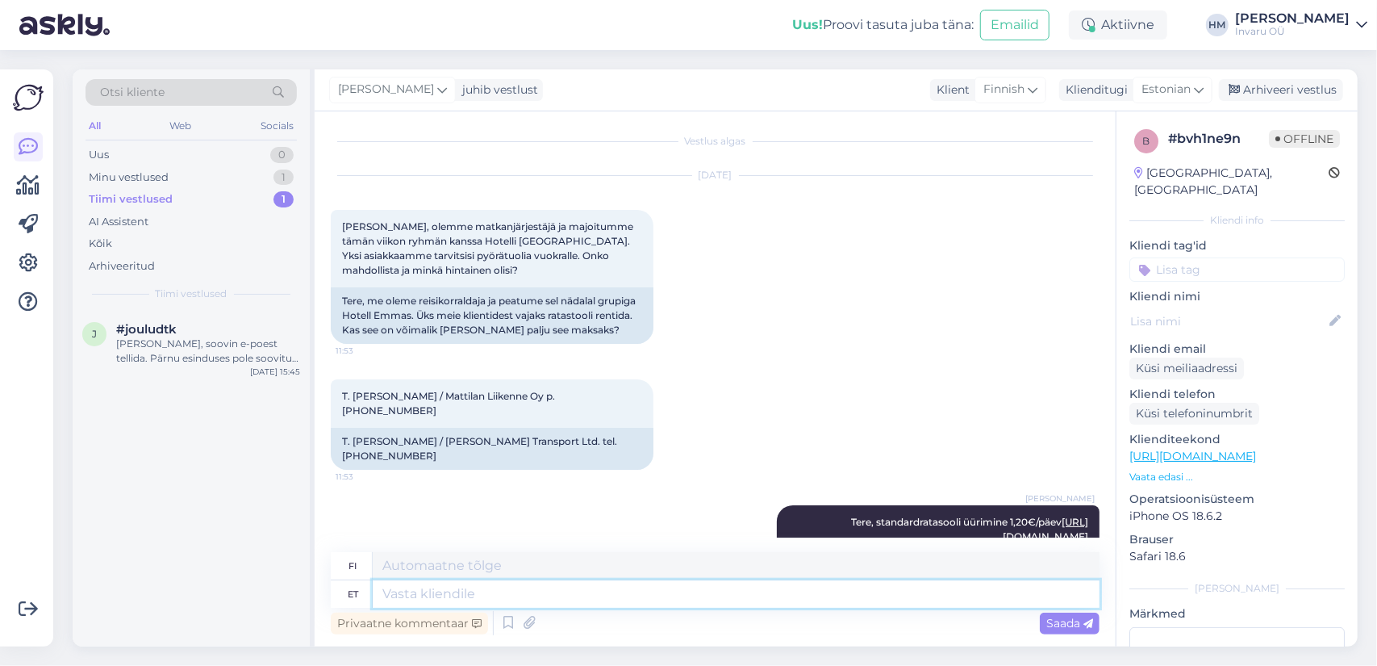
scroll to position [0, 0]
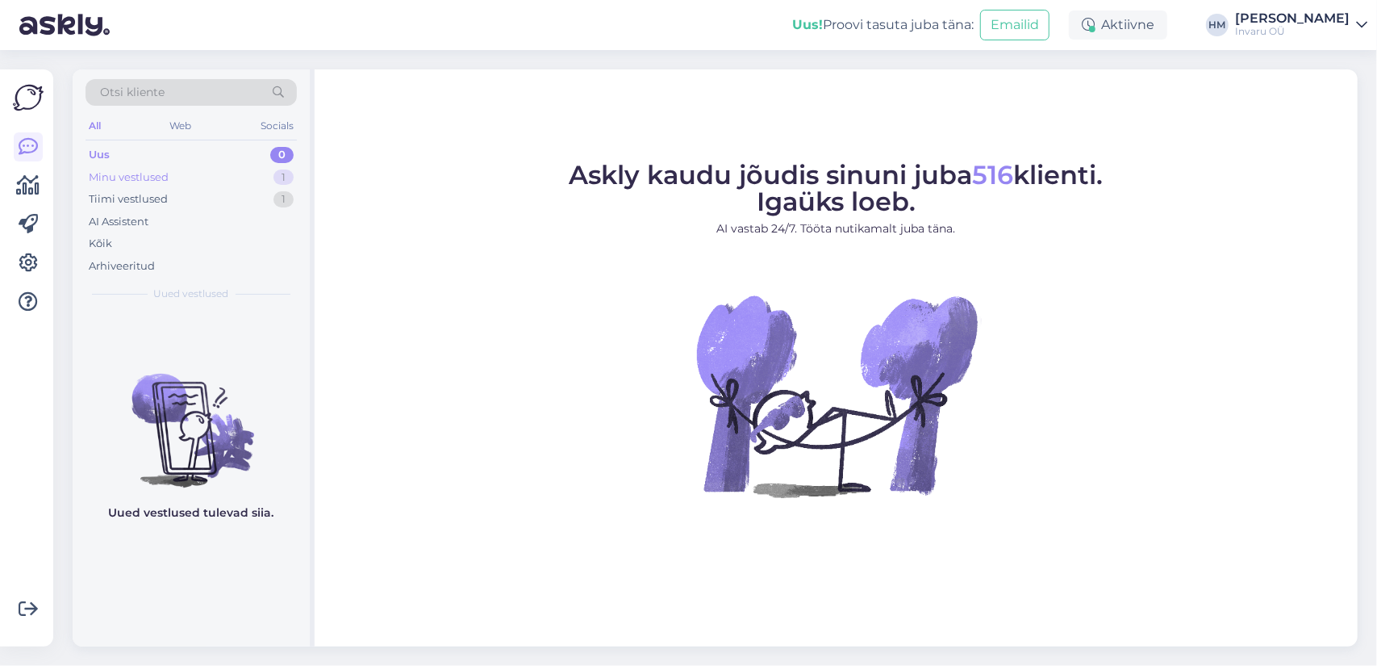
click at [129, 177] on div "Minu vestlused" at bounding box center [129, 177] width 80 height 16
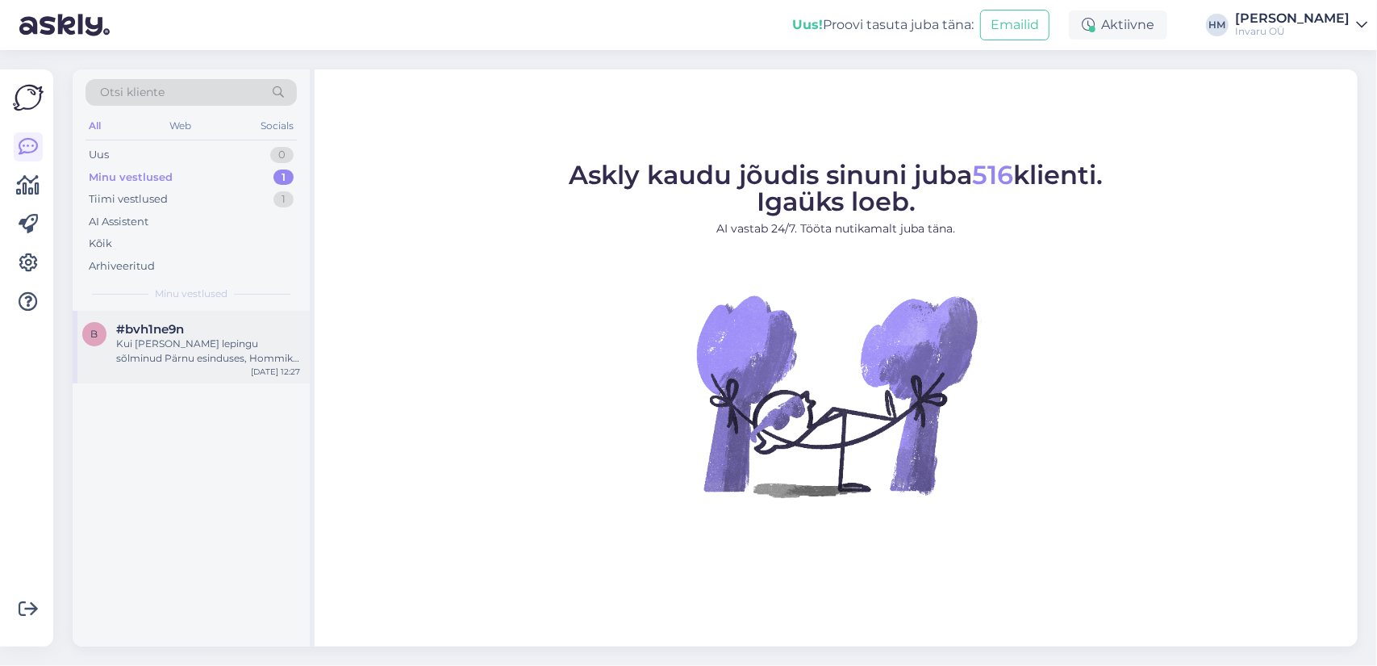
click at [145, 348] on div "Kui [PERSON_NAME] lepingu sõlminud Pärnu esinduses, Hommiku tn. 1, siis saame t…" at bounding box center [208, 350] width 184 height 29
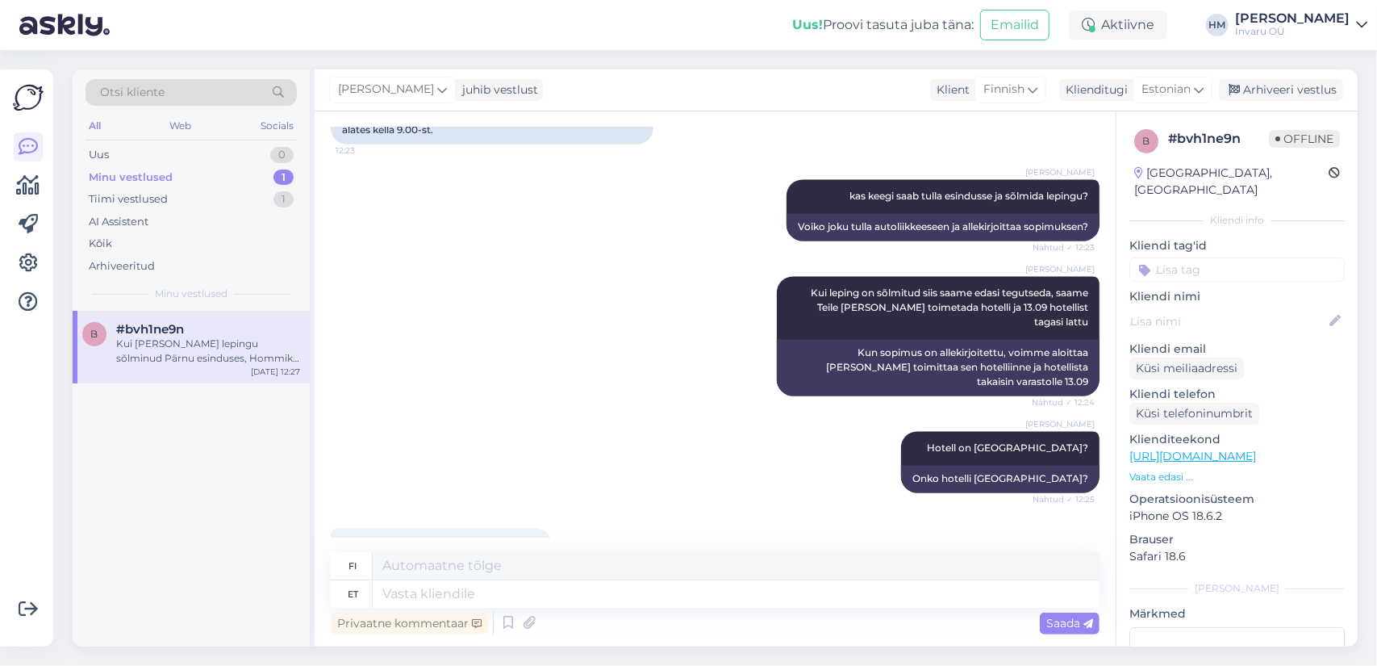
scroll to position [2276, 0]
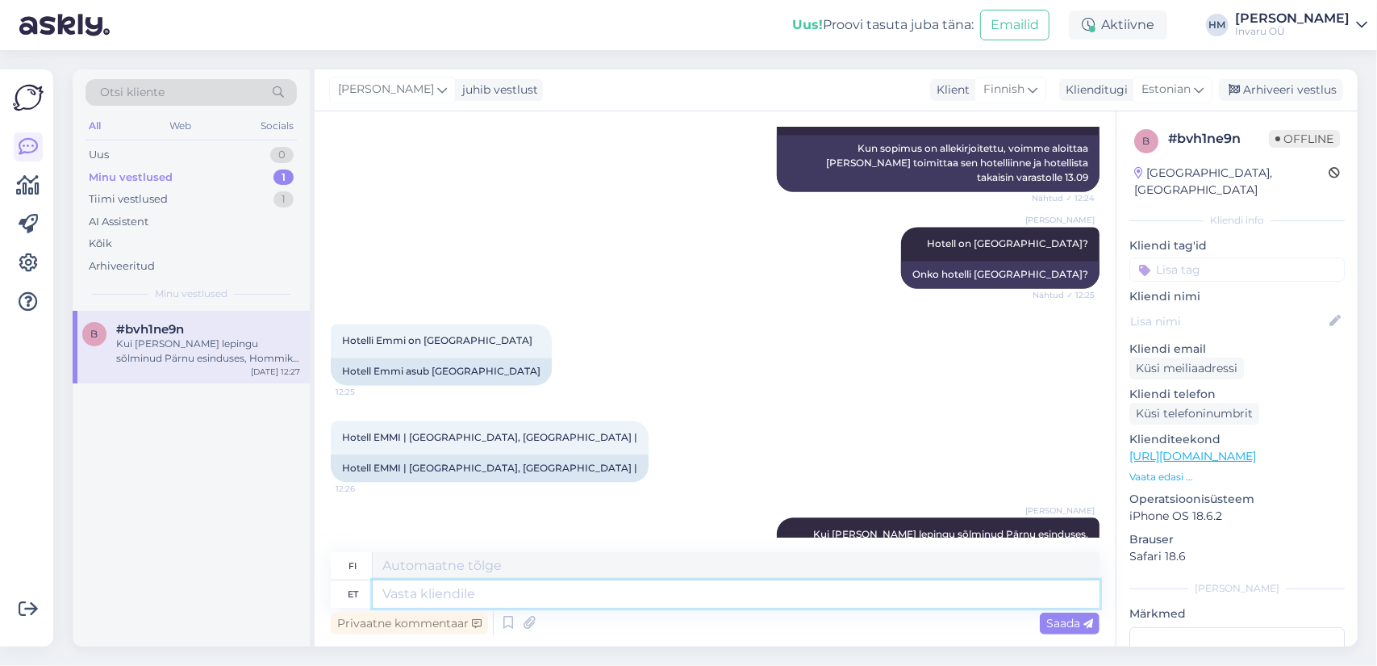
click at [457, 596] on textarea at bounding box center [736, 593] width 727 height 27
click at [445, 603] on textarea at bounding box center [736, 593] width 727 height 27
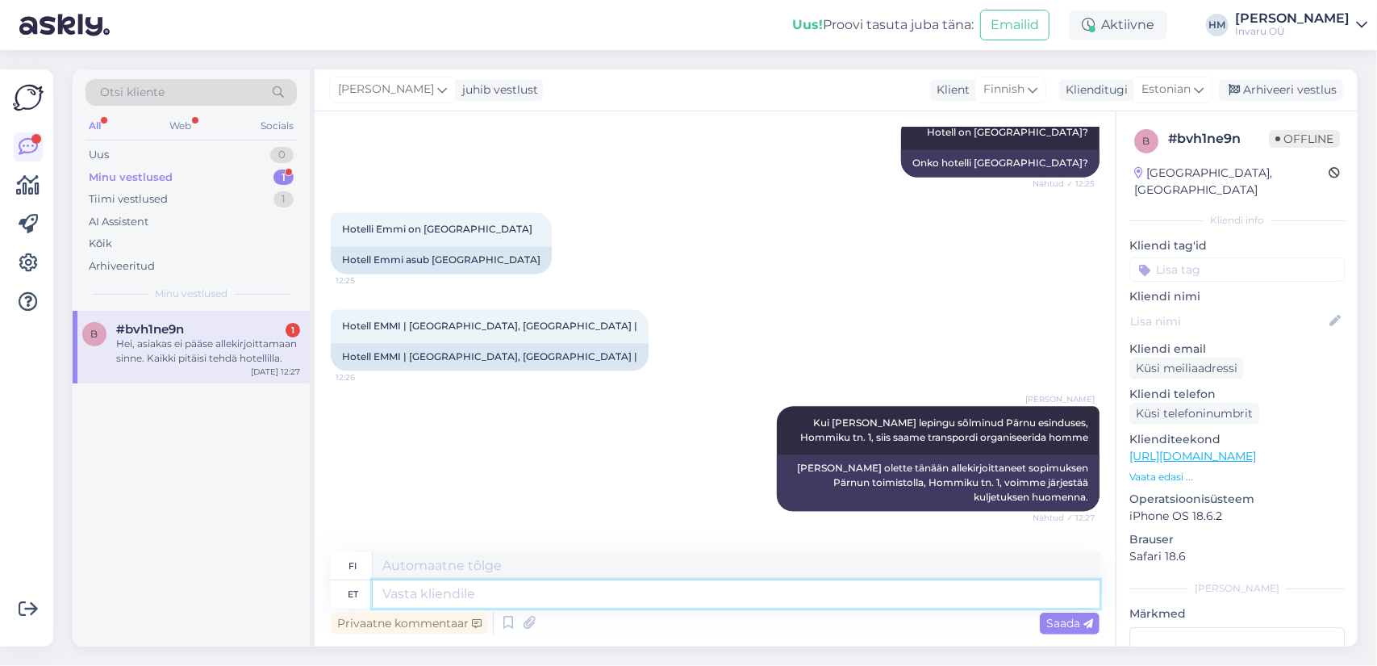
click at [817, 595] on textarea at bounding box center [736, 593] width 727 height 27
click at [804, 595] on textarea at bounding box center [736, 593] width 727 height 27
type textarea "Meil"
type textarea "Me"
type textarea "[PERSON_NAME]"
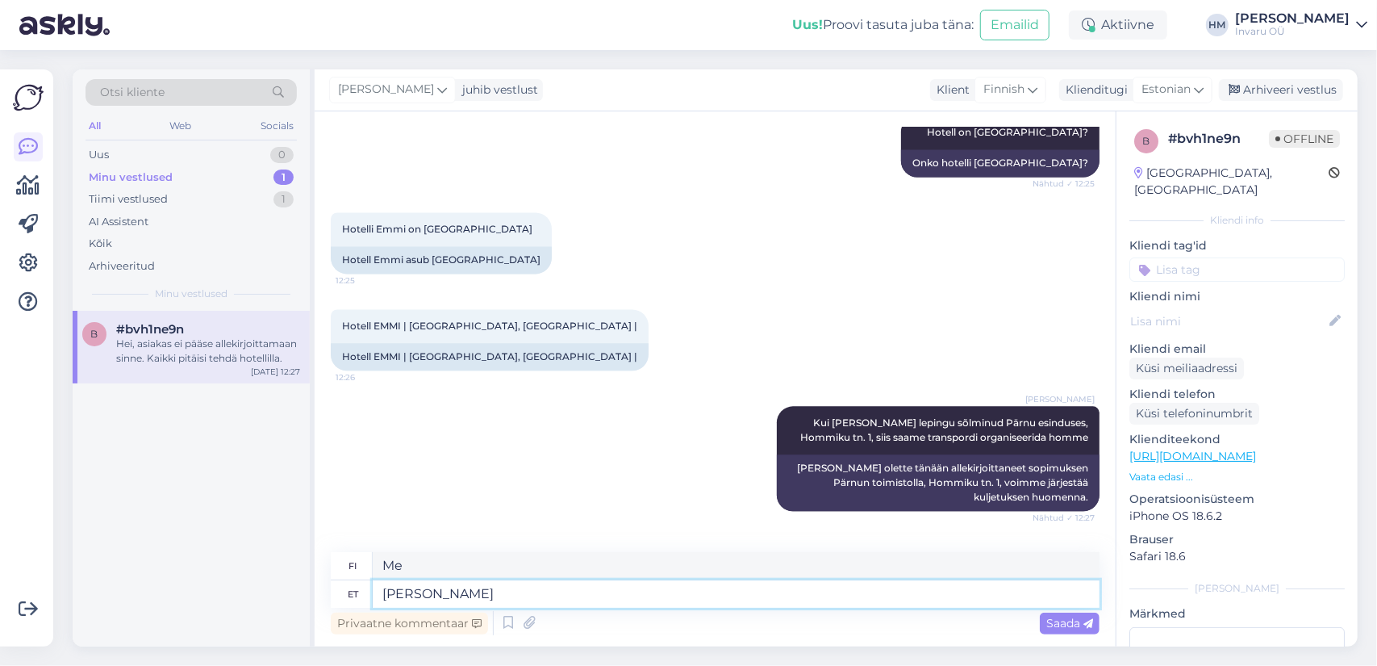
type textarea "Me emme"
type textarea "[PERSON_NAME] ole"
type textarea "Meillä ei ole"
type textarea "[PERSON_NAME] ole sellist v"
type textarea "Meillä ei ole sellaista"
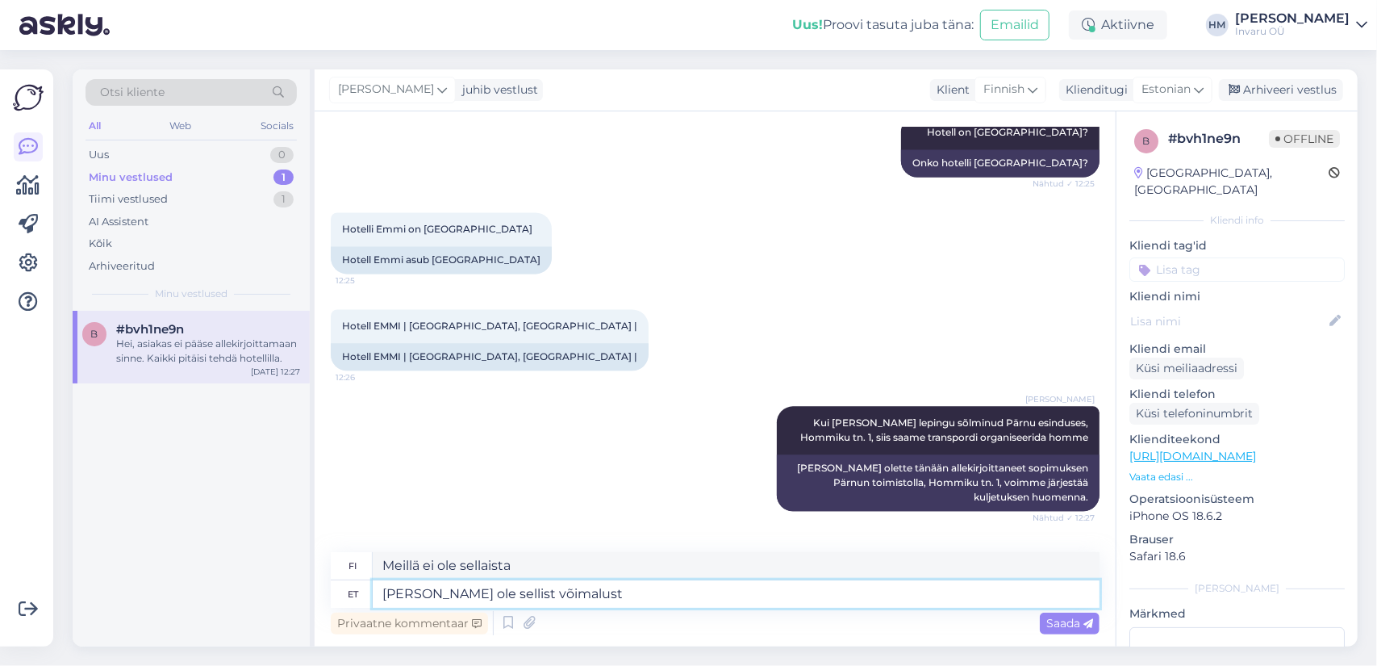
type textarea "[PERSON_NAME] ole sellist võimalust."
type textarea "Meillä ei ole sitä vaihtoehtoa."
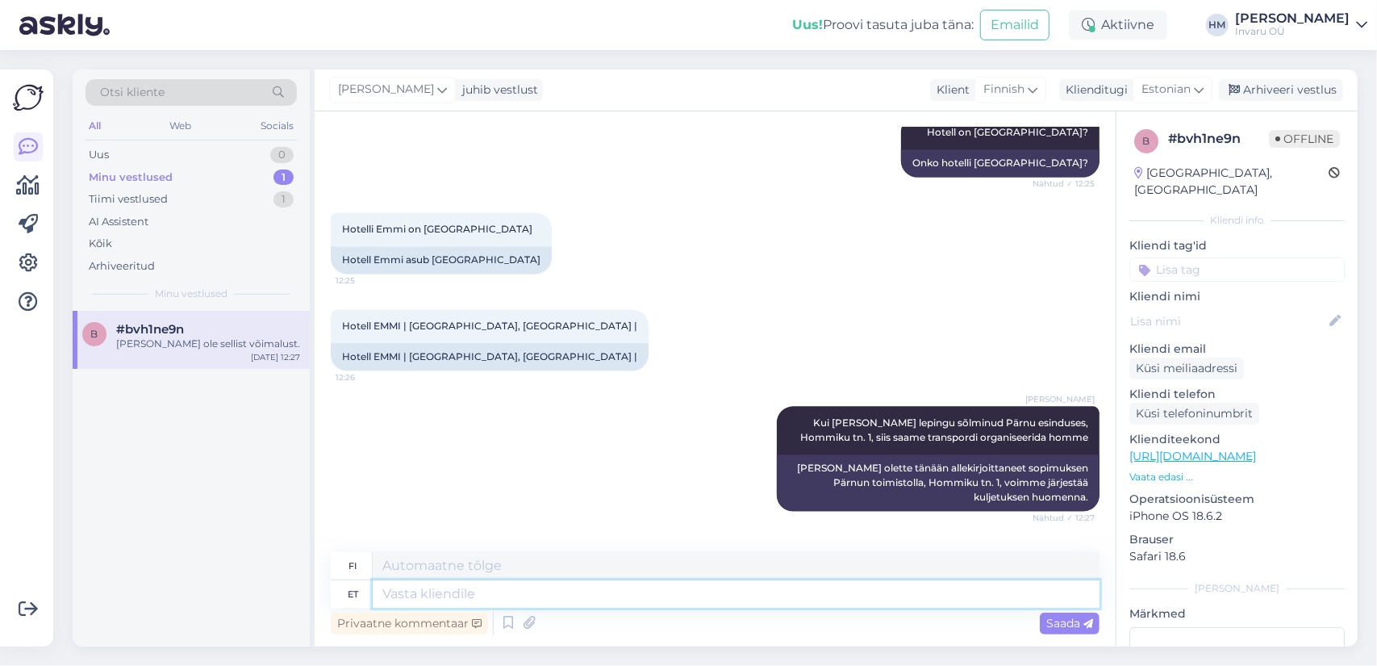
scroll to position [2485, 0]
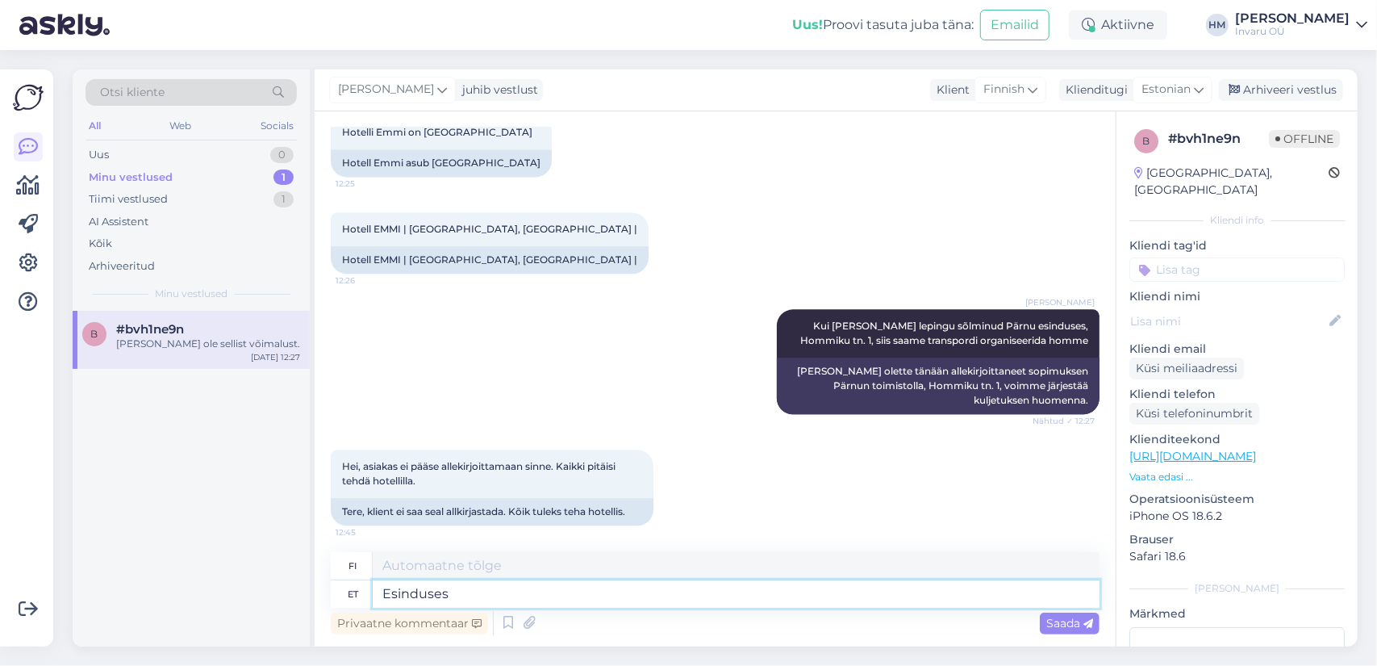
type textarea "Esinduses"
type textarea "Toimistolla"
type textarea "Esinduses tuleb s"
type textarea "Edustusto tulee"
type textarea "Esinduses tuleb sõlmida"
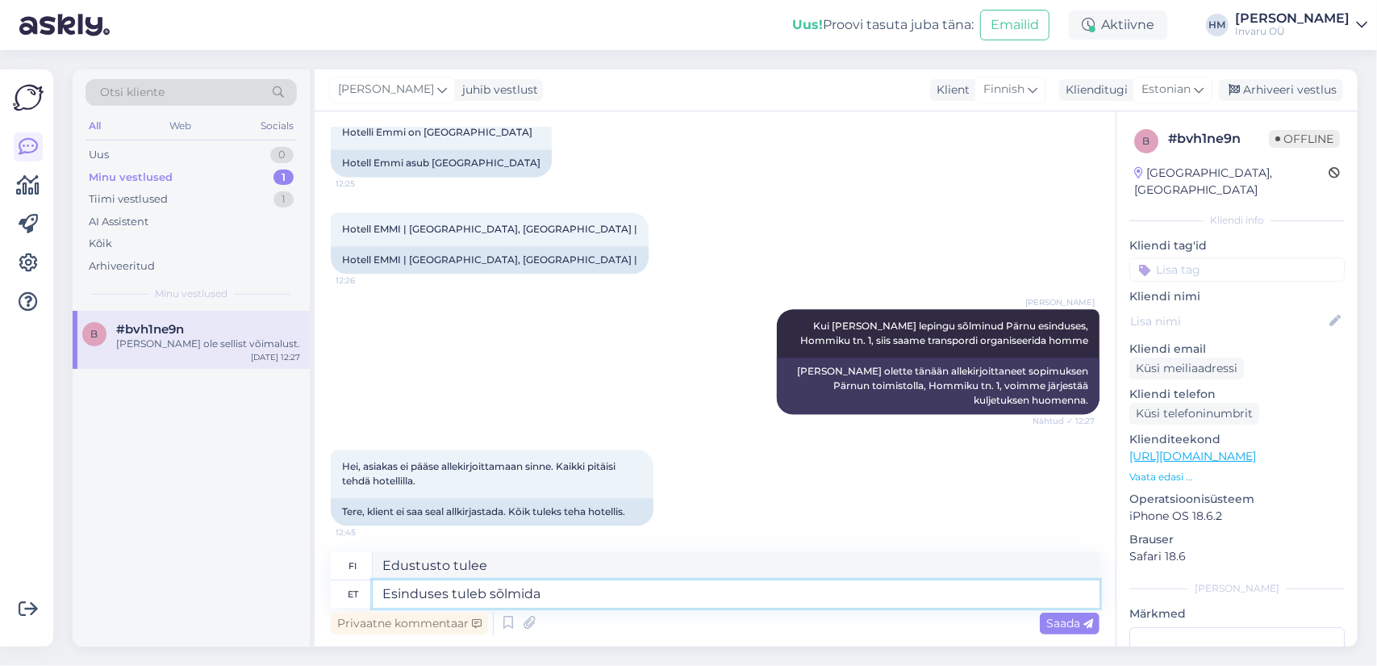
type textarea "On tehtävä edustustossa"
type textarea "Esinduses tuleb sõlmida leping"
type textarea "Sopimus on allekirjoitettava edustustossa."
type textarea "Esinduses tuleb sõlmida leping.Või k"
type textarea "leping.V on allekirjoitettava edustustossa."
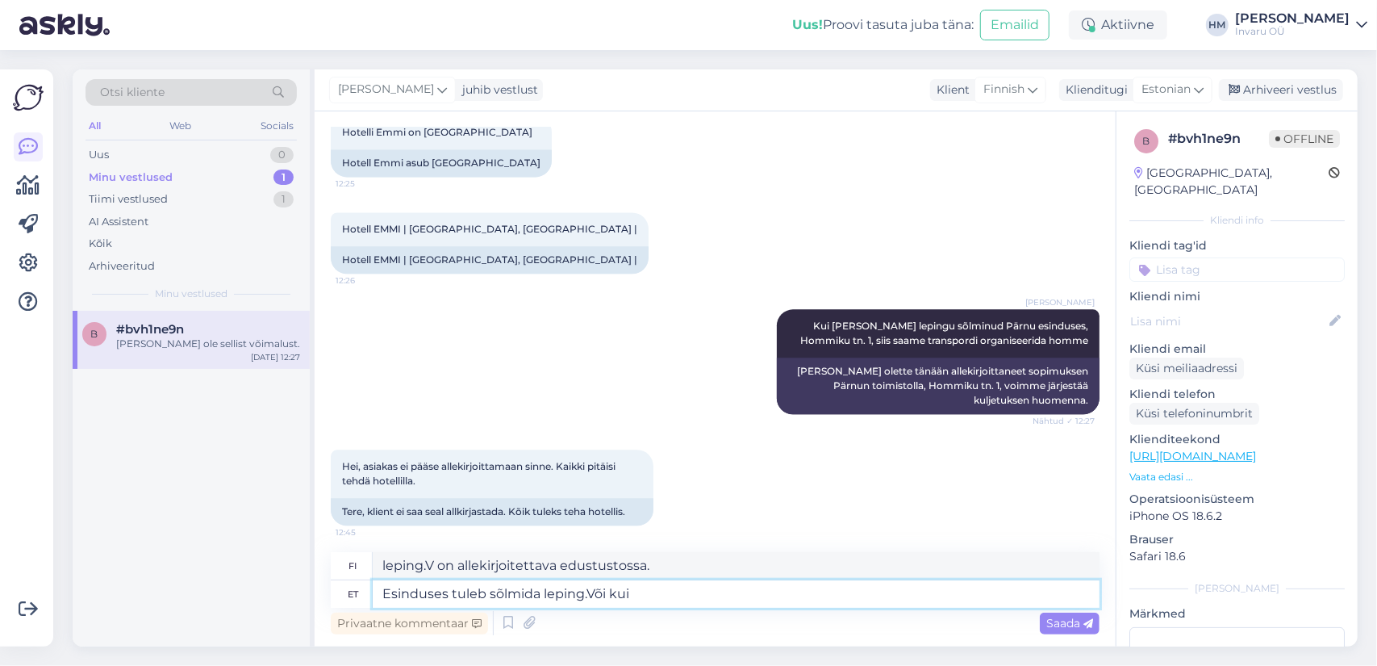
type textarea "Esinduses tuleb sõlmida leping.Või kui"
type textarea "leping.V on allekirjoitettava edustustossa. [PERSON_NAME]"
type textarea "Esinduses tuleb sõlmida leping.Või kui hotell on"
type textarea "leping.V on allekirjoitettava toimistossa. [PERSON_NAME] hotelli"
type textarea "Esinduses tuleb sõlmida leping.Või kui hotell on n"
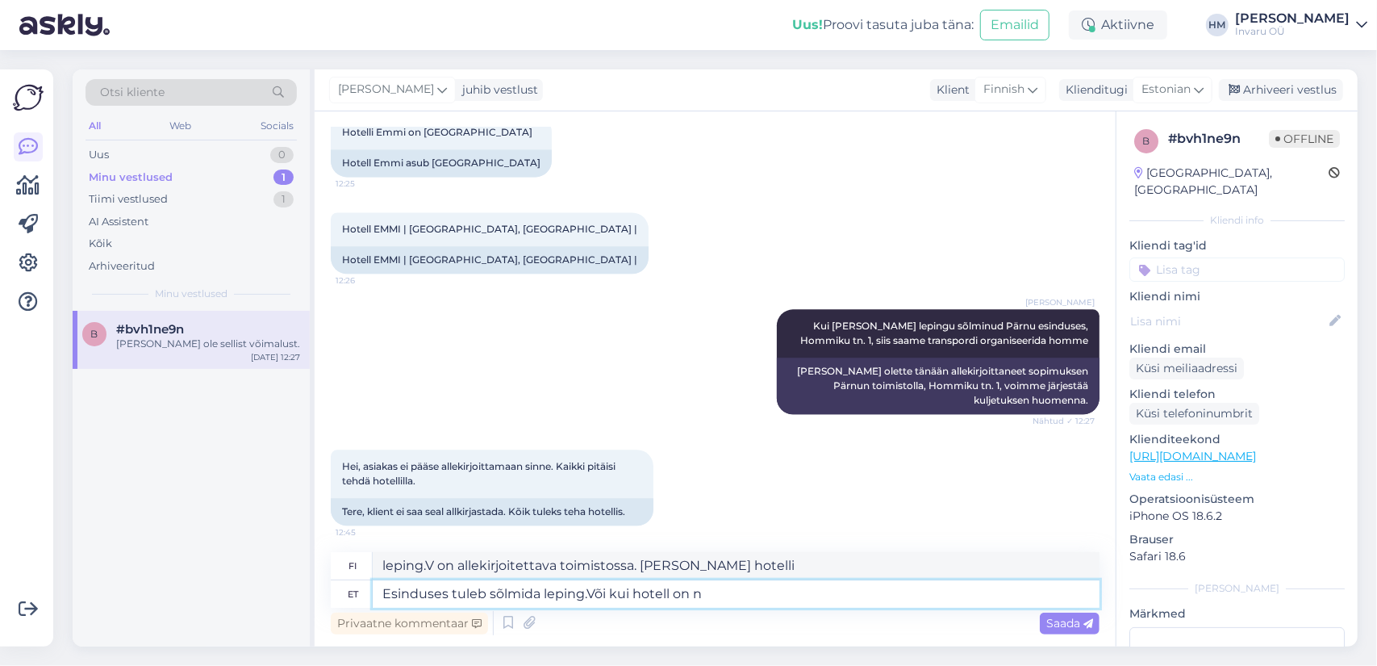
type textarea "leping.V on allekirjoitettava toimistossa. [PERSON_NAME] hotelli on"
type textarea "Esinduses tuleb sõlmida leping.Või kui hotell on nõus me"
type textarea "leping.V on allekirjoitettava toimistossa. [PERSON_NAME] hotelli suostuu."
type textarea "Esinduses tuleb sõlmida leping.Või kui hotell on nõus meiega"
type textarea "leping.V on allekirjoitettava toimistossa. [PERSON_NAME] hotelli on kanssamme s…"
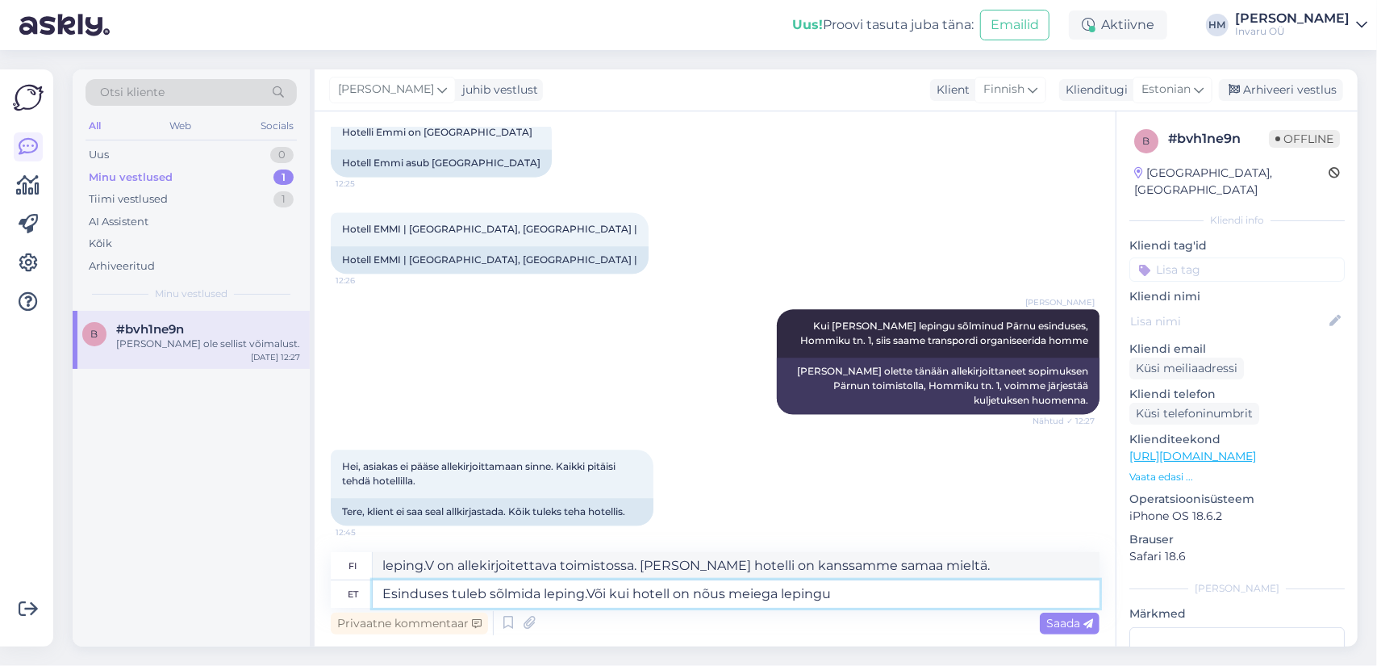
type textarea "Esinduses tuleb sõlmida leping.Või kui hotell on nõus meiega lepingu"
type textarea "leping.V on allekirjoitettava toimistossa. [PERSON_NAME] hotelli suostuu alleki…"
type textarea "Esinduses tuleb sõlmida leping.Või kui hotell on nõus meiega lepingu sõlmima, s"
type textarea "leping.V on allekirjoitettava toimistossa. [PERSON_NAME] hotelli suostuu alleki…"
type textarea "Esinduses tuleb sõlmida leping.Või kui hotell on nõus meiega lepingu sõlmima, s…"
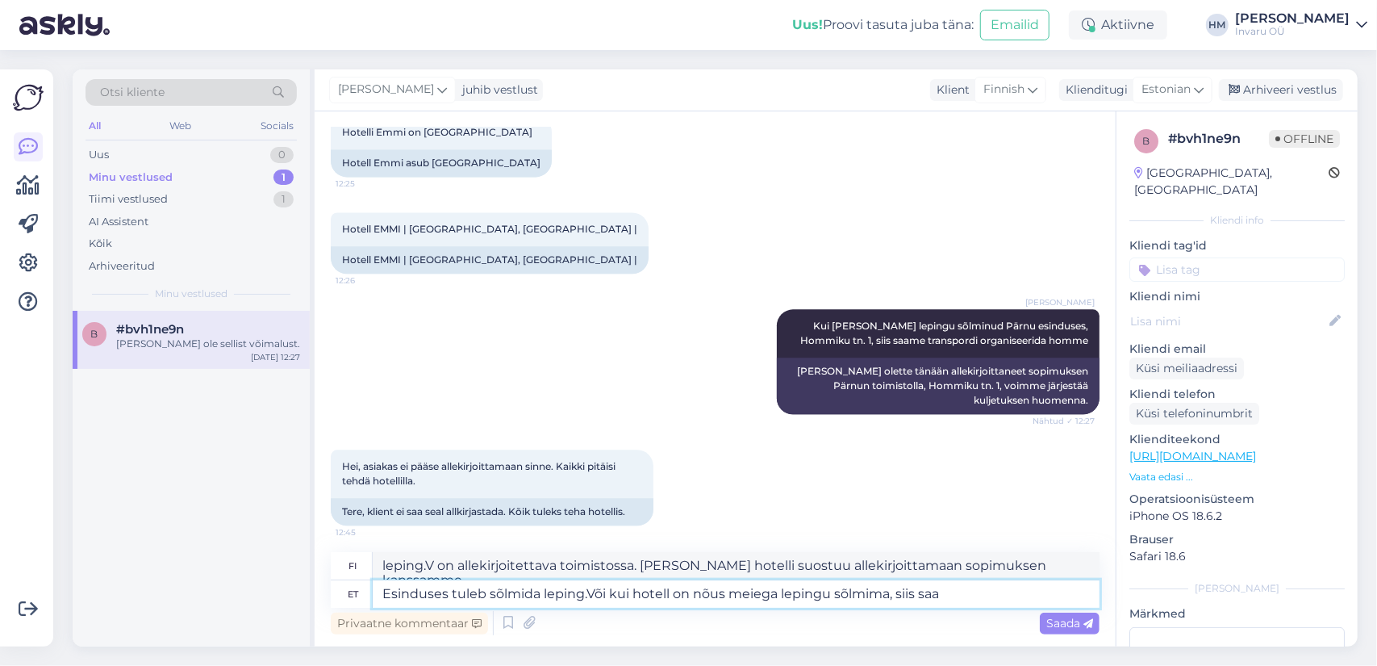
type textarea "leping.V on allekirjoitettava toimistossa. [PERSON_NAME] hotelli suostuu alleki…"
type textarea "Esinduses tuleb sõlmida leping.Või kui hotell on nõus meiega lepingu sõlmima, s…"
type textarea "leping.V on allekirjoitettava toimistossa. [PERSON_NAME] hotelli suostuu alleki…"
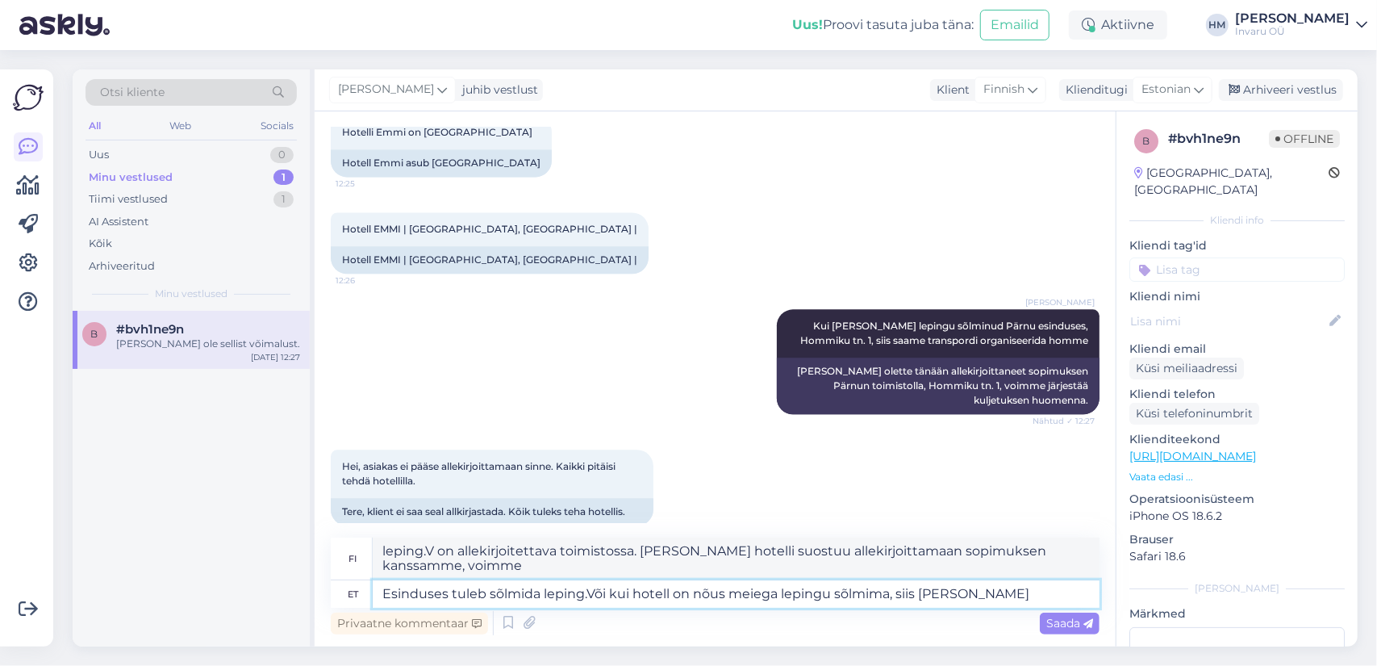
type textarea "Esinduses tuleb sõlmida leping.Või kui hotell on nõus meiega lepingu sõlmima, s…"
type textarea "leping.V on allekirjoitettava toimistossa. [PERSON_NAME] hotelli suostuu alleki…"
type textarea "Esinduses tuleb sõlmida leping.Või kui hotell on nõus meiega lepingu sõlmima, s…"
type textarea "leping.V on allekirjoitettava toimistossa. [PERSON_NAME] hotelli suostuu alleki…"
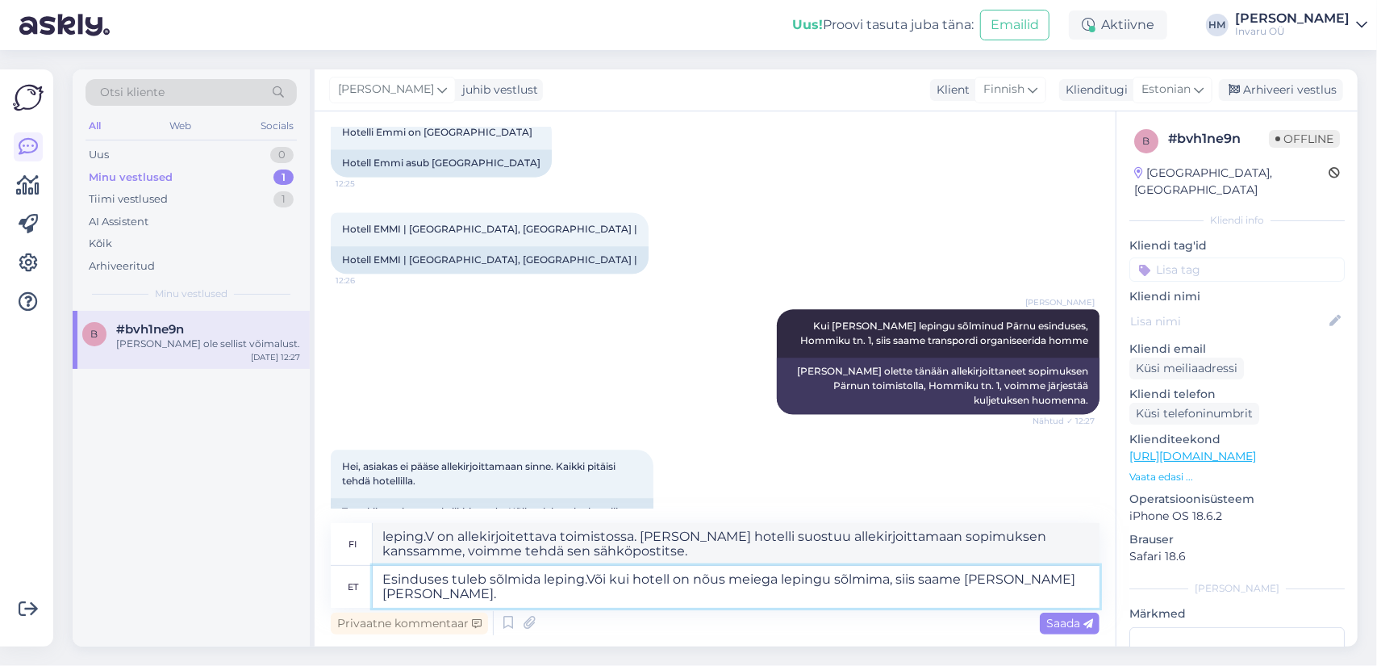
click at [587, 578] on textarea "Esinduses tuleb sõlmida leping.Või kui hotell on nõus meiega lepingu sõlmima, s…" at bounding box center [736, 587] width 727 height 42
type textarea "Esinduses tuleb sõlmida leping. Või kui hotell on nõus meiega lepingu sõlmima, …"
type textarea "Sopimus on allekirjoitettava toimistossa. [PERSON_NAME] hotelli suostuu allekir…"
click at [391, 576] on textarea "Esinduses tuleb sõlmida leping. Või kui hotell on nõus meiega lepingu sõlmima, …" at bounding box center [736, 587] width 727 height 42
type textarea "Erasinduses tuleb sõlmida leping. Või kui hotell on nõus meiega lepingu sõlmima…"
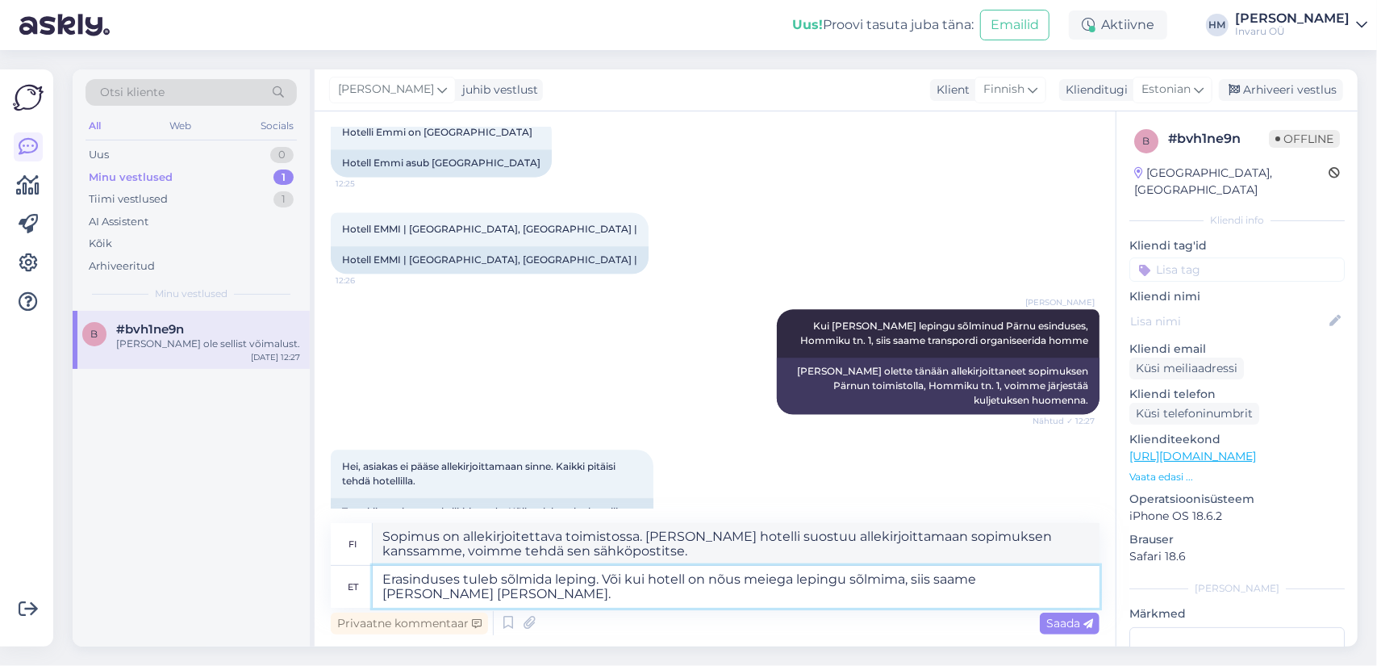
type textarea "Sopimus on allekirjoitettava henkilökohtaisesti. [PERSON_NAME] hotelli suostuu …"
type textarea "Eraisinduses tuleb sõlmida leping. Või kui hotell on nõus meiega lepingu sõlmim…"
type textarea "Sopimus on allekirjoitettava matkatoimiston kanssa. [PERSON_NAME] hotelli suost…"
type textarea "Eraisisinduses tuleb sõlmida leping. Või kui hotell on nõus meiega lepingu sõlm…"
type textarea "Sopimus on allekirjoitettava yksityisesti. [PERSON_NAME] hotelli suostuu alleki…"
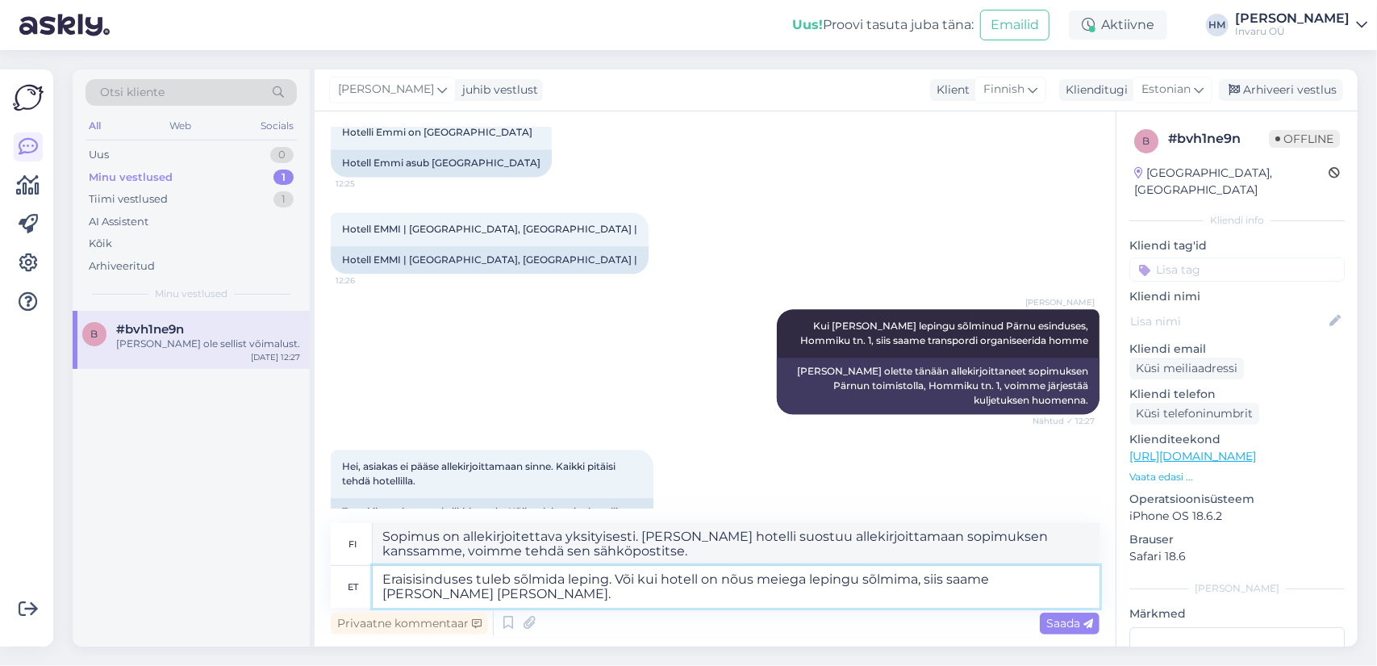
type textarea "Eraisiksinduses tuleb sõlmida leping. Või kui hotell on nõus meiega lepingu sõl…"
type textarea "Yksityisasiakkaiden on allekirjoitettava sopimus. [PERSON_NAME] hotelli suostuu…"
type textarea "Eraisik sinduses tuleb sõlmida leping. Või kui hotell on nõus meiega lepingu sõ…"
type textarea "Yksityishenkilön on allekirjoitettava sopimus kanssamme. [PERSON_NAME] hotelli …"
type textarea "Eraisik sasinduses tuleb sõlmida leping. Või kui hotell on nõus meiega lepingu …"
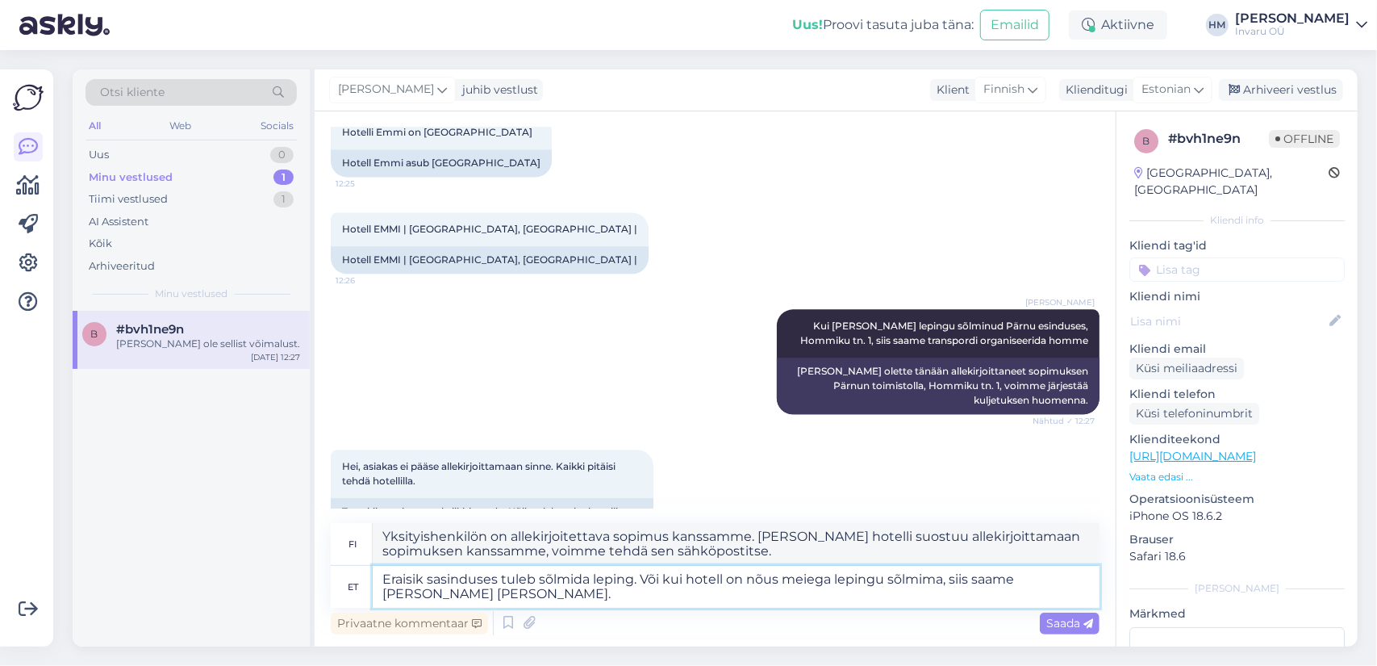
type textarea "Yksityishenkilön on allekirjoitettava sopimus. [PERSON_NAME] hotelli suostuu al…"
type textarea "Eraisik saasinduses tuleb sõlmida leping. Või kui hotell on nõus meiega lepingu…"
type textarea "Yksityishenkilön on allekirjoitettava sopimus kanssamme. [PERSON_NAME] hotelli …"
type textarea "Eraisik saab sinduses tuleb sõlmida leping. Või kui hotell on nõus meiega lepin…"
type textarea "Yksityishenkilön on allekirjoitettava sopimus vastaanotossa. [PERSON_NAME] hote…"
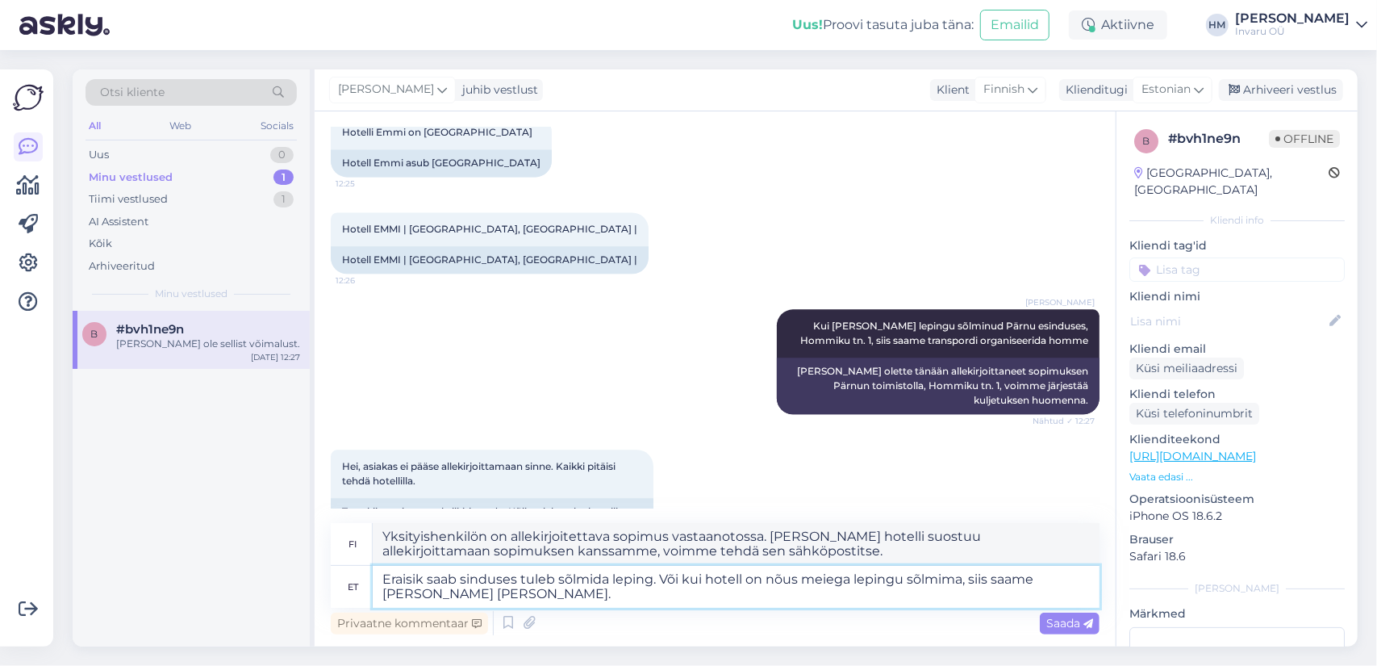
type textarea "Eraisik saab esinduses tuleb sõlmida leping. Või kui hotell on nõus meiega lepi…"
type textarea "Yksityishenkilö voi allekirjoittaa sopimuksen matkatoimistossa. [PERSON_NAME] h…"
click at [564, 577] on textarea "Eraisik saab esinduses tuleb sõlmida leping. Või kui hotell on nõus meiega lepi…" at bounding box center [736, 587] width 727 height 42
type textarea "Eraisik saab esinduses tul sõlmida leping. Või kui hotell on nõus meiega leping…"
type textarea "Yksityishenkilö voi tulla toimistolle allekirjoittamaan sopimuksen. [PERSON_NAM…"
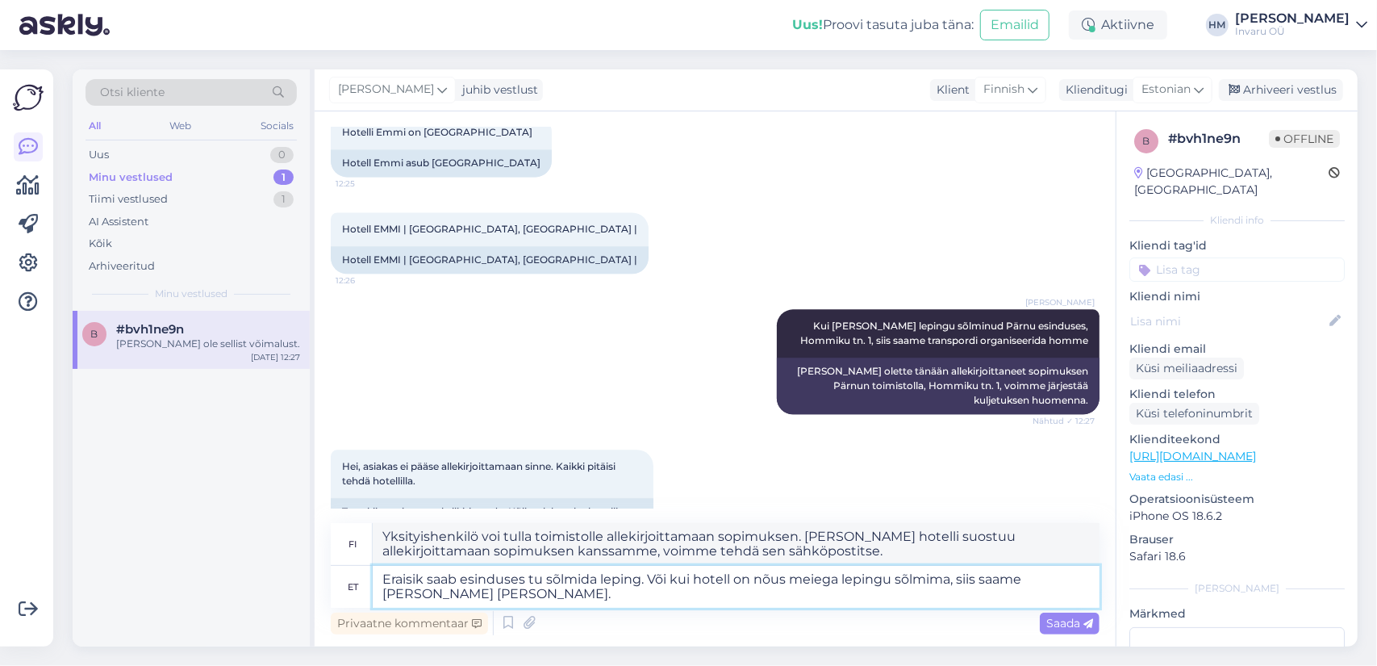
type textarea "Eraisik saab esinduses t sõlmida leping. Või kui hotell on nõus meiega lepingu …"
type textarea "Yksityishenkilö voi allekirjoittaa sopimuksen matkatoimistossa. [PERSON_NAME] h…"
click at [626, 582] on textarea "Eraisik saab esinduses sõlmida leping. Või kui hotell on nõus meiega lepingu sõ…" at bounding box center [736, 587] width 727 height 42
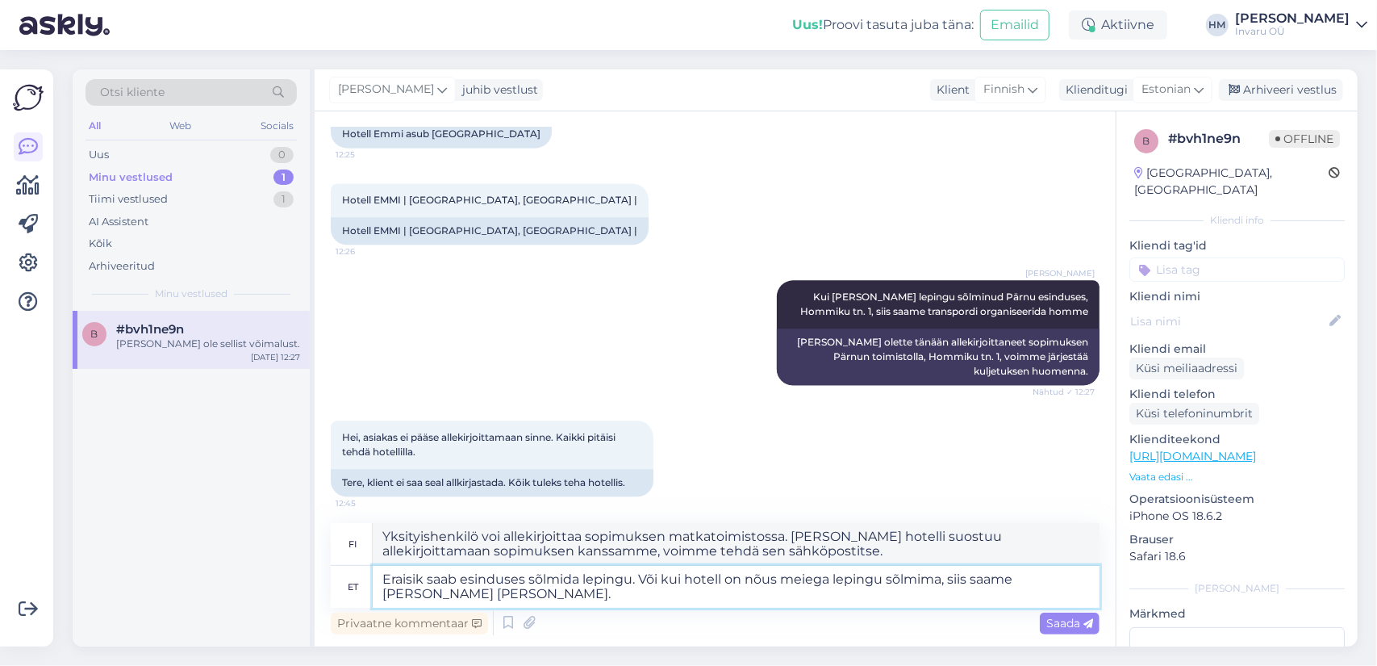
click at [460, 597] on textarea "Eraisik saab esinduses sõlmida lepingu. Või kui hotell on nõus meiega lepingu s…" at bounding box center [736, 587] width 727 height 42
type textarea "Eraisik saab esinduses sõlmida lepingu. Või kui hotell on nõus meiega lepingu s…"
click at [1067, 624] on span "Saada" at bounding box center [1070, 623] width 47 height 15
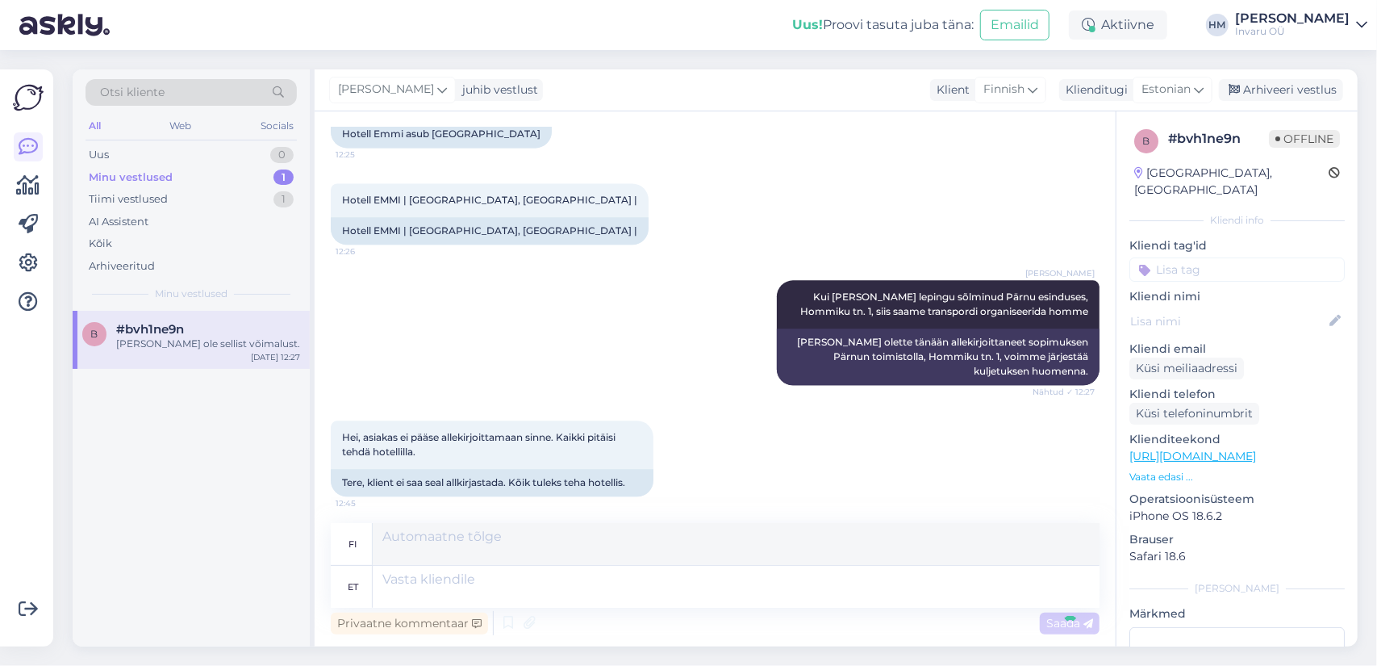
scroll to position [2639, 0]
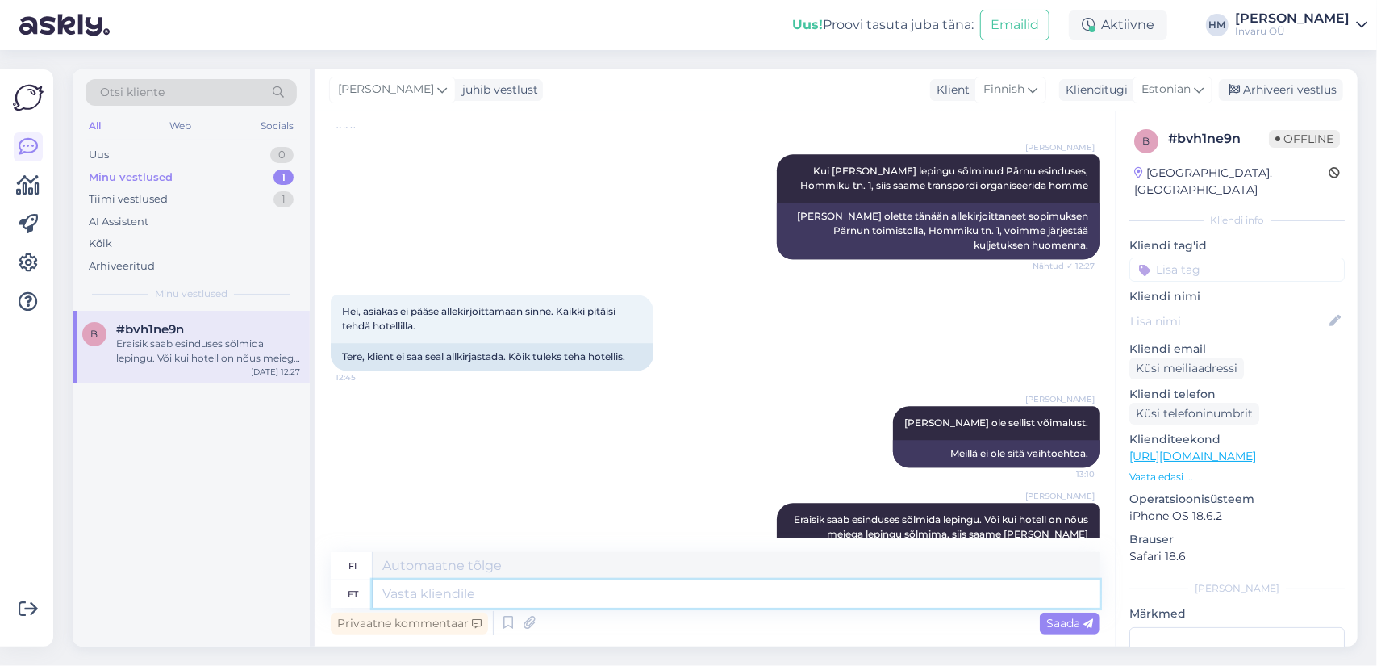
click at [394, 593] on textarea at bounding box center [736, 593] width 727 height 27
click at [410, 588] on textarea at bounding box center [736, 593] width 727 height 27
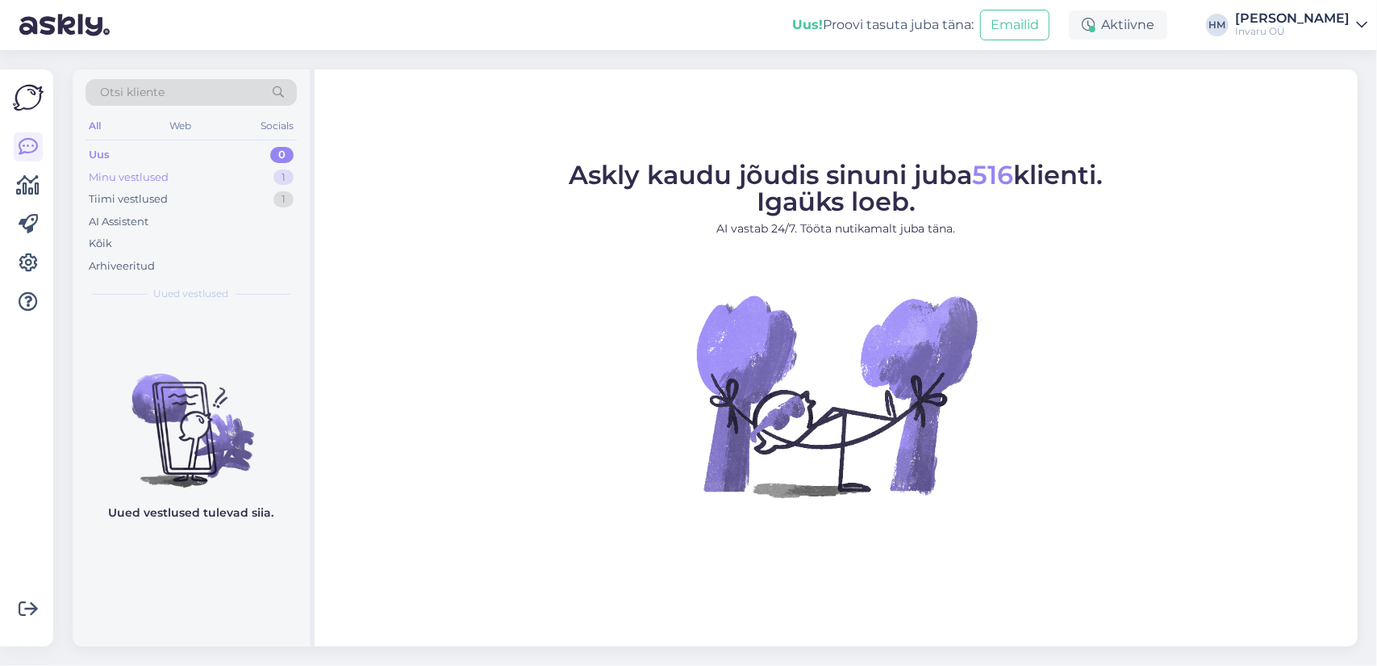
click at [95, 178] on div "Minu vestlused" at bounding box center [129, 177] width 80 height 16
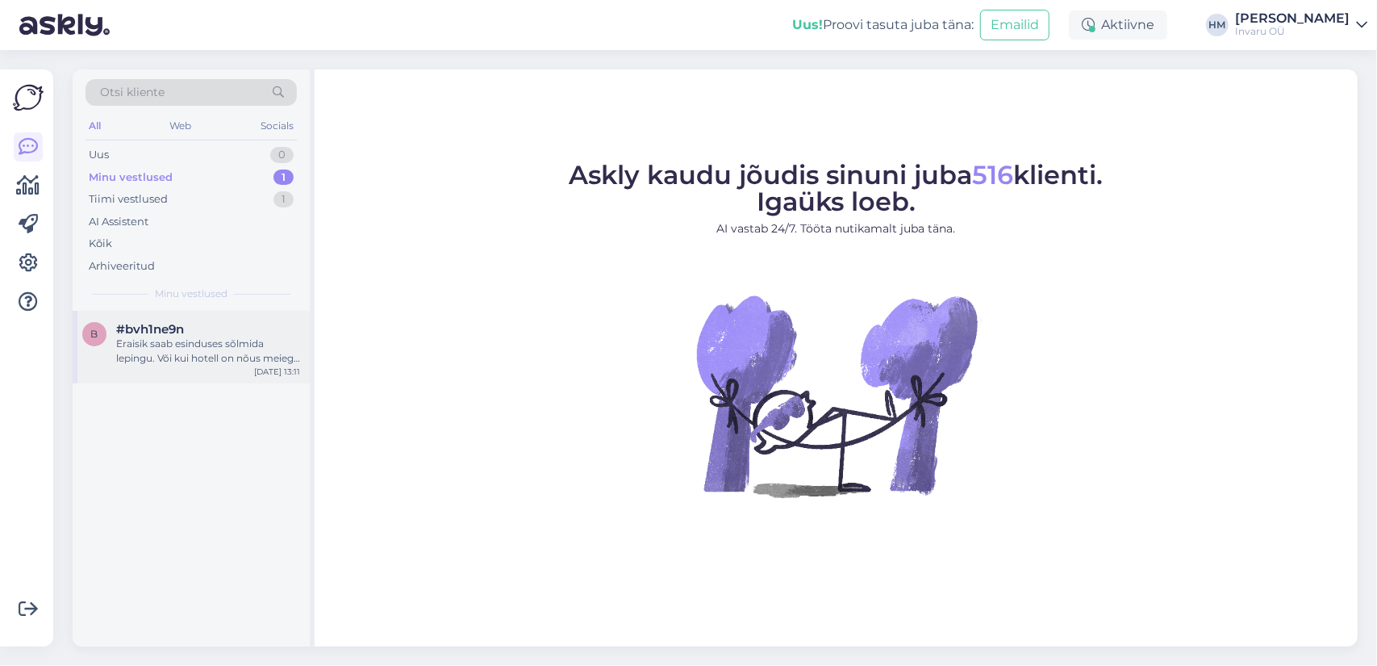
click at [236, 333] on div "#bvh1ne9n" at bounding box center [208, 329] width 184 height 15
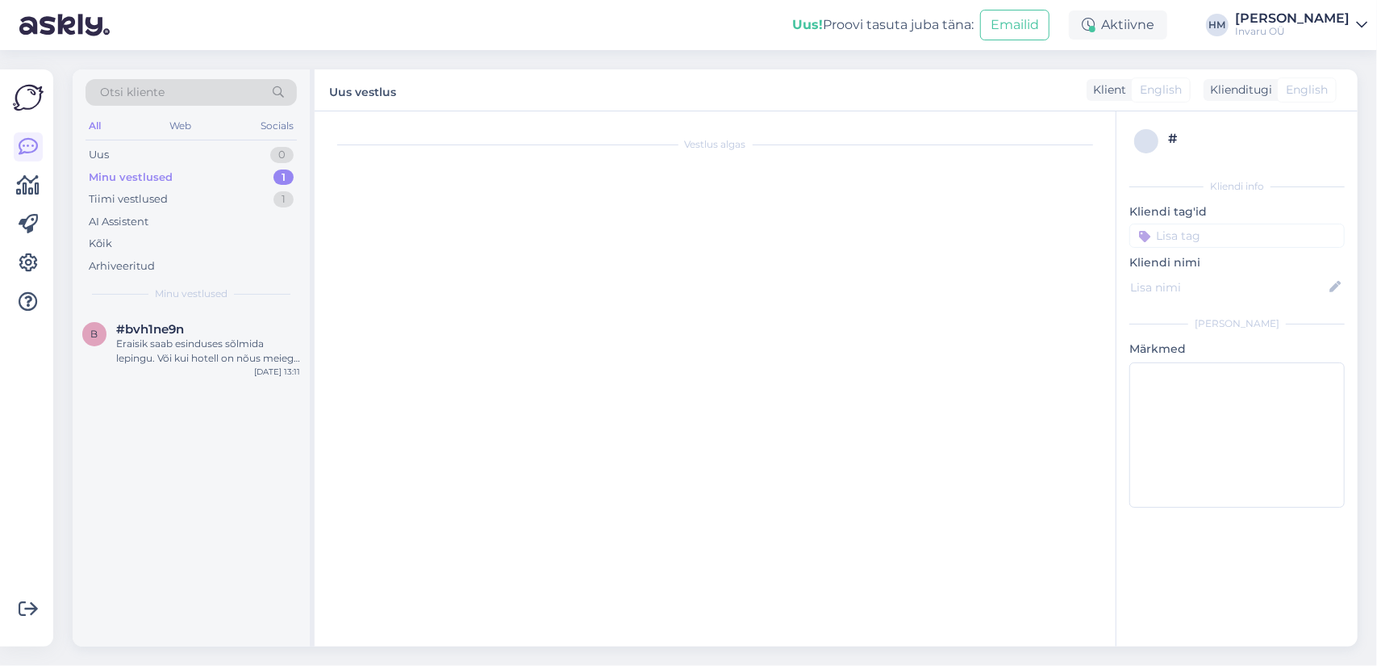
scroll to position [2639, 0]
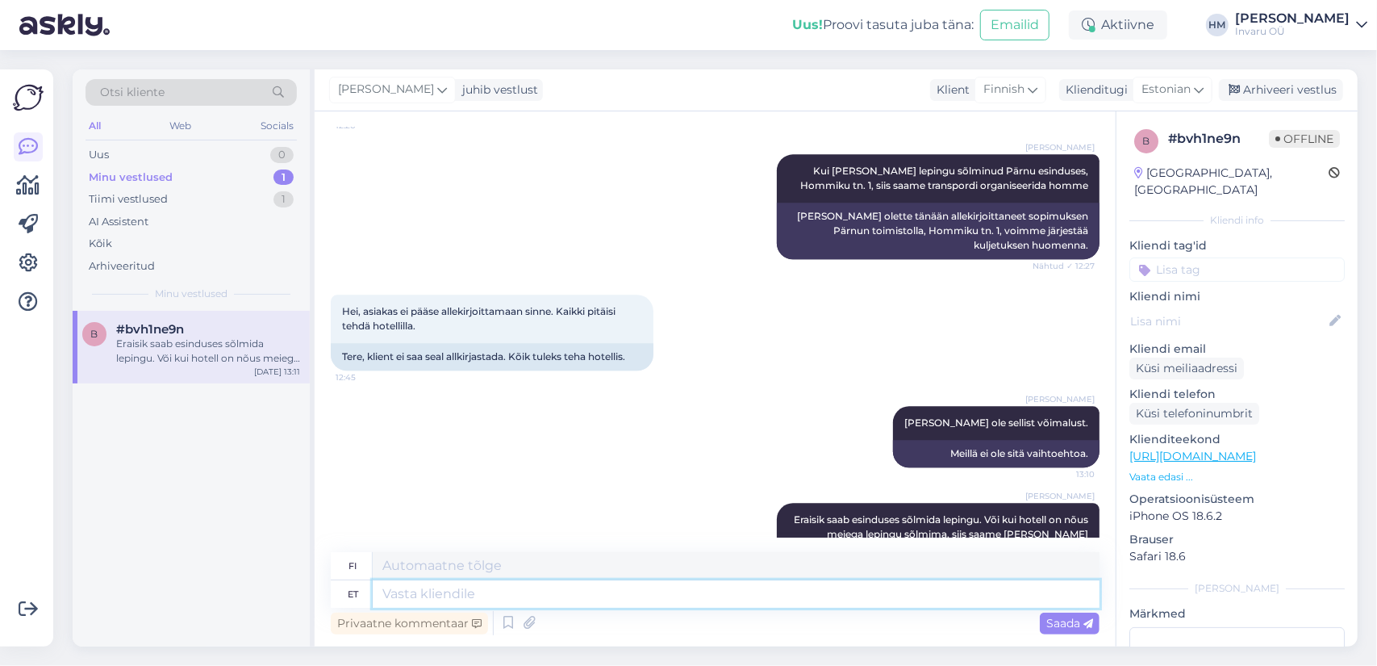
click at [431, 595] on textarea at bounding box center [736, 593] width 727 height 27
click at [428, 599] on textarea at bounding box center [736, 593] width 727 height 27
click at [1306, 86] on div "Arhiveeri vestlus" at bounding box center [1281, 90] width 124 height 22
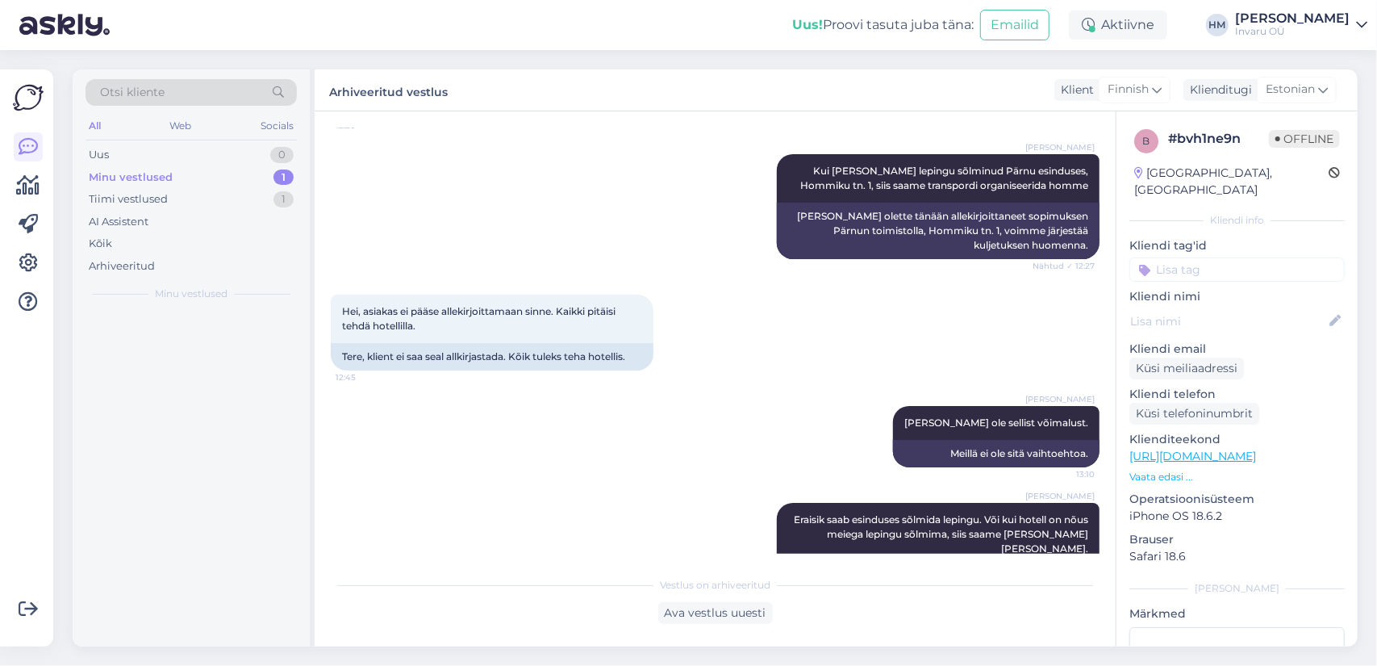
scroll to position [2623, 0]
